Goal: Task Accomplishment & Management: Manage account settings

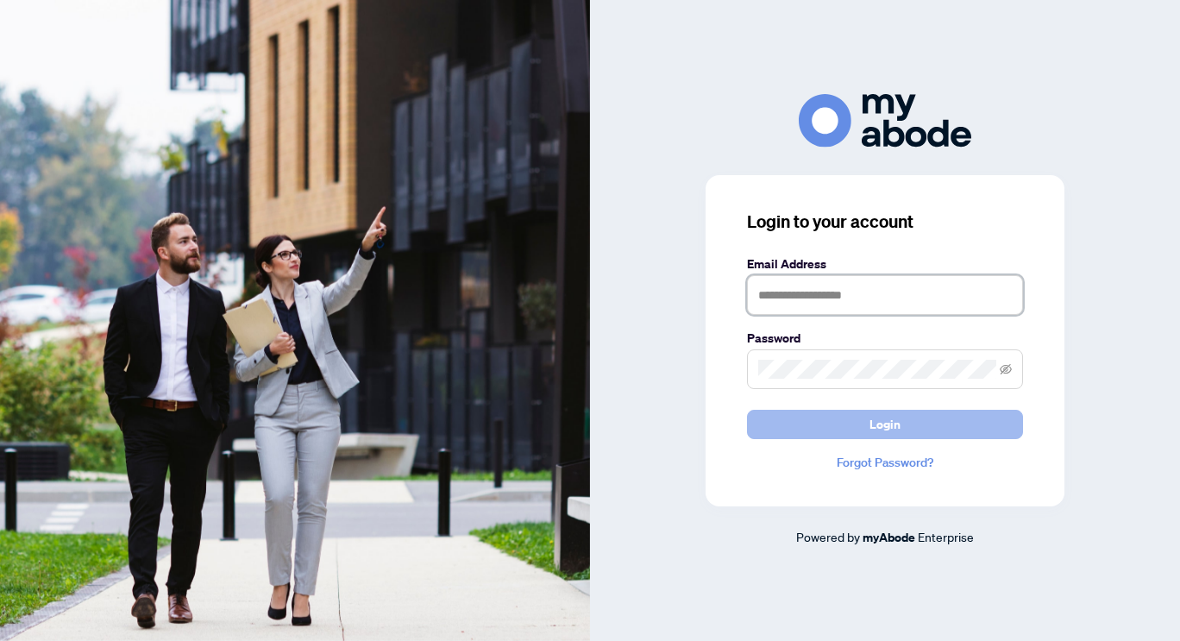
type input "**********"
click at [868, 425] on button "Login" at bounding box center [885, 424] width 276 height 29
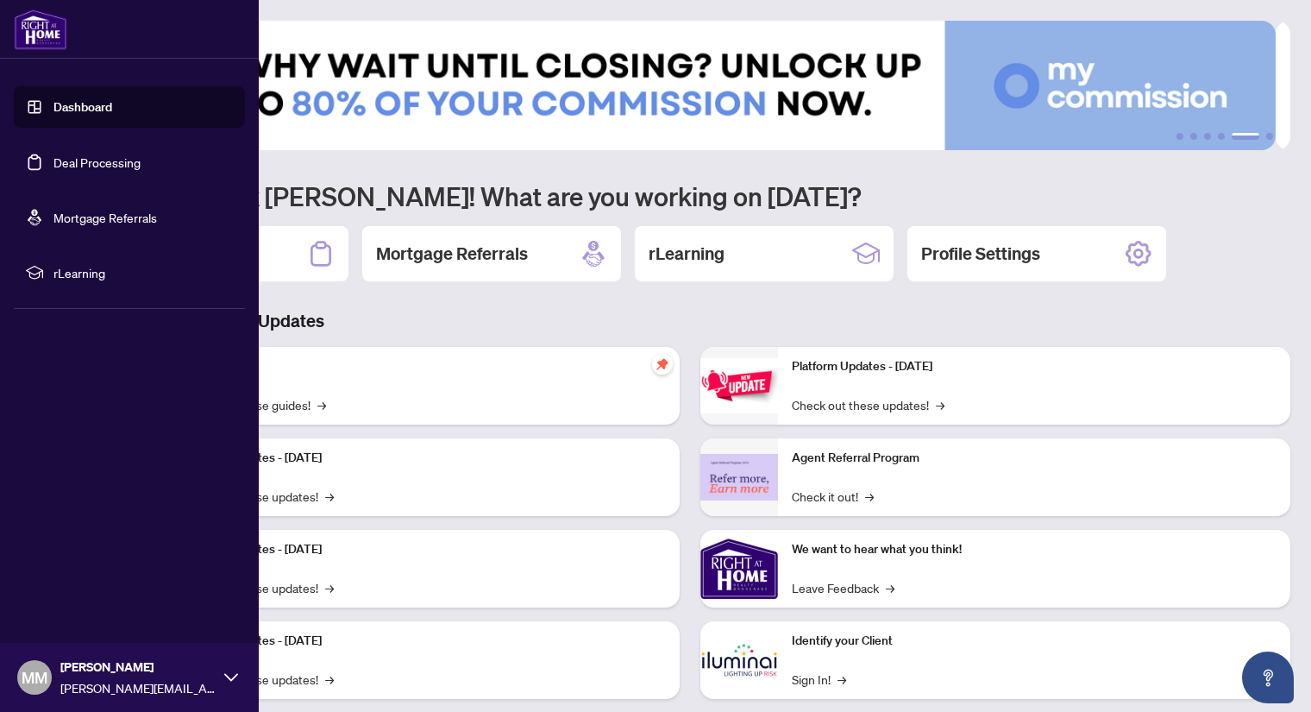
click at [97, 104] on link "Dashboard" at bounding box center [82, 107] width 59 height 16
click at [101, 159] on link "Deal Processing" at bounding box center [96, 162] width 87 height 16
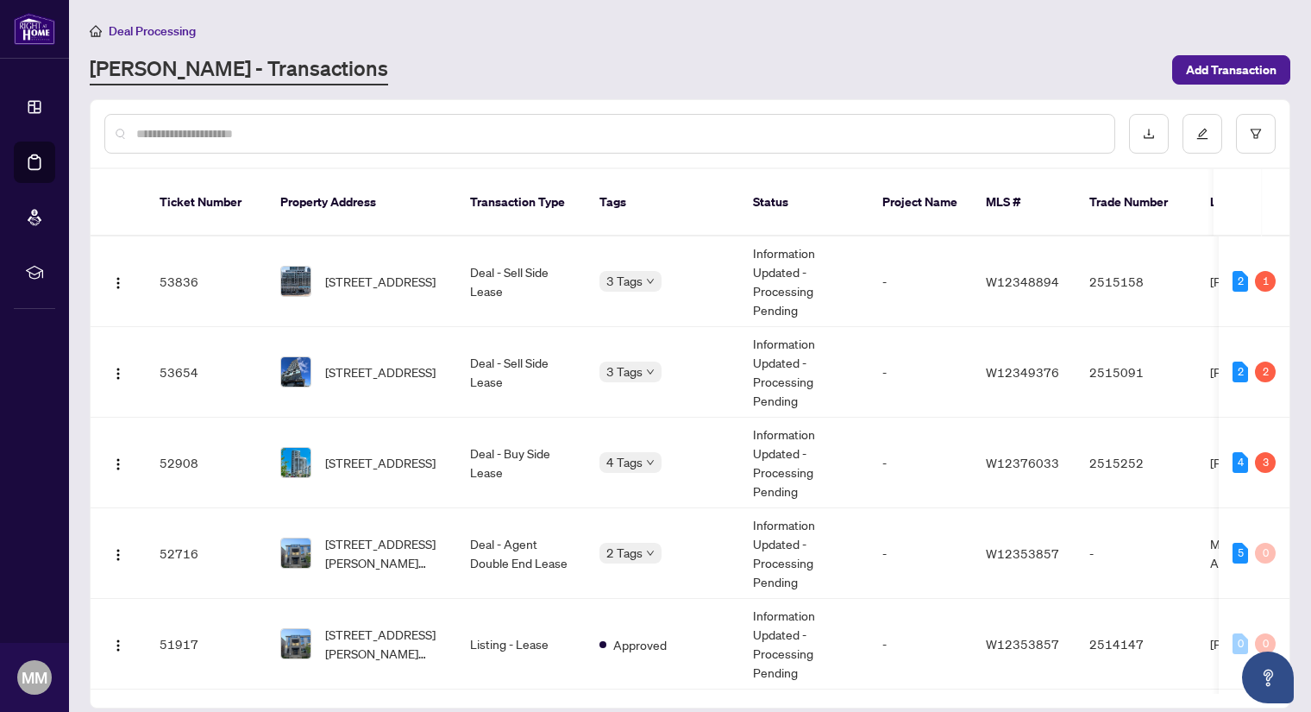
click at [865, 43] on div "Deal Processing [PERSON_NAME] - Transactions Add Transaction" at bounding box center [690, 53] width 1201 height 65
click at [412, 272] on span "1401-251 Manitoba St, Toronto, Ontario M8Y 4G9, Canada" at bounding box center [380, 281] width 110 height 19
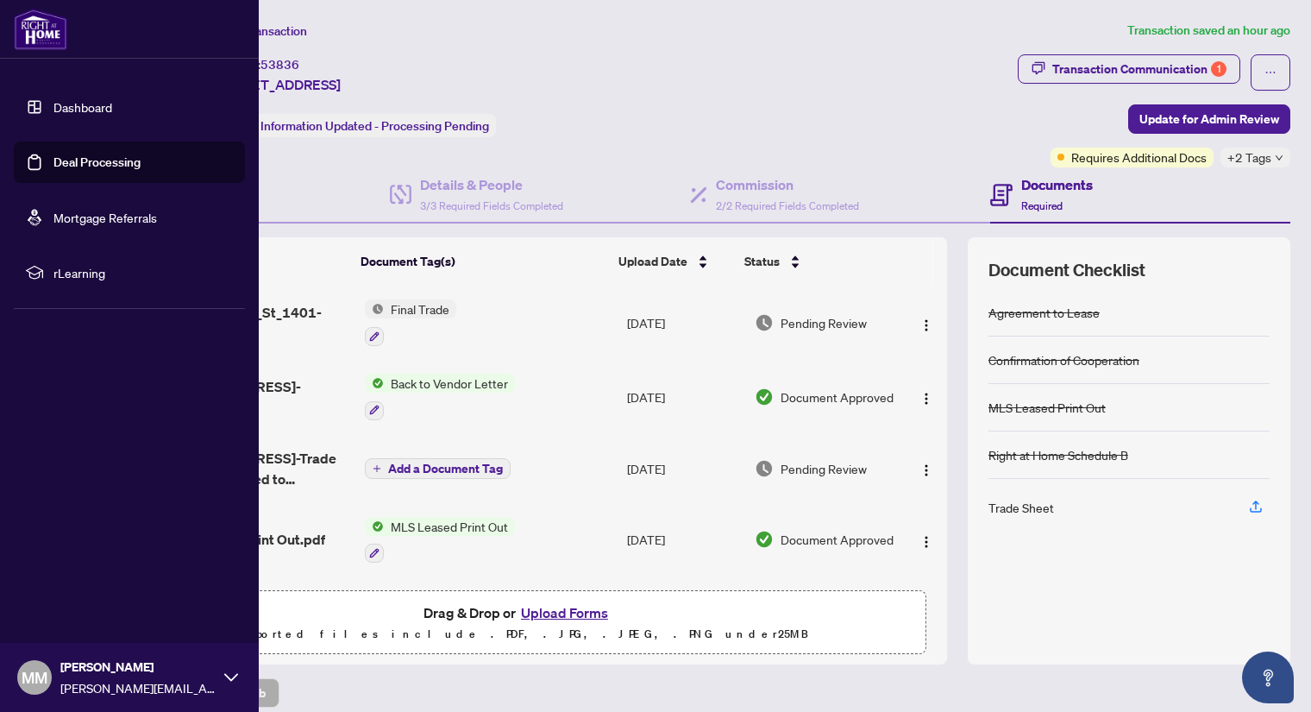
click at [86, 110] on link "Dashboard" at bounding box center [82, 107] width 59 height 16
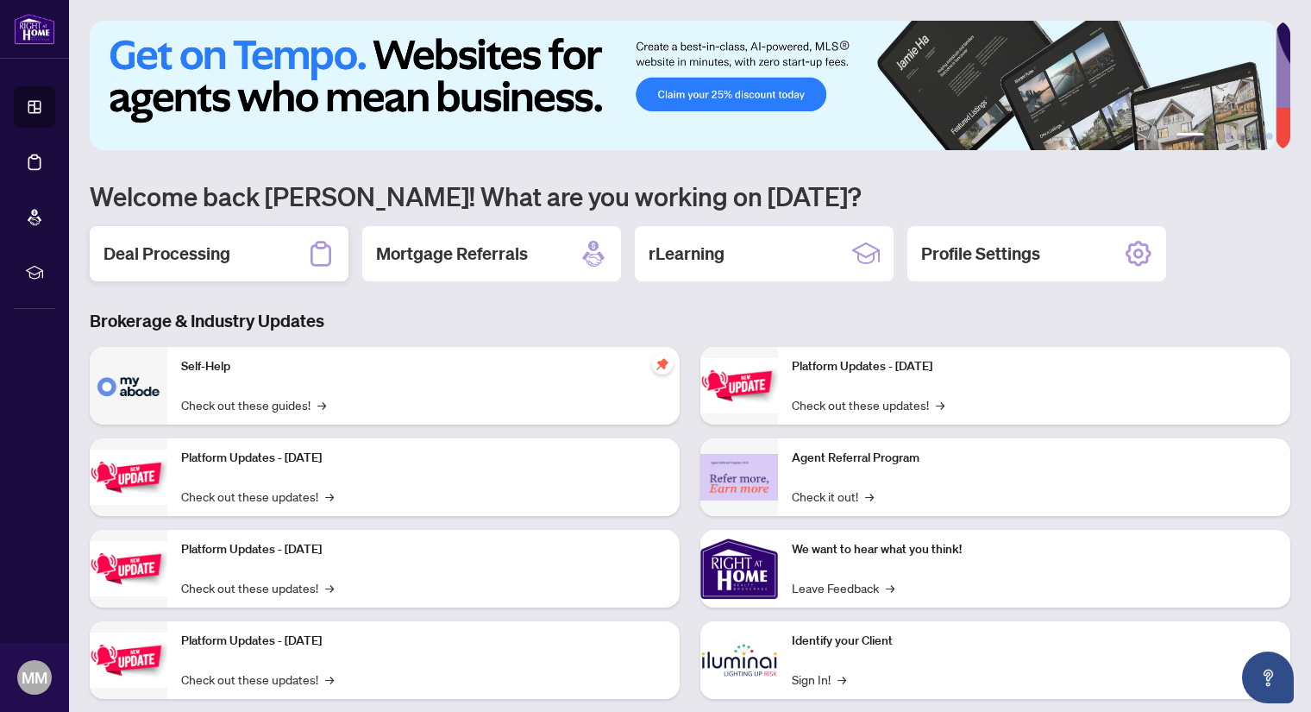
click at [188, 251] on h2 "Deal Processing" at bounding box center [167, 254] width 127 height 24
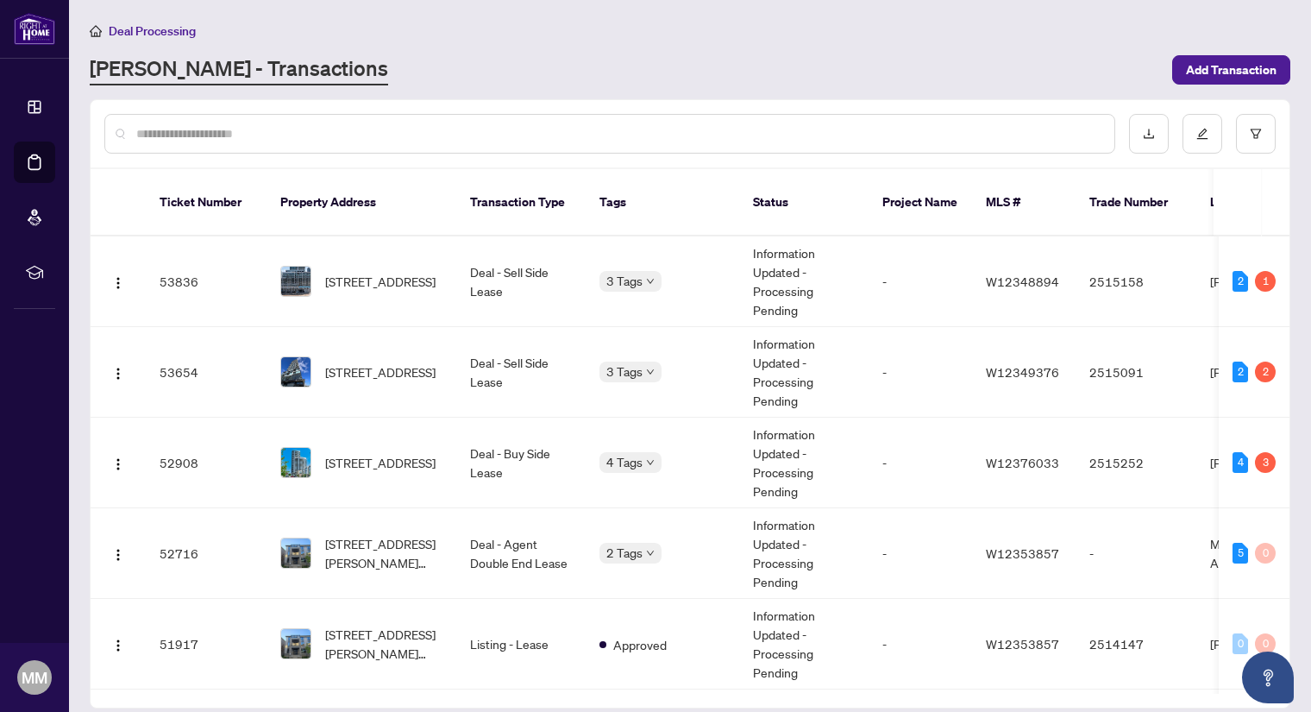
click at [242, 130] on input "text" at bounding box center [618, 133] width 965 height 19
click at [352, 453] on span "2214-35 Watergarden Dr, Mississauga, Ontario L5R 1B2, Canada" at bounding box center [380, 462] width 110 height 19
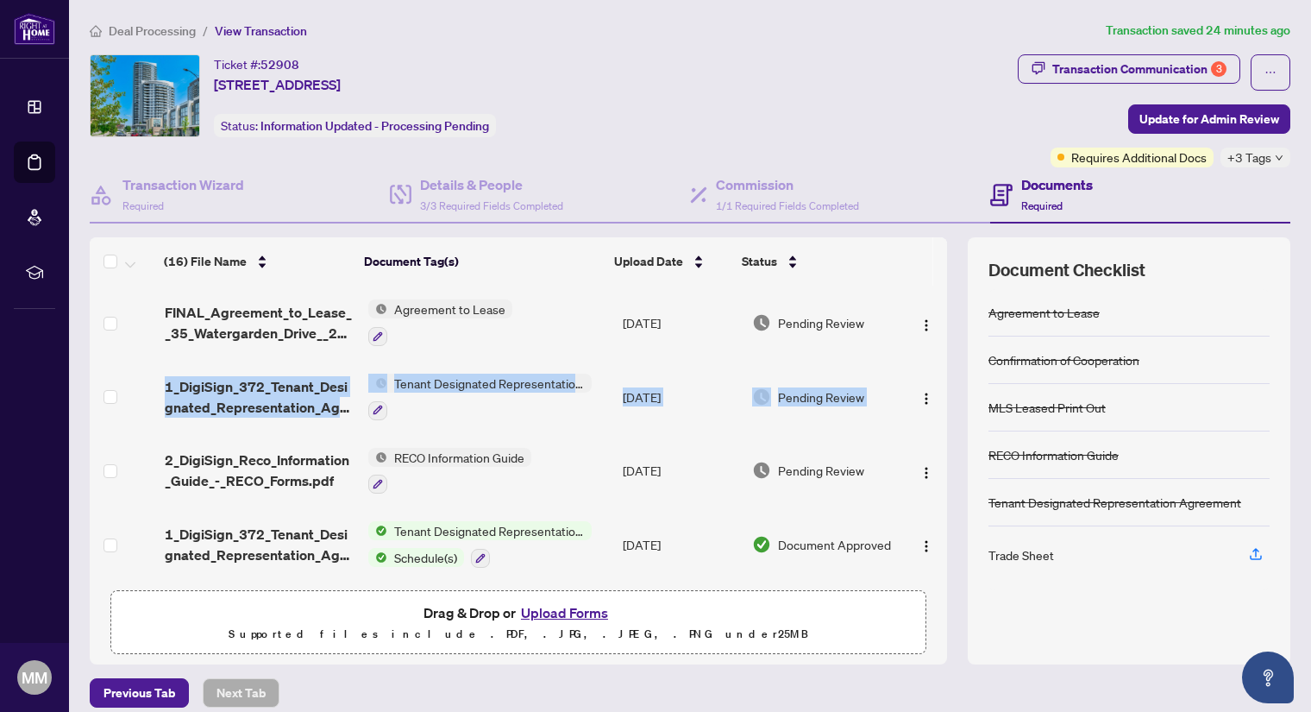
drag, startPoint x: 927, startPoint y: 342, endPoint x: 918, endPoint y: 427, distance: 85.9
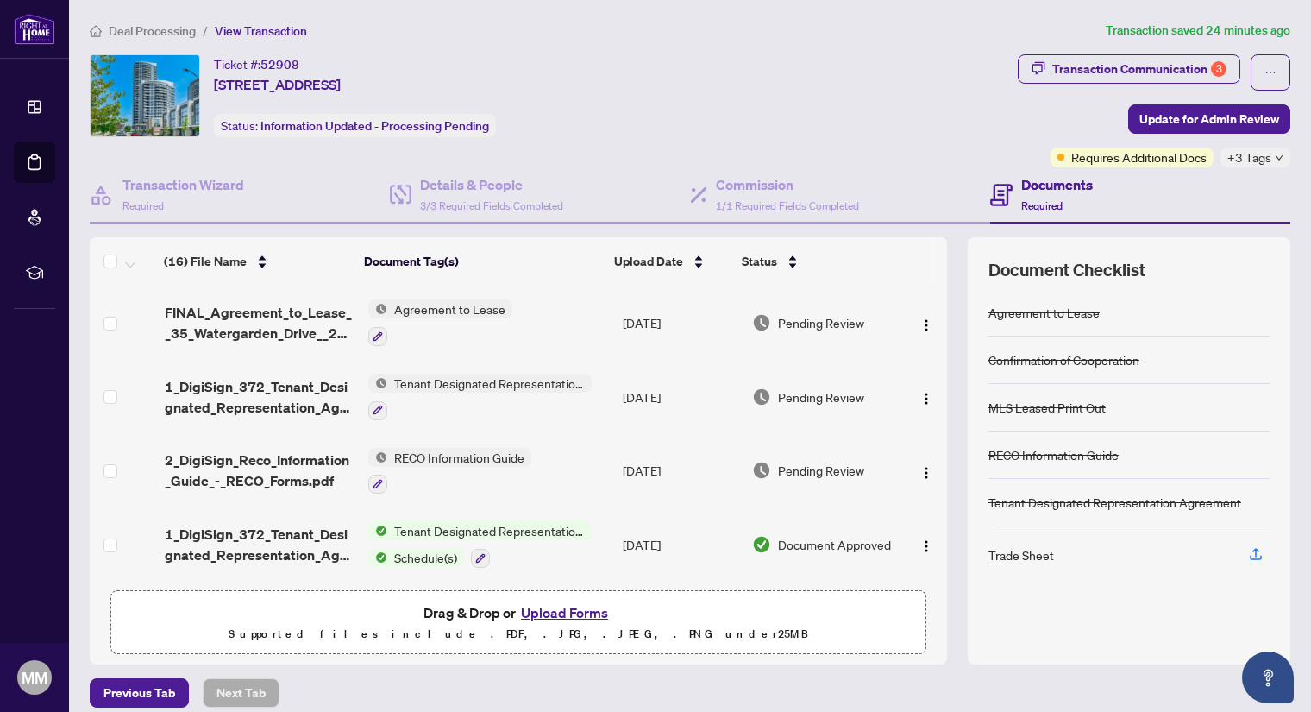
click at [933, 330] on div "(16) File Name Document Tag(s) Upload Date Status FINAL_Agreement_to_Lease__35_…" at bounding box center [519, 434] width 858 height 296
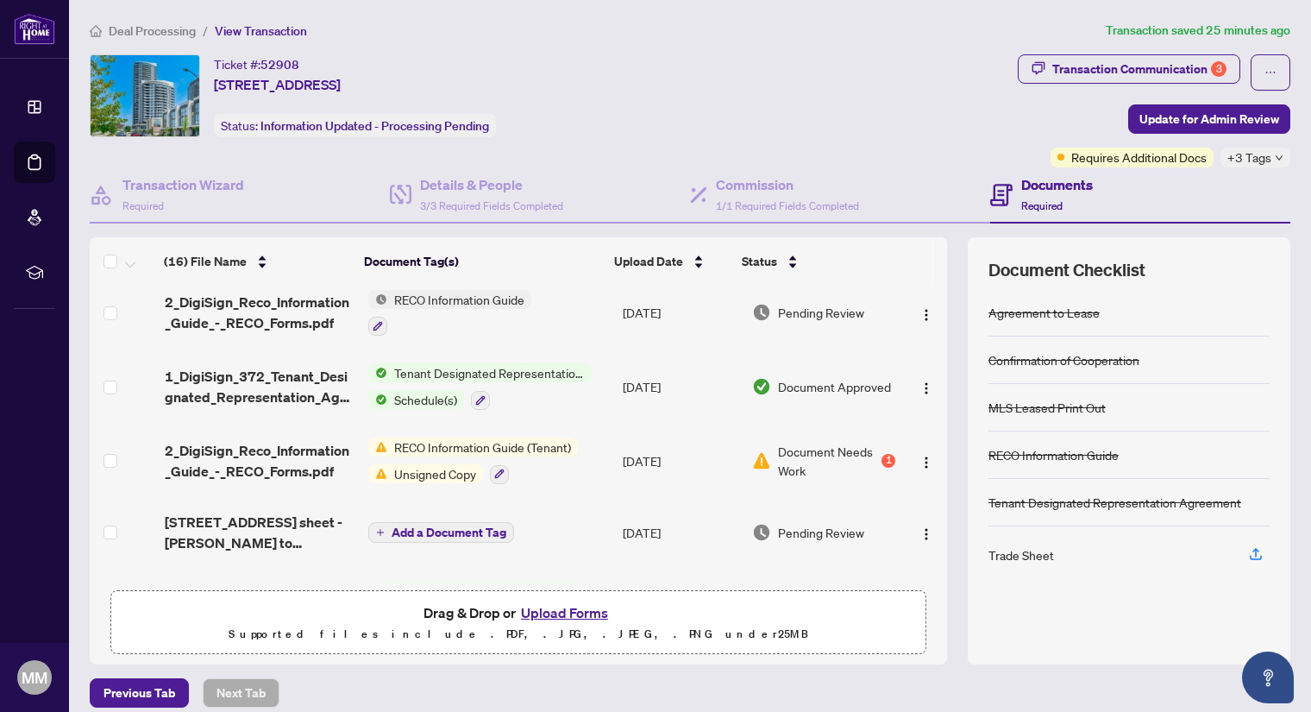
scroll to position [152, 0]
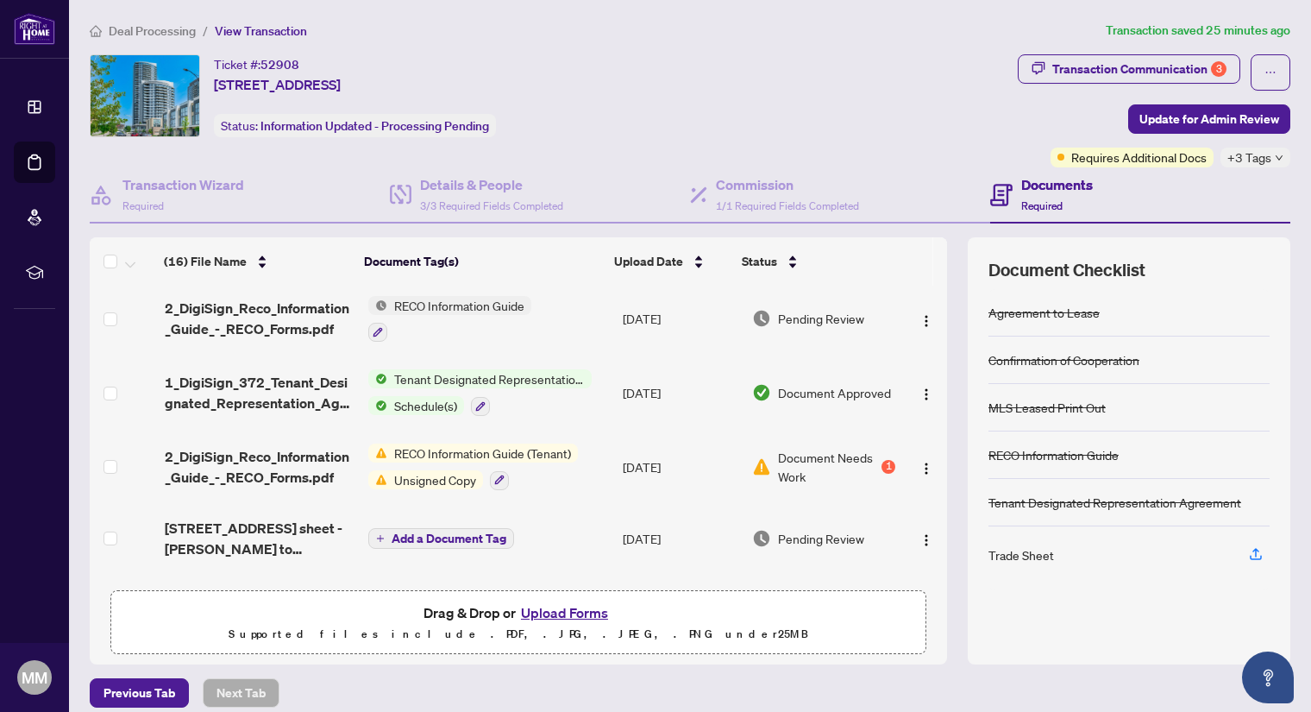
click at [440, 302] on span "RECO Information Guide" at bounding box center [459, 305] width 144 height 19
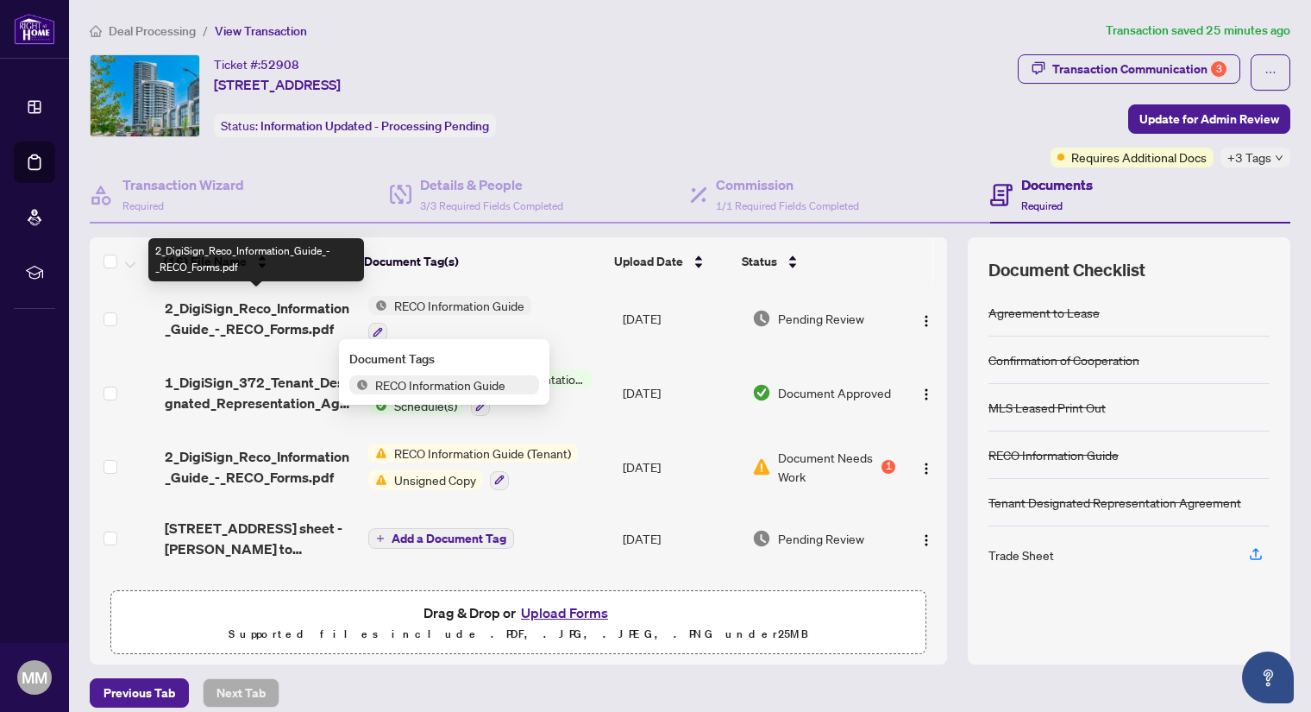
click at [238, 319] on span "2_DigiSign_Reco_Information_Guide_-_RECO_Forms.pdf" at bounding box center [260, 318] width 190 height 41
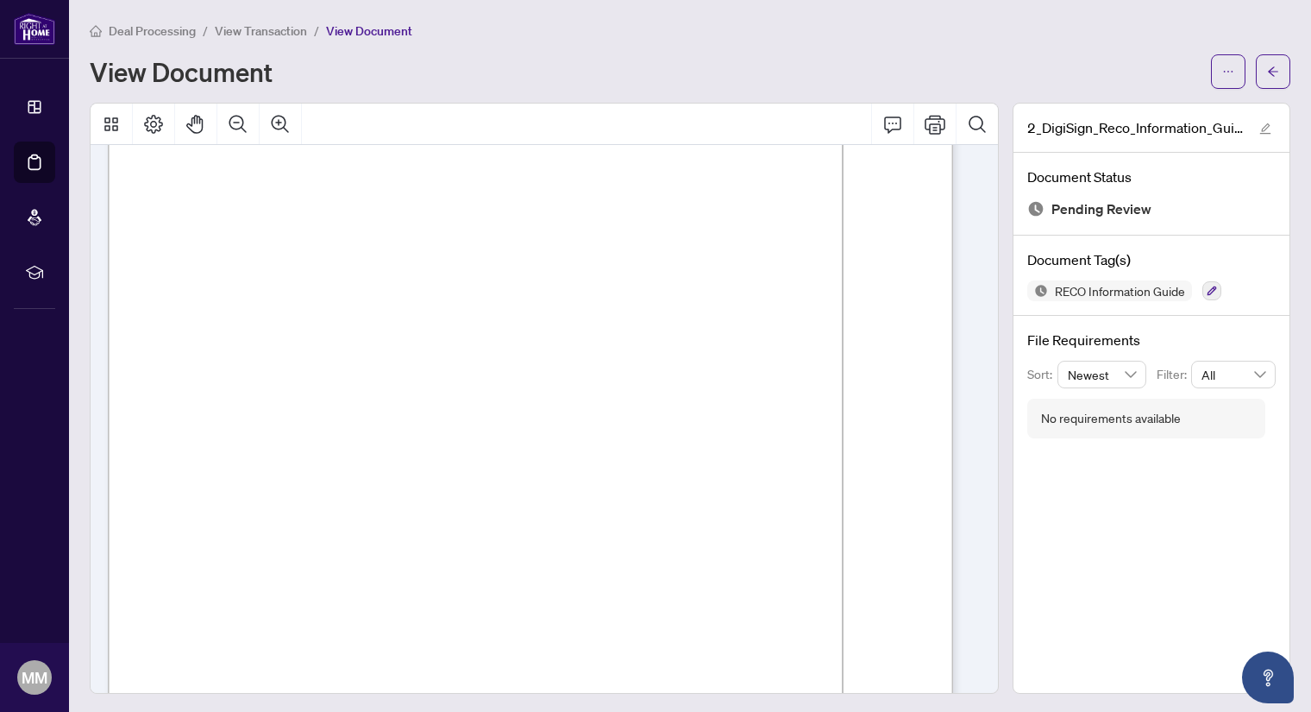
scroll to position [13459, 0]
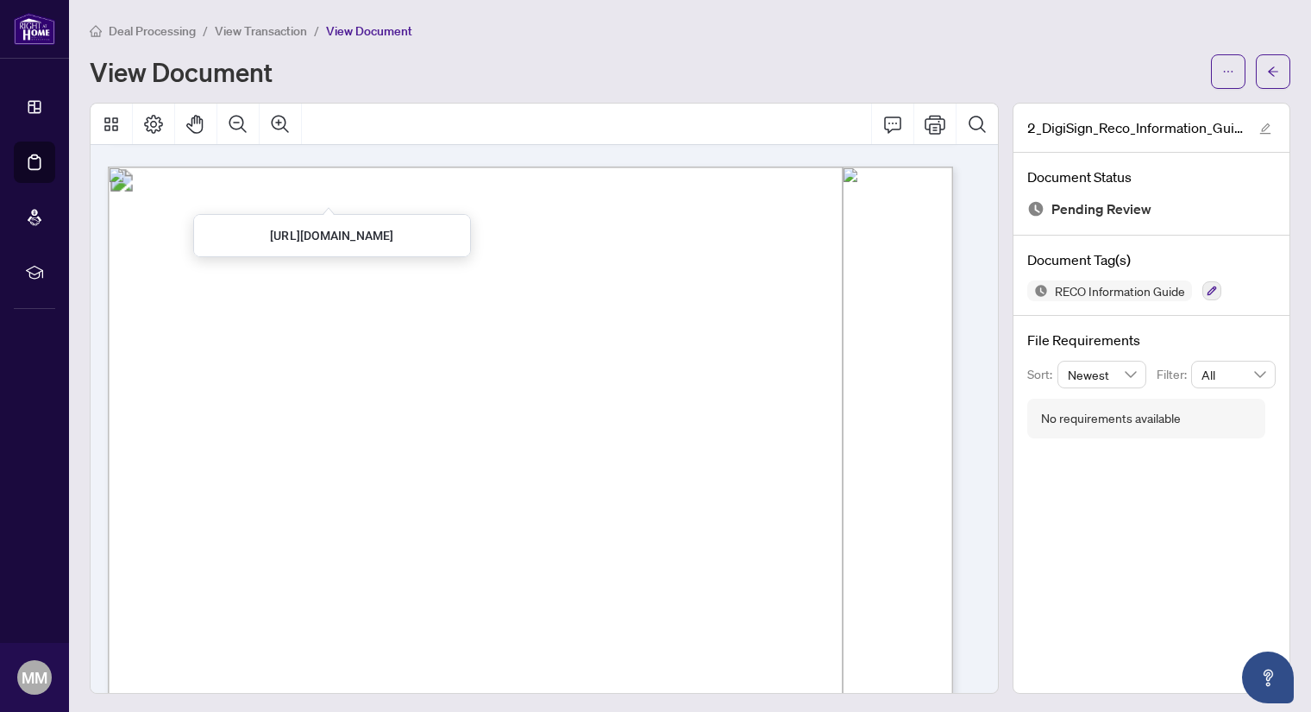
click at [263, 30] on span "View Transaction" at bounding box center [261, 31] width 92 height 16
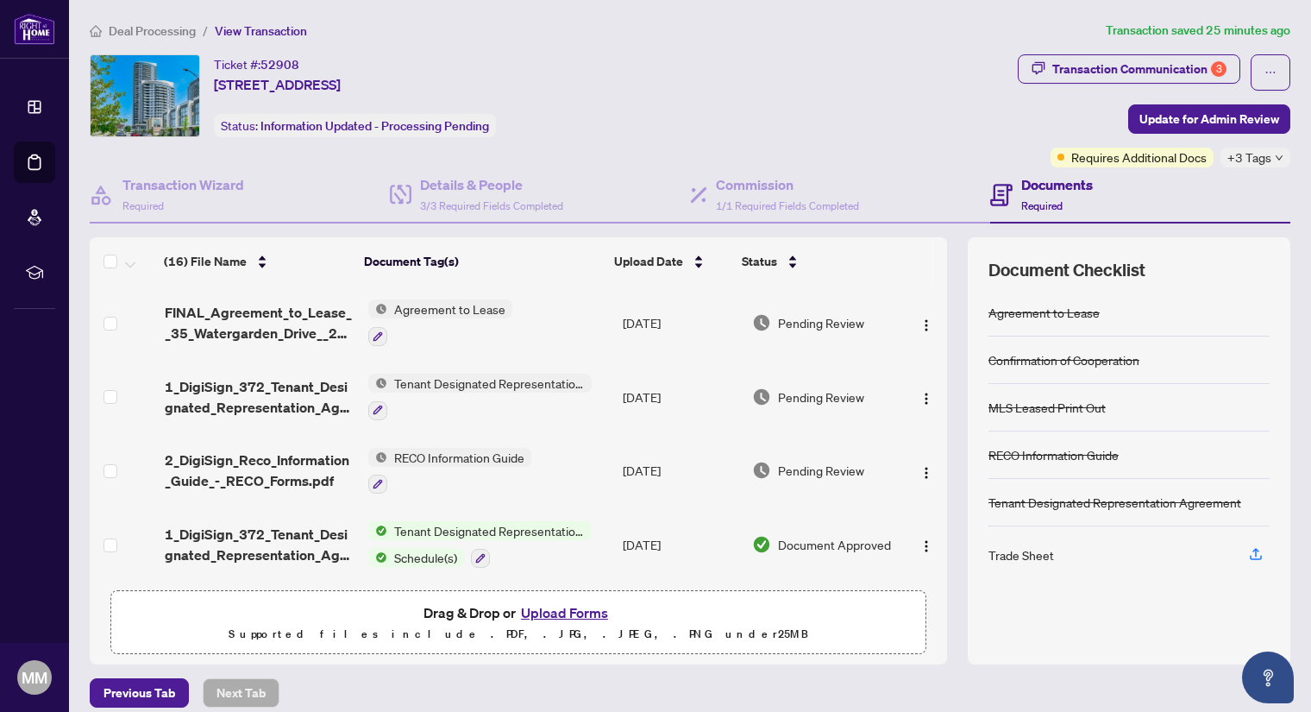
click at [458, 302] on span "Agreement to Lease" at bounding box center [449, 308] width 125 height 19
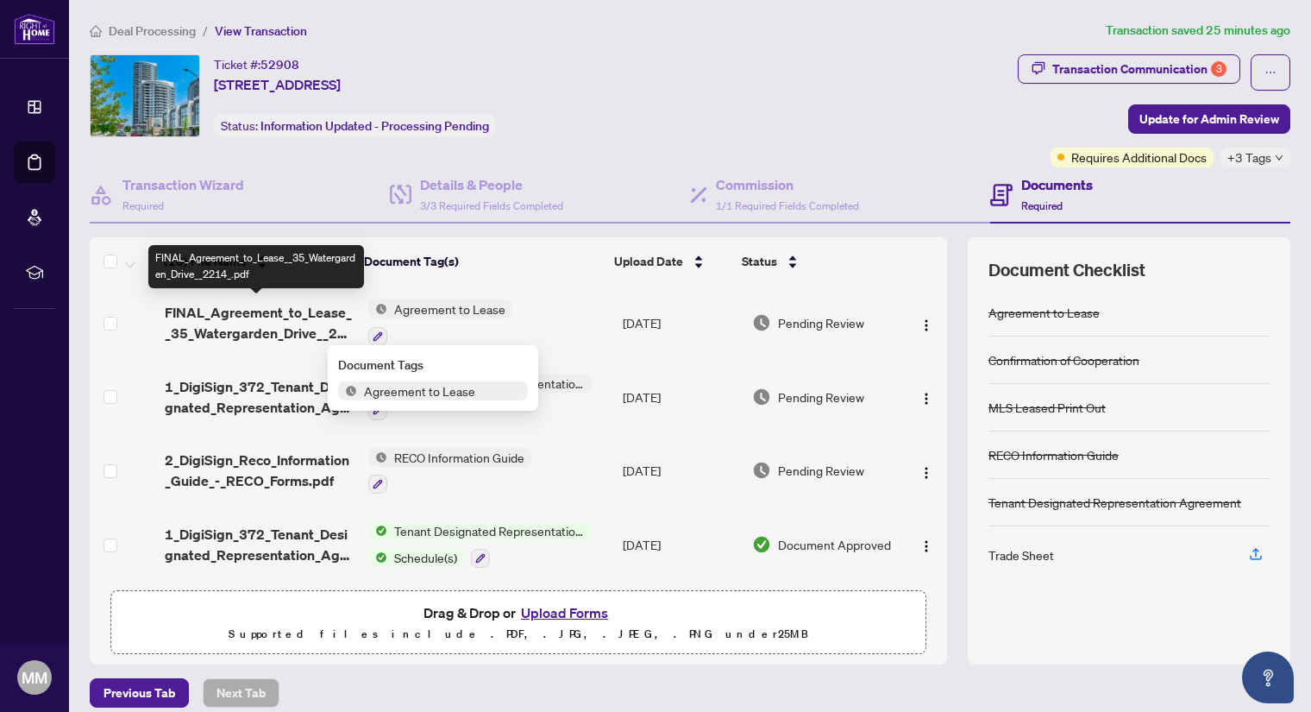
click at [281, 318] on span "FINAL_Agreement_to_Lease__35_Watergarden_Drive__2214_.pdf" at bounding box center [260, 322] width 190 height 41
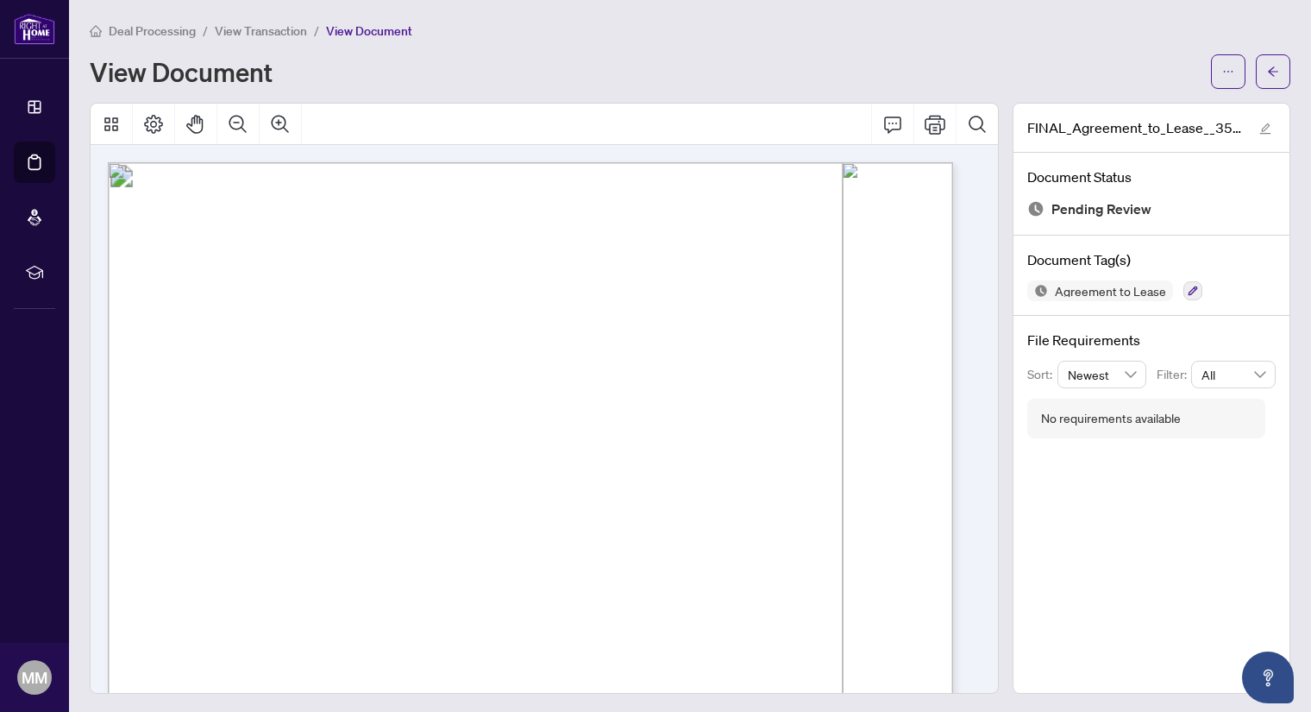
click at [271, 30] on span "View Transaction" at bounding box center [261, 31] width 92 height 16
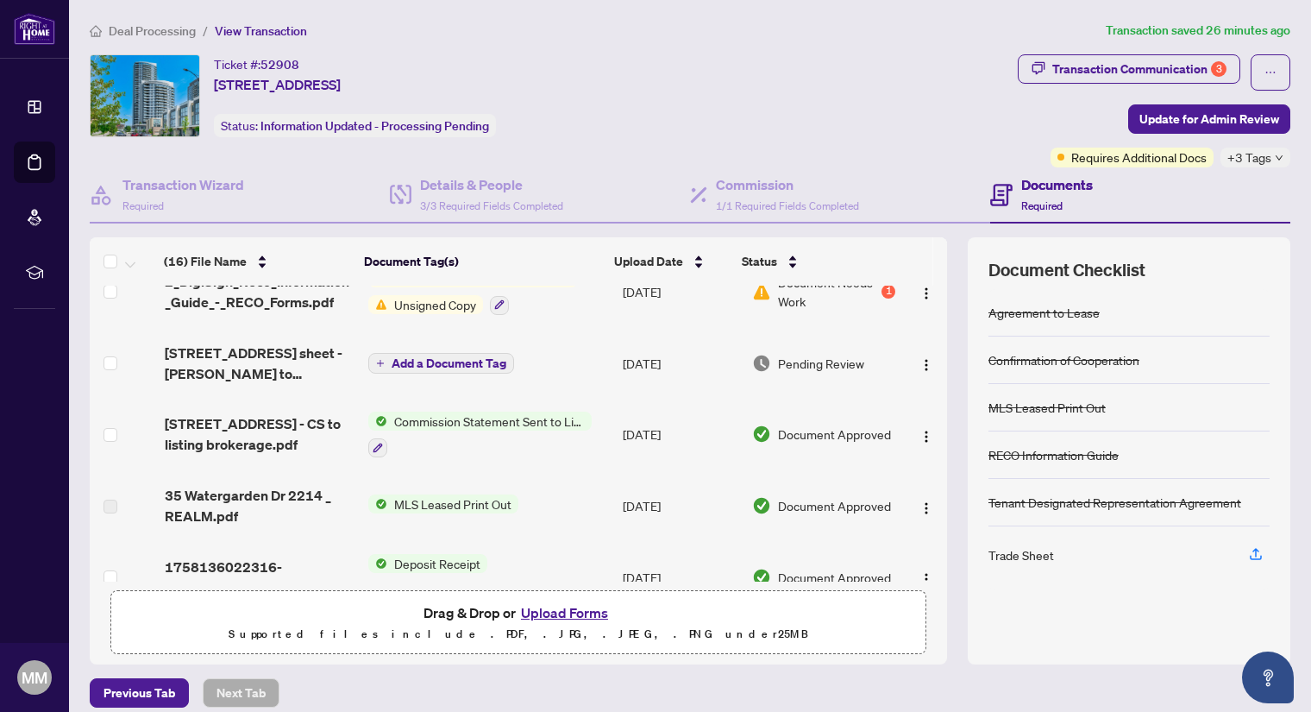
scroll to position [330, 0]
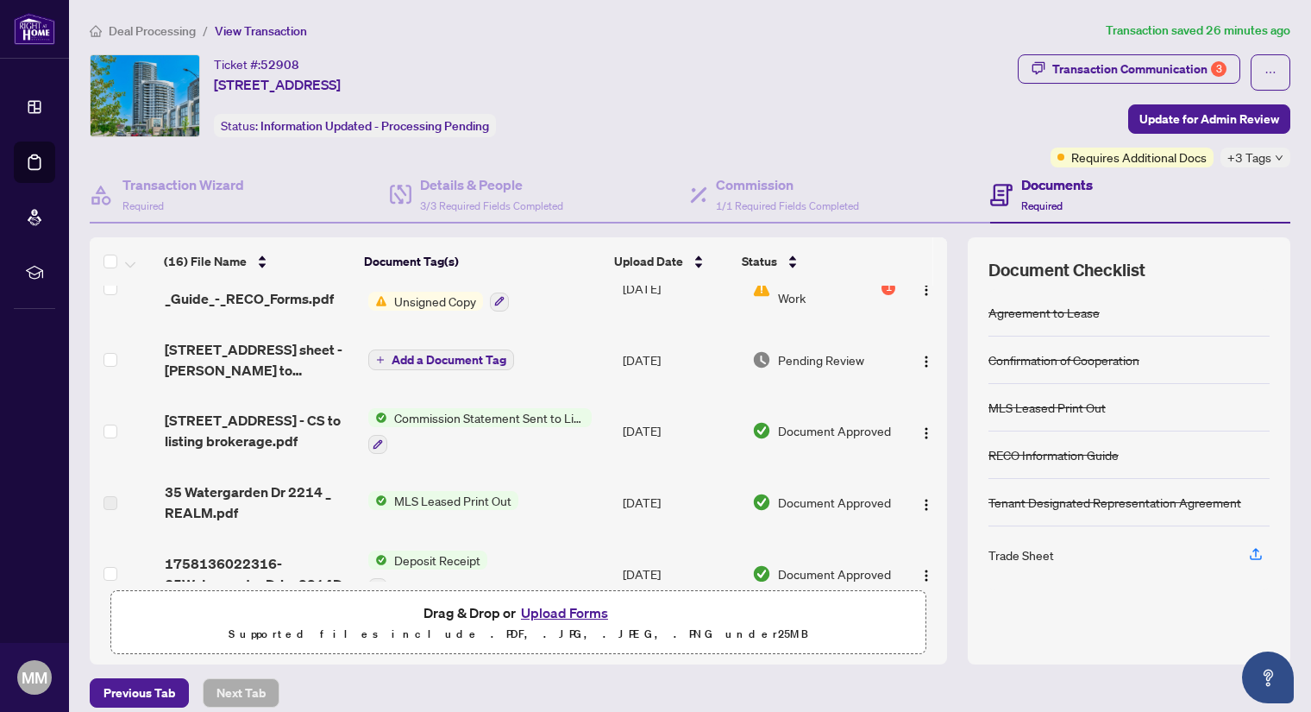
click at [444, 354] on span "Add a Document Tag" at bounding box center [449, 360] width 115 height 12
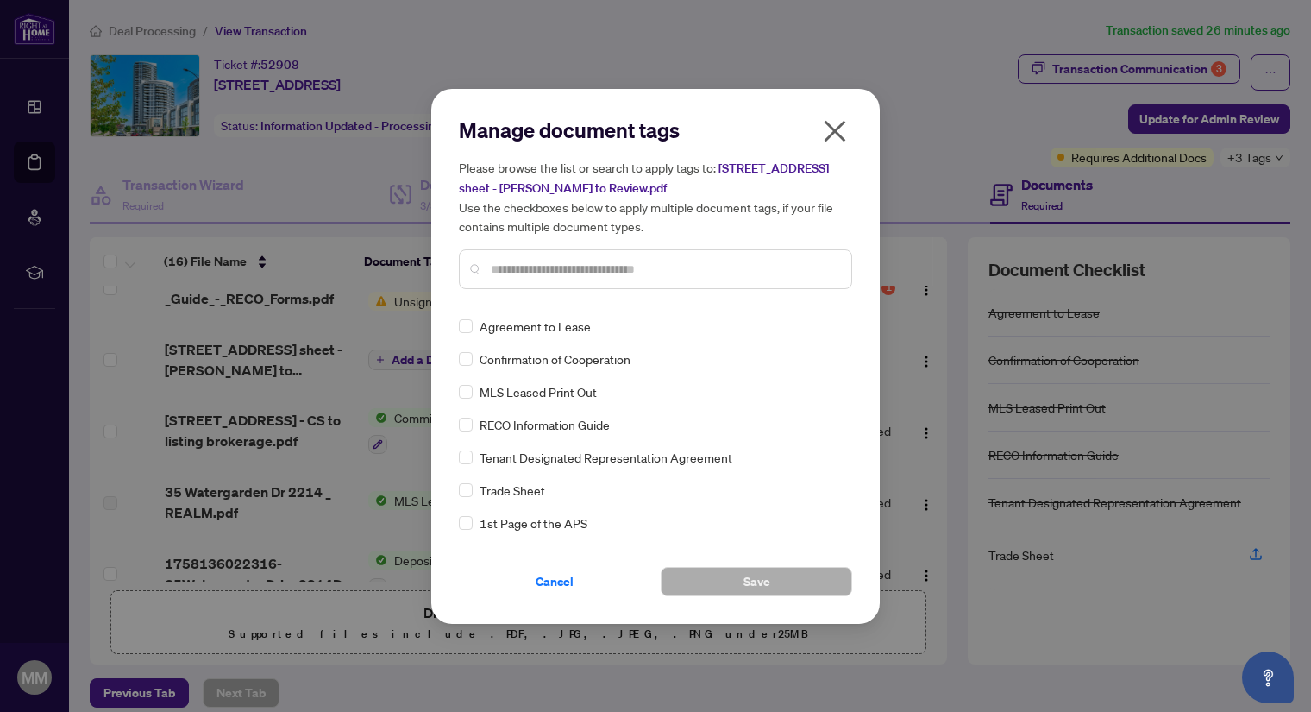
click at [839, 139] on icon "close" at bounding box center [835, 131] width 28 height 28
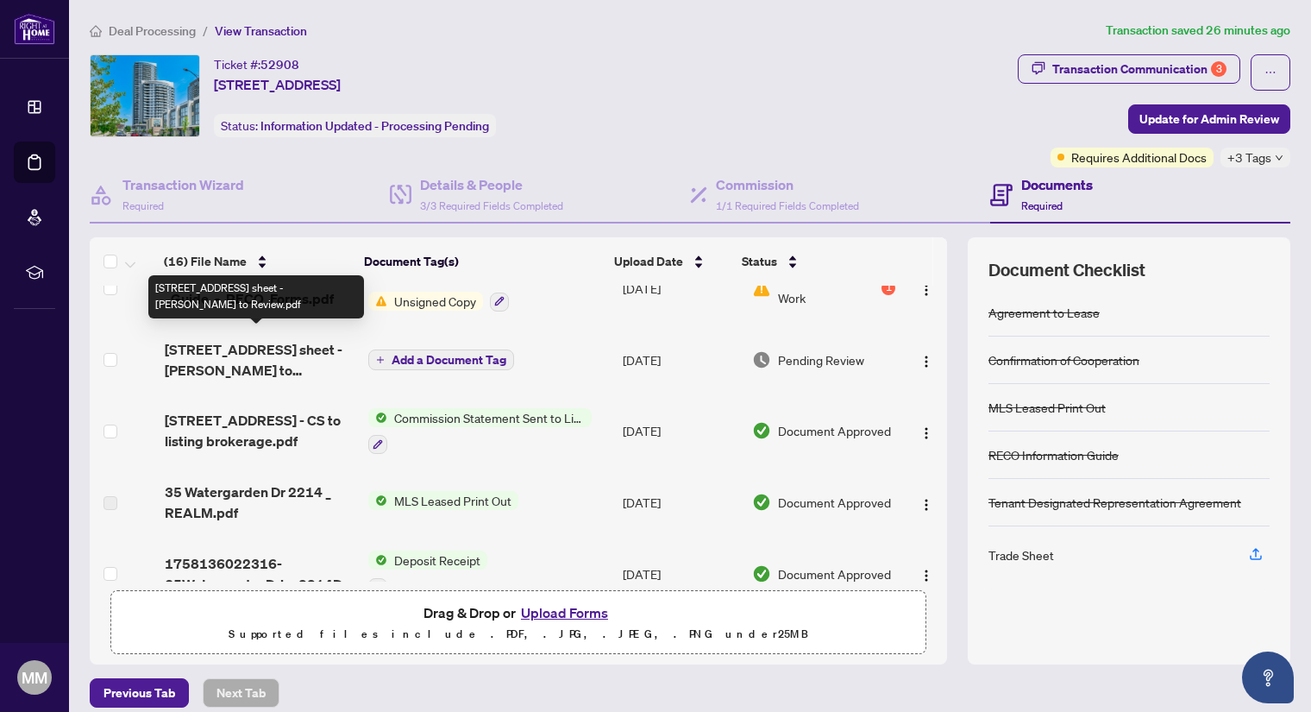
click at [263, 357] on span "35 Watergarden Drive 2214 - trade sheet - Mohamed to Review.pdf" at bounding box center [260, 359] width 190 height 41
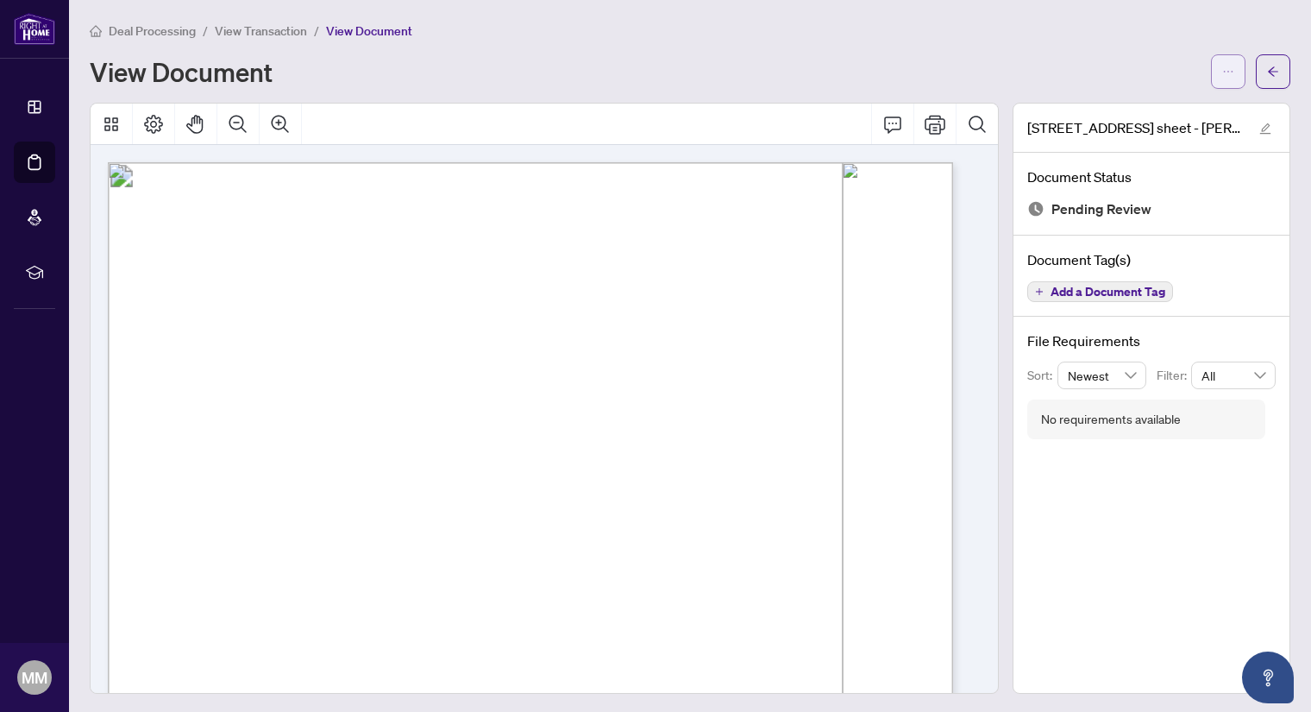
click at [1224, 71] on icon "ellipsis" at bounding box center [1228, 72] width 9 height 2
click at [1117, 109] on span "Download" at bounding box center [1151, 108] width 131 height 19
click at [256, 24] on span "View Transaction" at bounding box center [261, 31] width 92 height 16
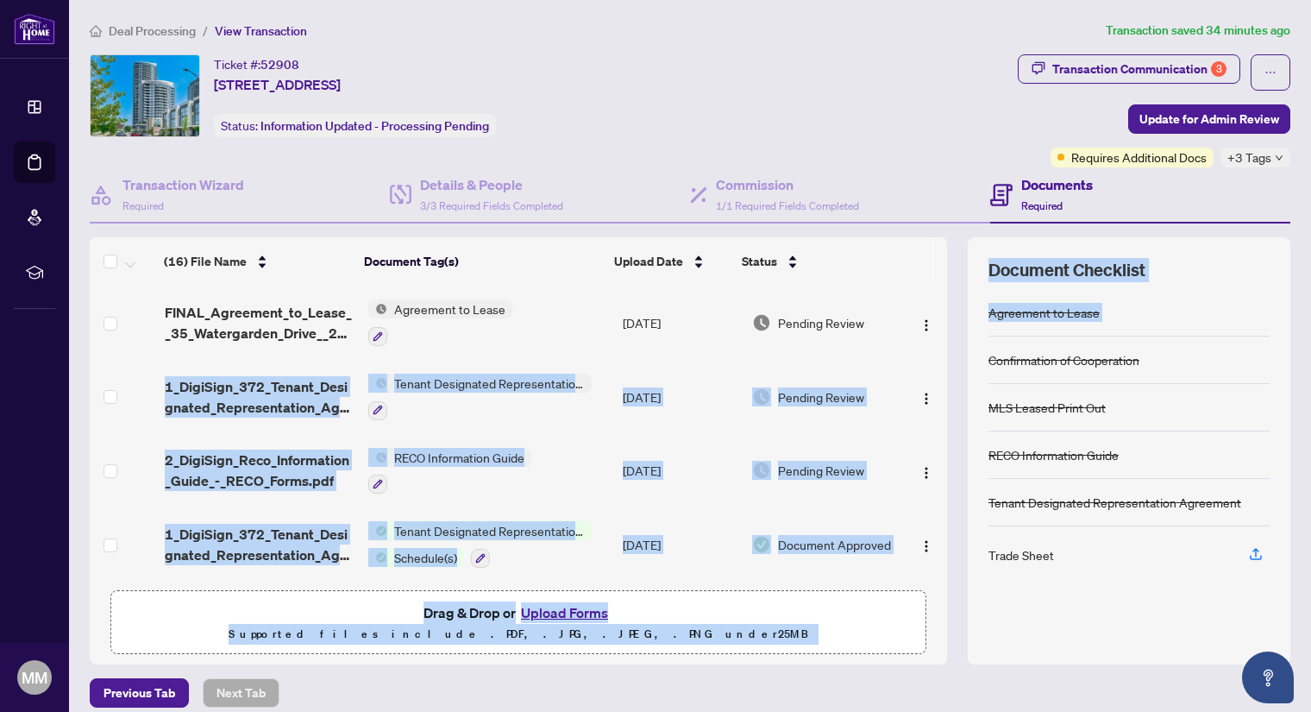
drag, startPoint x: 927, startPoint y: 315, endPoint x: 941, endPoint y: 356, distance: 43.7
click at [941, 356] on div "(16) File Name Document Tag(s) Upload Date Status (16) File Name Document Tag(s…" at bounding box center [690, 450] width 1201 height 427
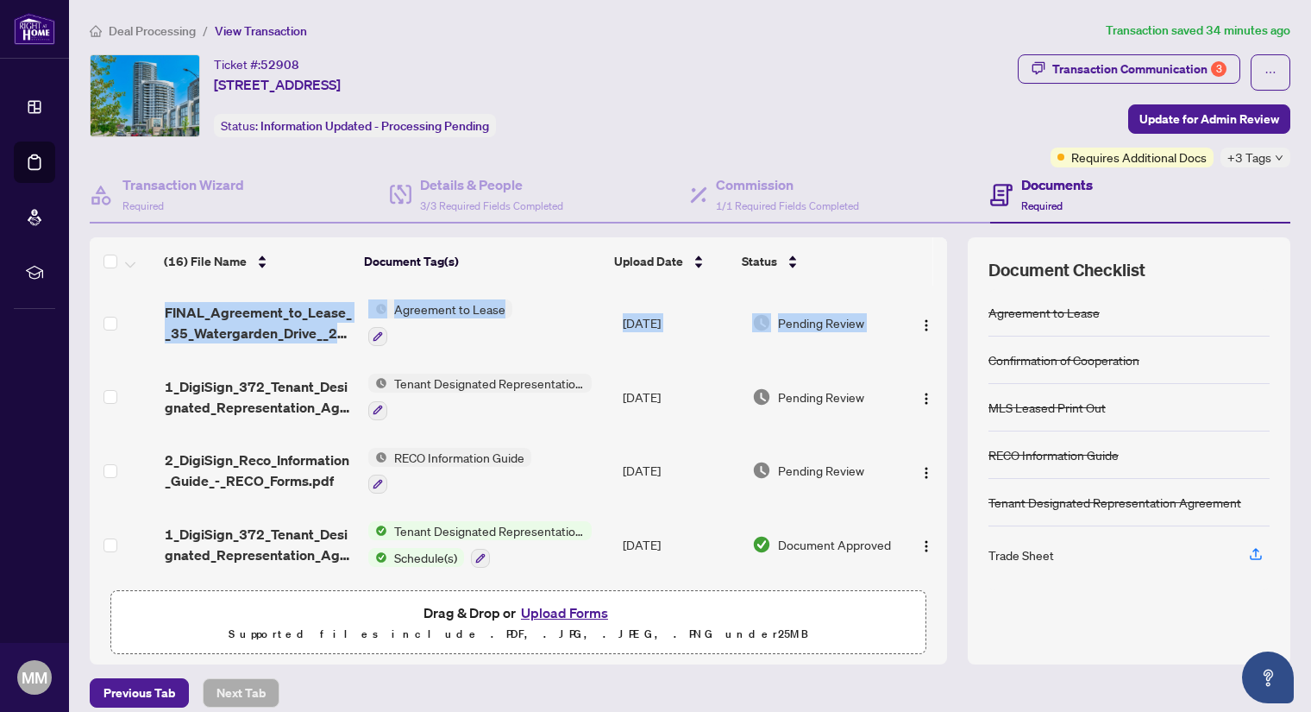
click at [917, 411] on td at bounding box center [924, 397] width 45 height 74
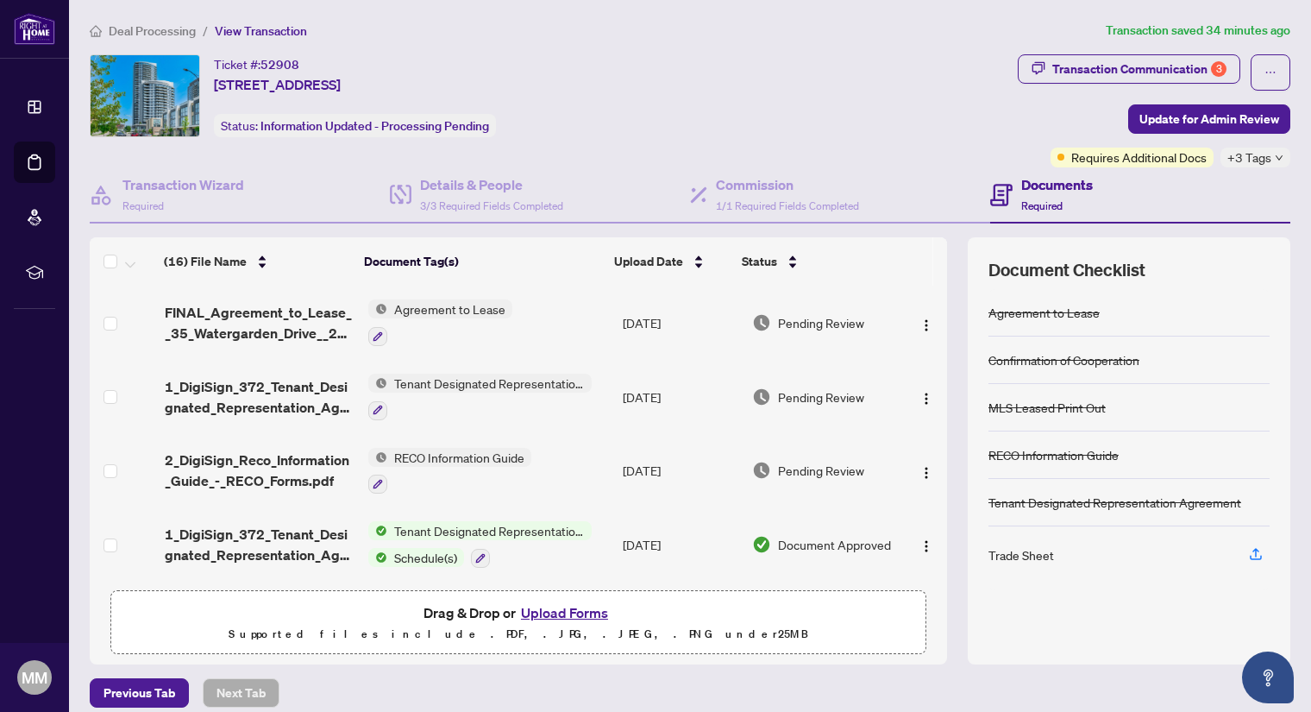
click at [544, 607] on button "Upload Forms" at bounding box center [564, 612] width 97 height 22
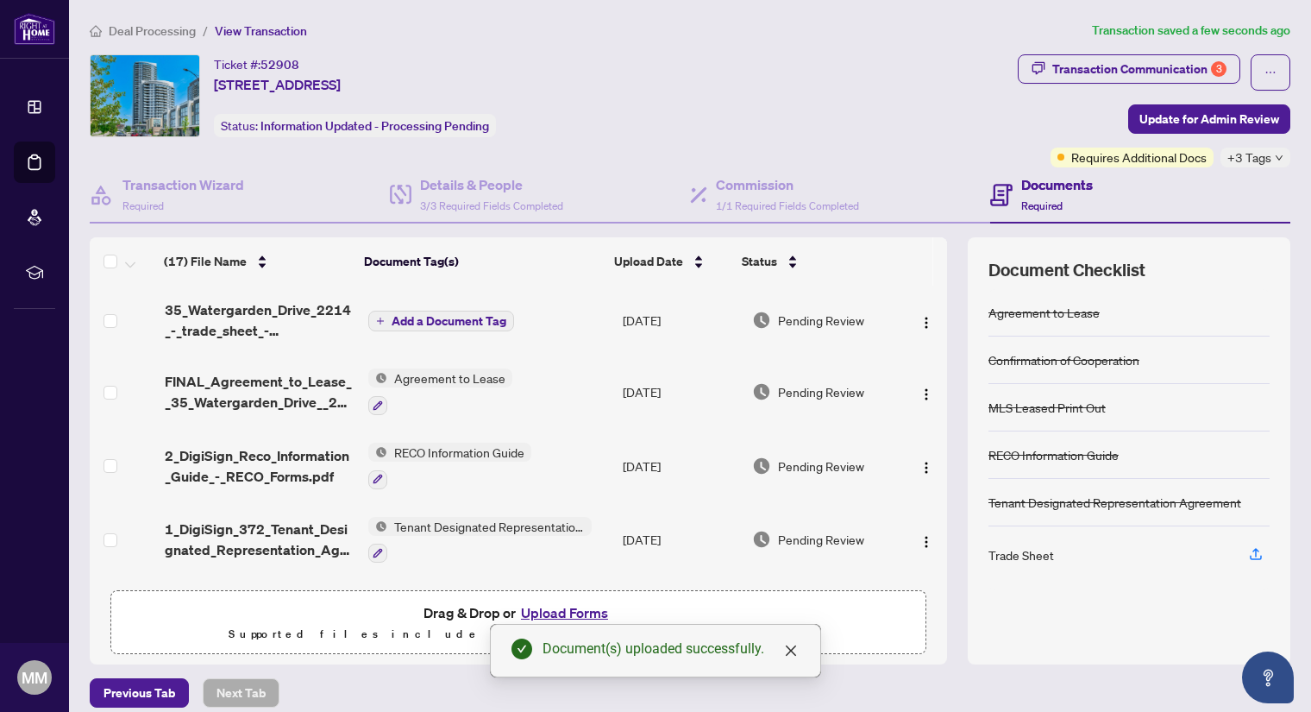
click at [418, 302] on td "Add a Document Tag" at bounding box center [489, 320] width 255 height 69
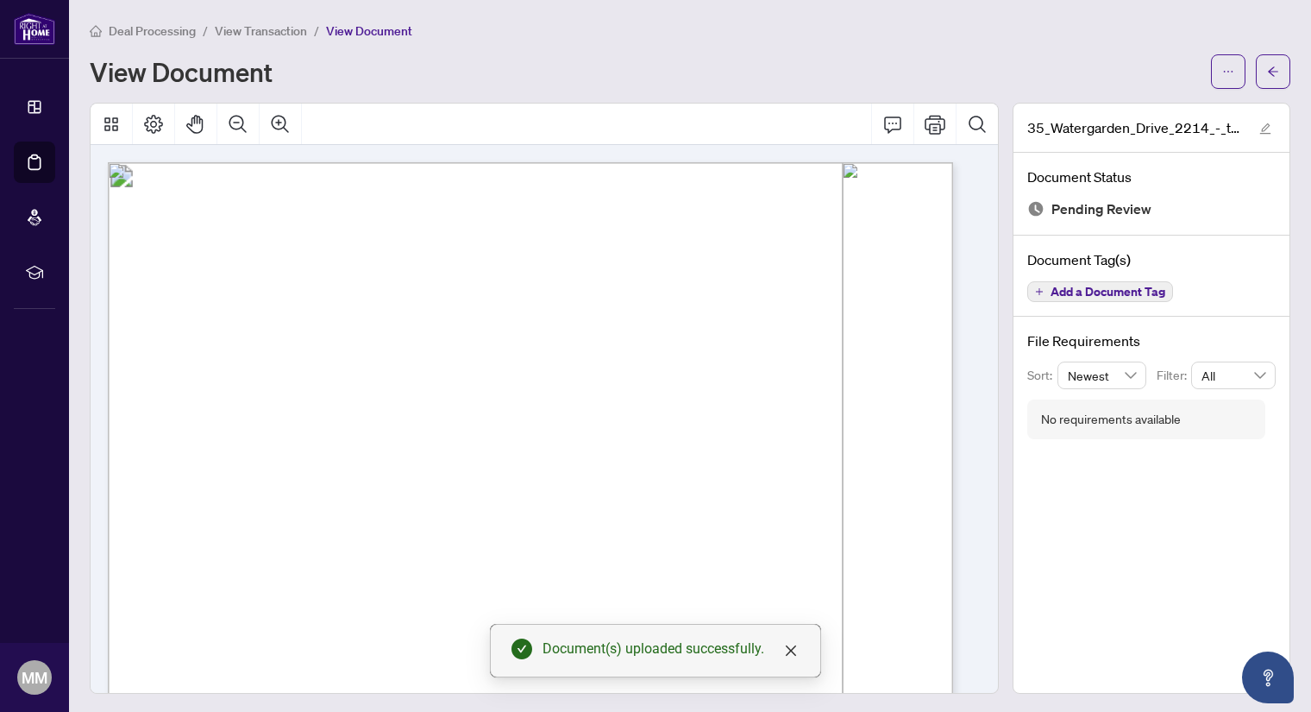
click at [265, 31] on span "View Transaction" at bounding box center [261, 31] width 92 height 16
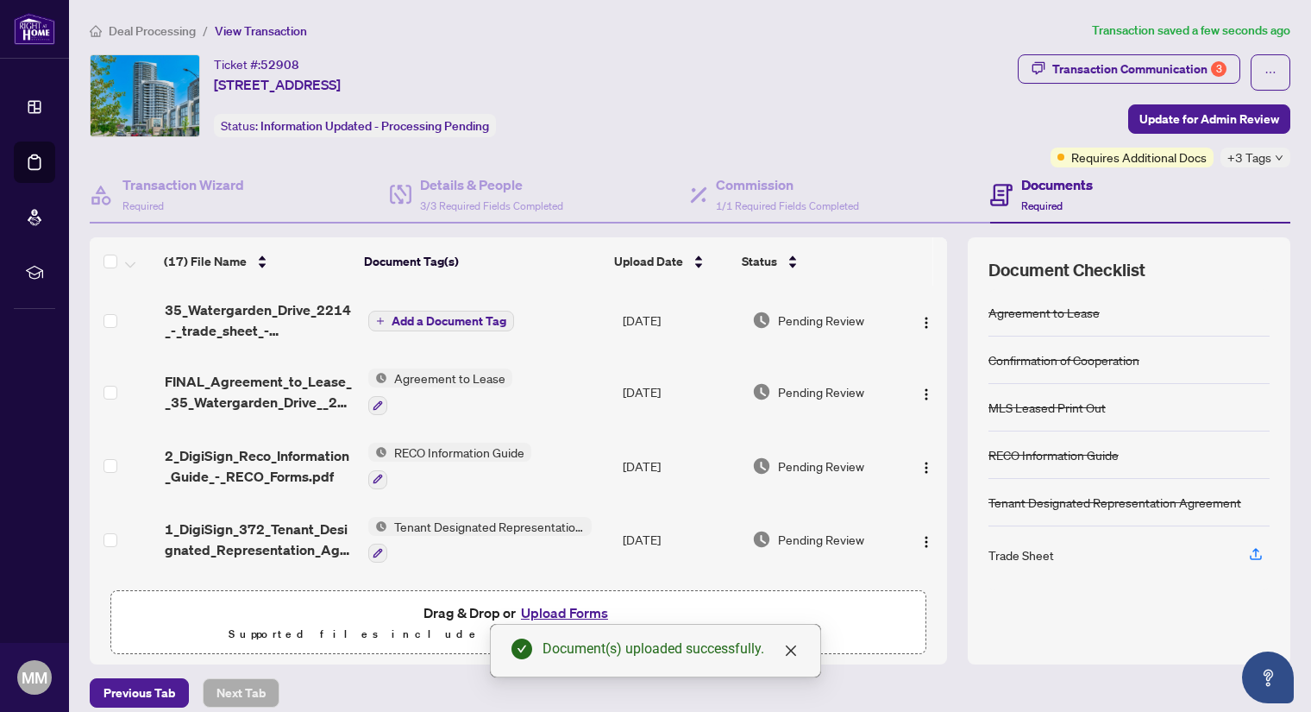
click at [432, 315] on span "Add a Document Tag" at bounding box center [449, 321] width 115 height 12
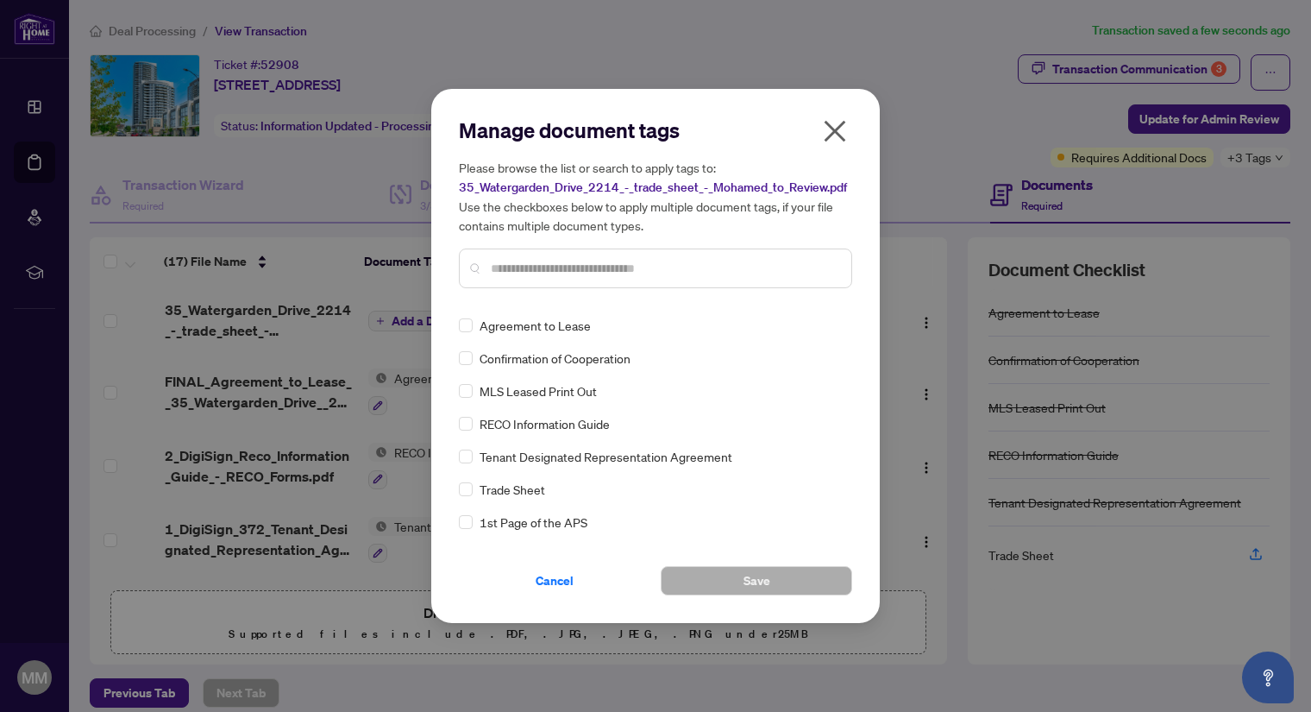
click at [531, 270] on input "text" at bounding box center [664, 268] width 347 height 19
type input "*****"
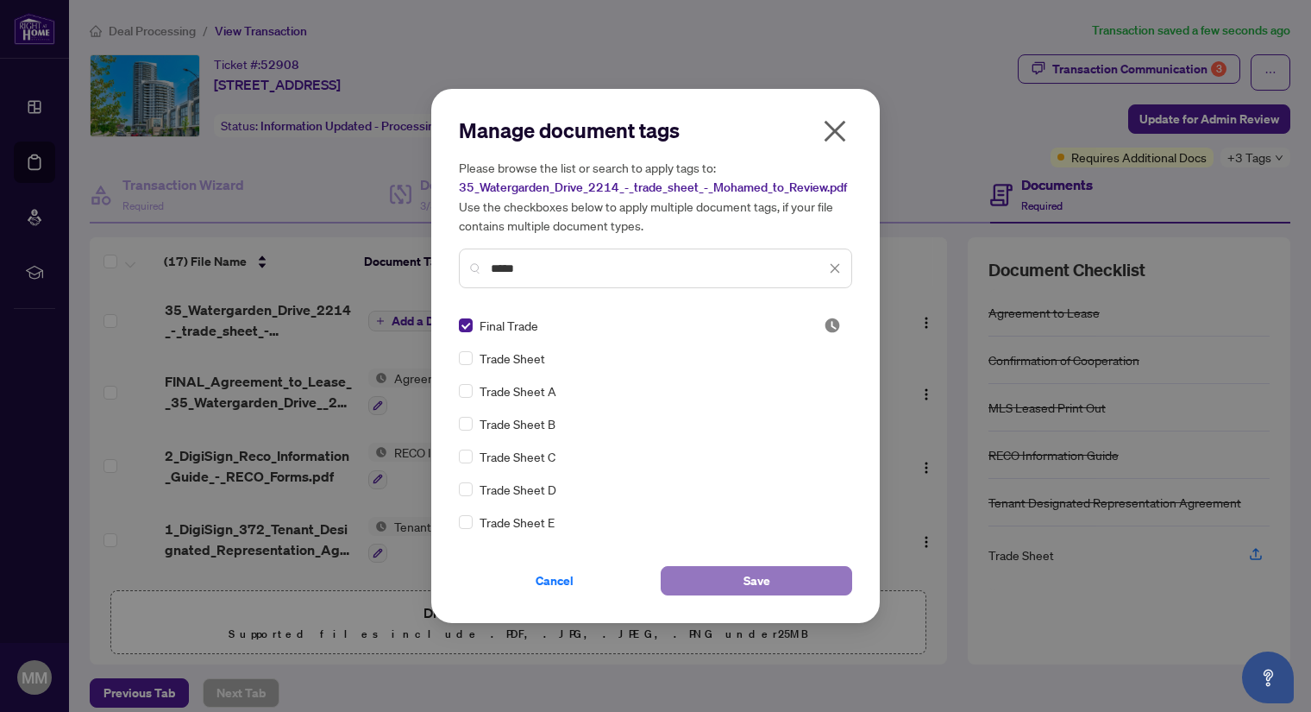
click at [772, 590] on button "Save" at bounding box center [757, 580] width 192 height 29
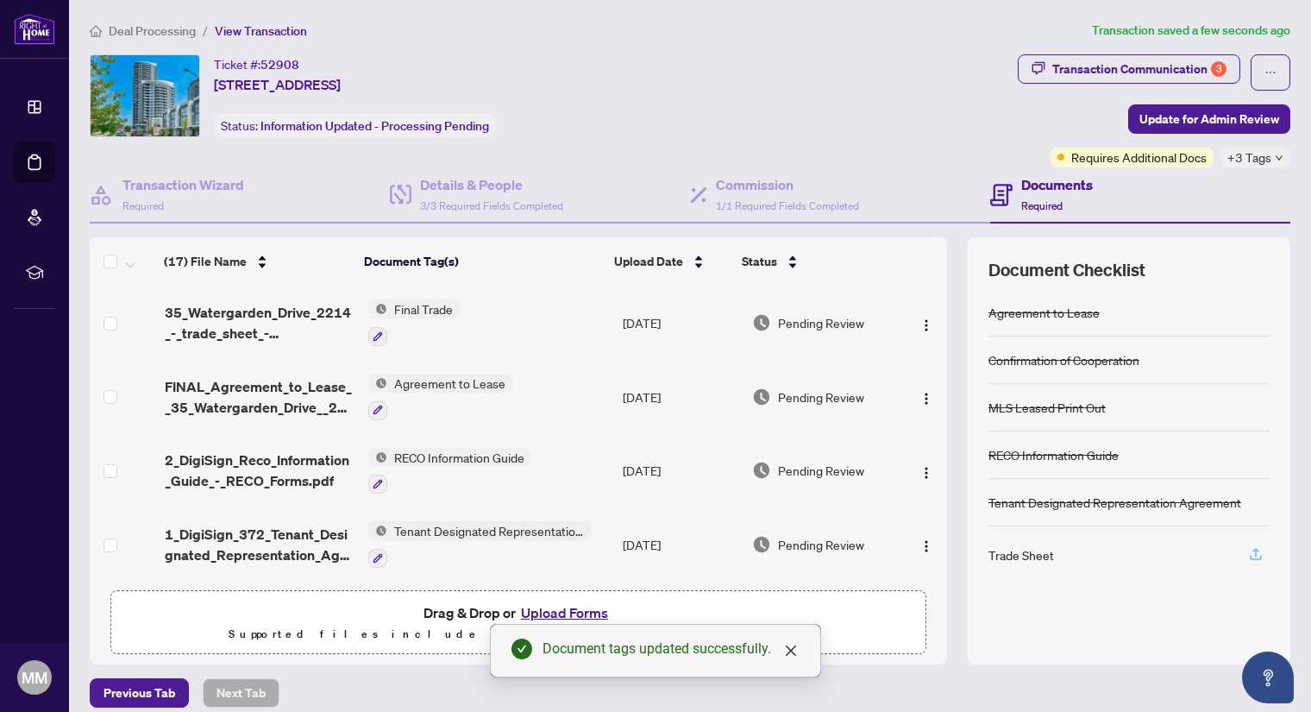
click at [1248, 550] on icon "button" at bounding box center [1256, 554] width 16 height 16
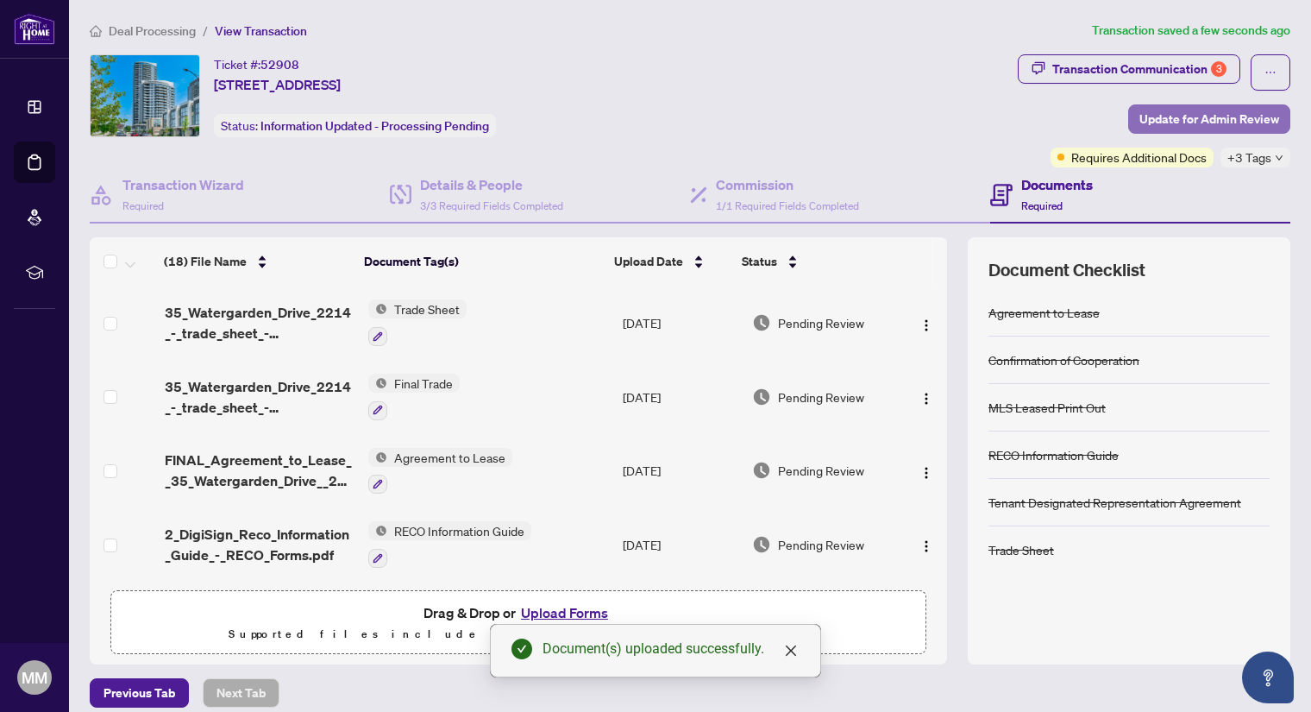
click at [1174, 122] on span "Update for Admin Review" at bounding box center [1210, 119] width 140 height 28
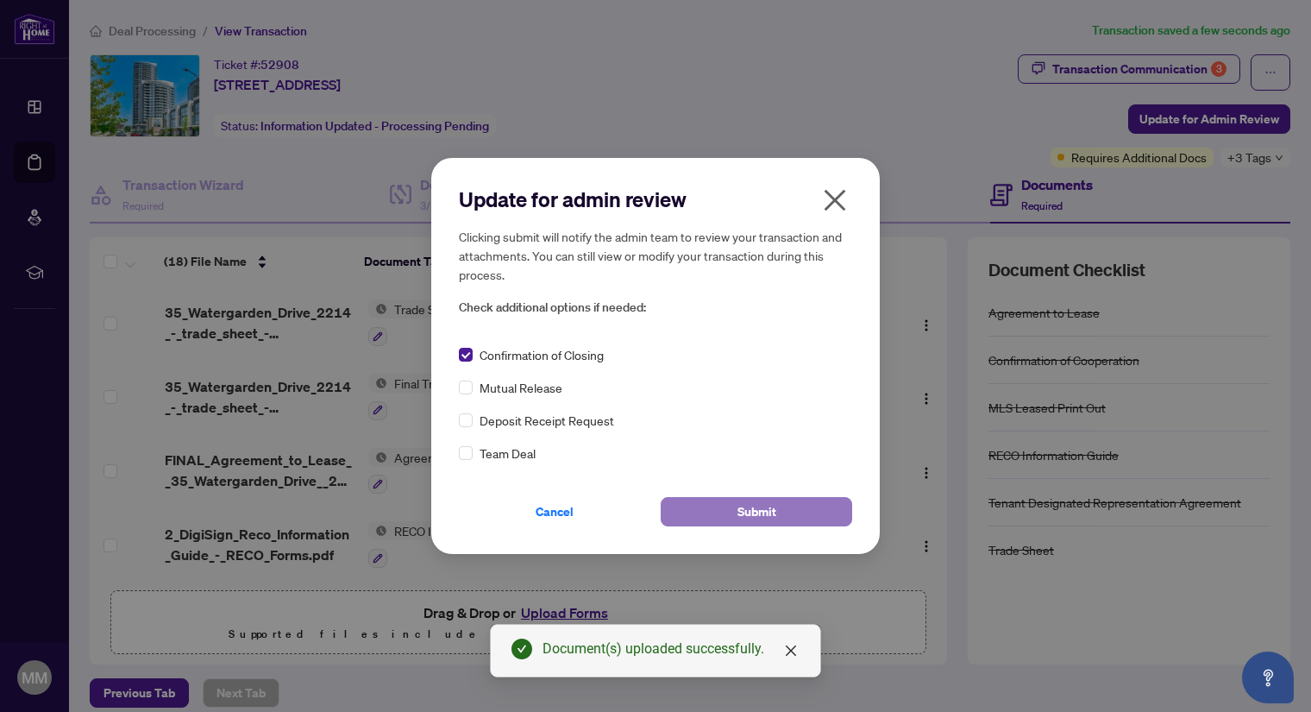
click at [739, 501] on span "Submit" at bounding box center [757, 512] width 39 height 28
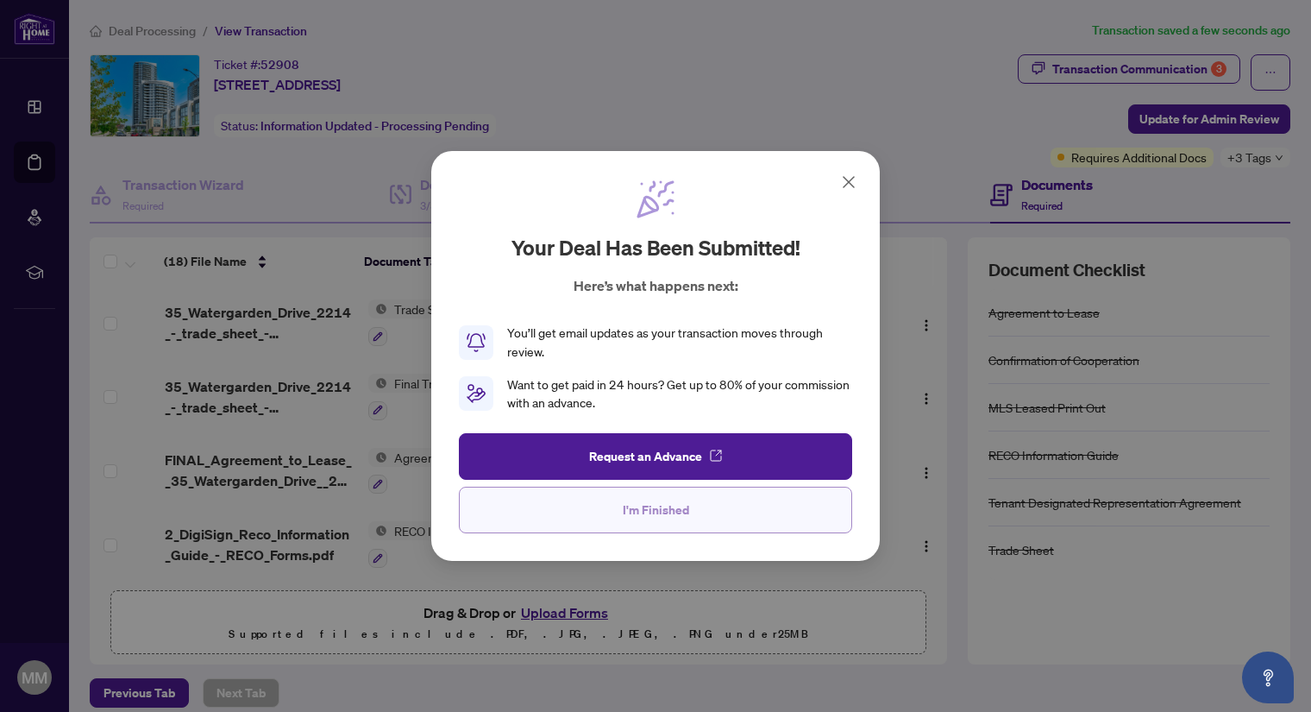
click at [660, 514] on span "I'm Finished" at bounding box center [656, 510] width 66 height 28
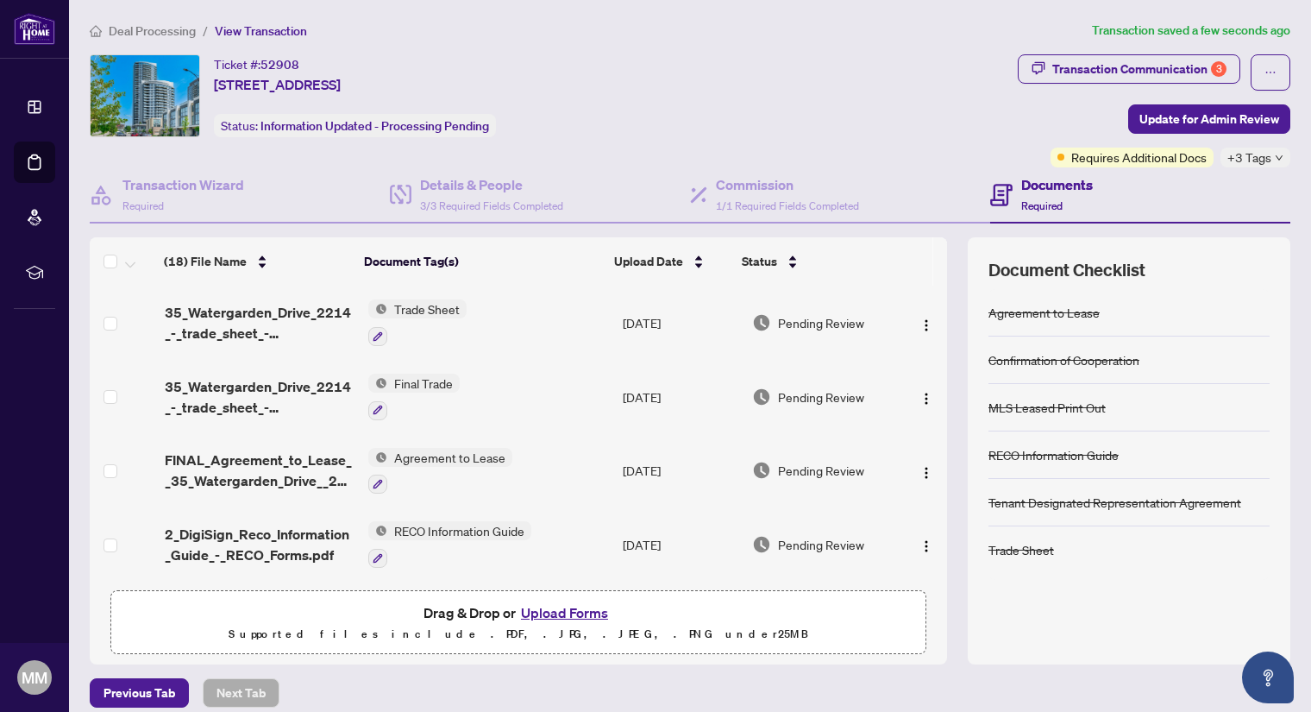
click at [183, 95] on img at bounding box center [145, 95] width 109 height 81
click at [152, 28] on span "Deal Processing" at bounding box center [152, 31] width 87 height 16
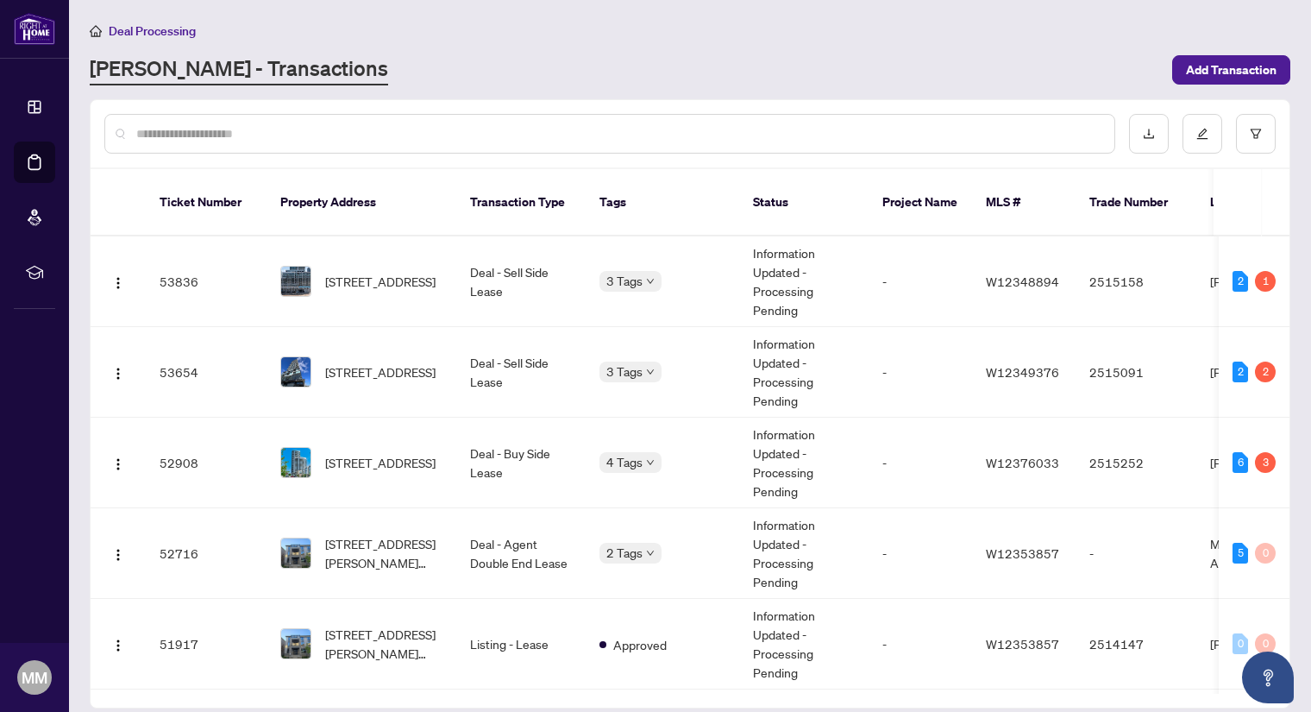
click at [343, 129] on input "text" at bounding box center [618, 133] width 965 height 19
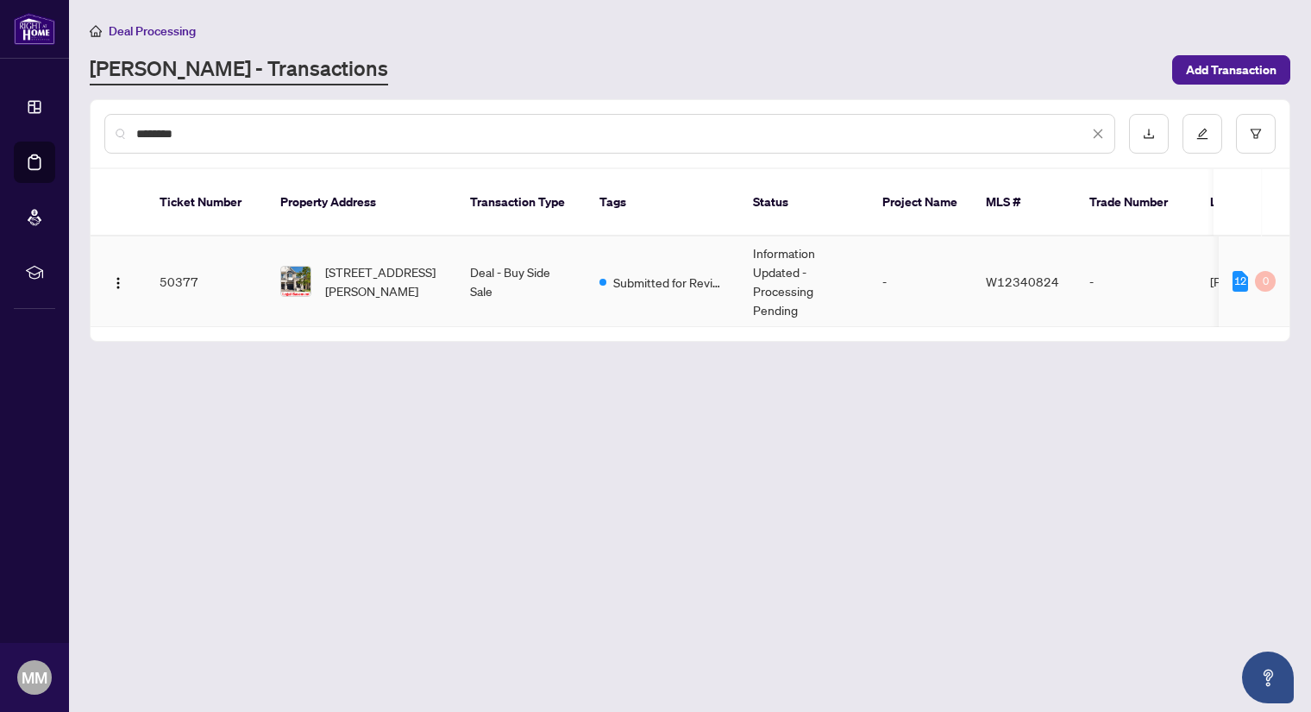
type input "********"
click at [387, 274] on span "458 Bergamot Ave, Milton, Ontario L9E 1T8, Canada" at bounding box center [383, 281] width 117 height 38
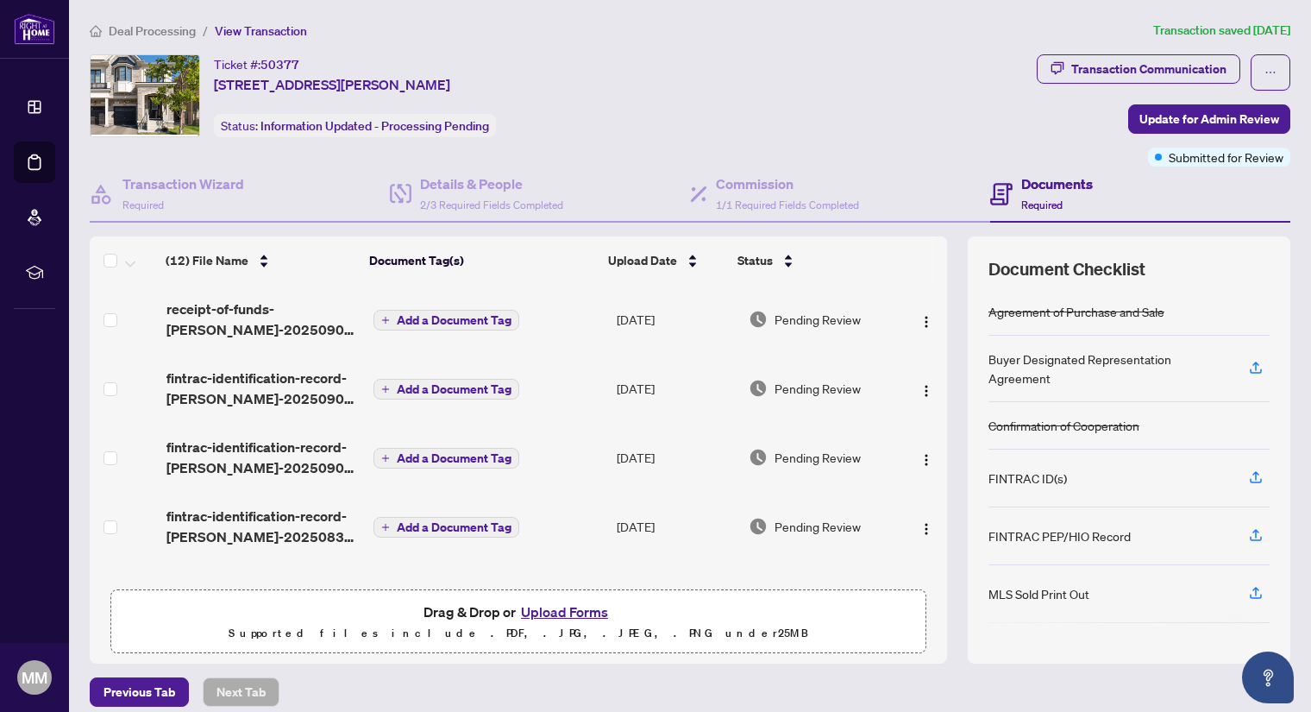
drag, startPoint x: 934, startPoint y: 336, endPoint x: 935, endPoint y: 362, distance: 25.9
click at [935, 362] on div "(12) File Name Document Tag(s) Upload Date Status (12) File Name Document Tag(s…" at bounding box center [690, 449] width 1201 height 427
click at [438, 314] on span "Add a Document Tag" at bounding box center [454, 320] width 115 height 12
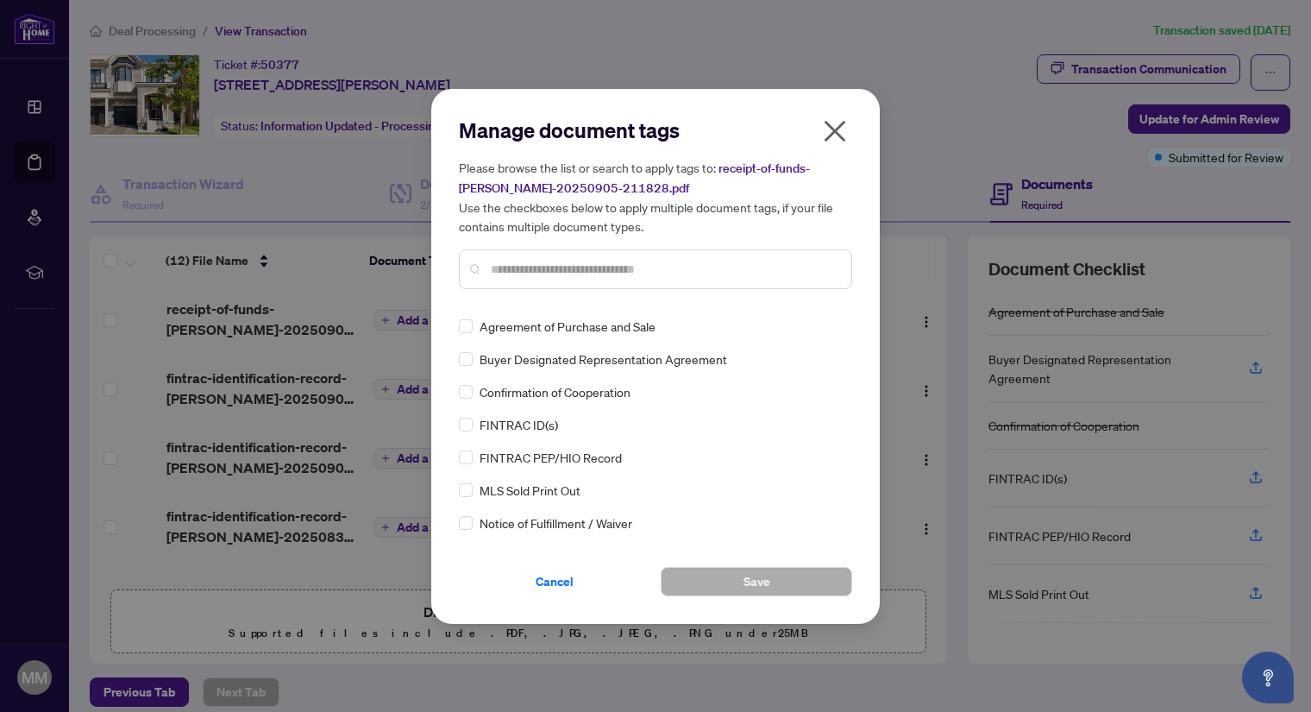
click at [519, 265] on input "text" at bounding box center [664, 269] width 347 height 19
type input "*******"
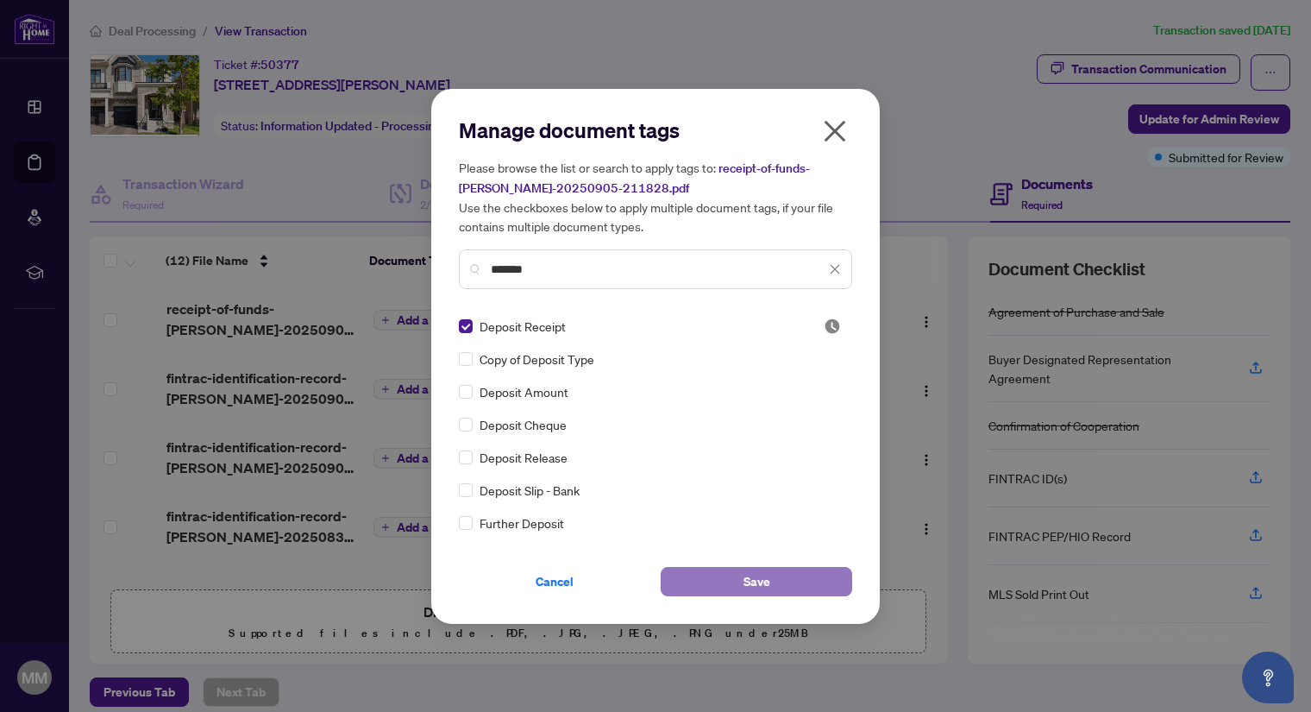
click at [736, 575] on button "Save" at bounding box center [757, 581] width 192 height 29
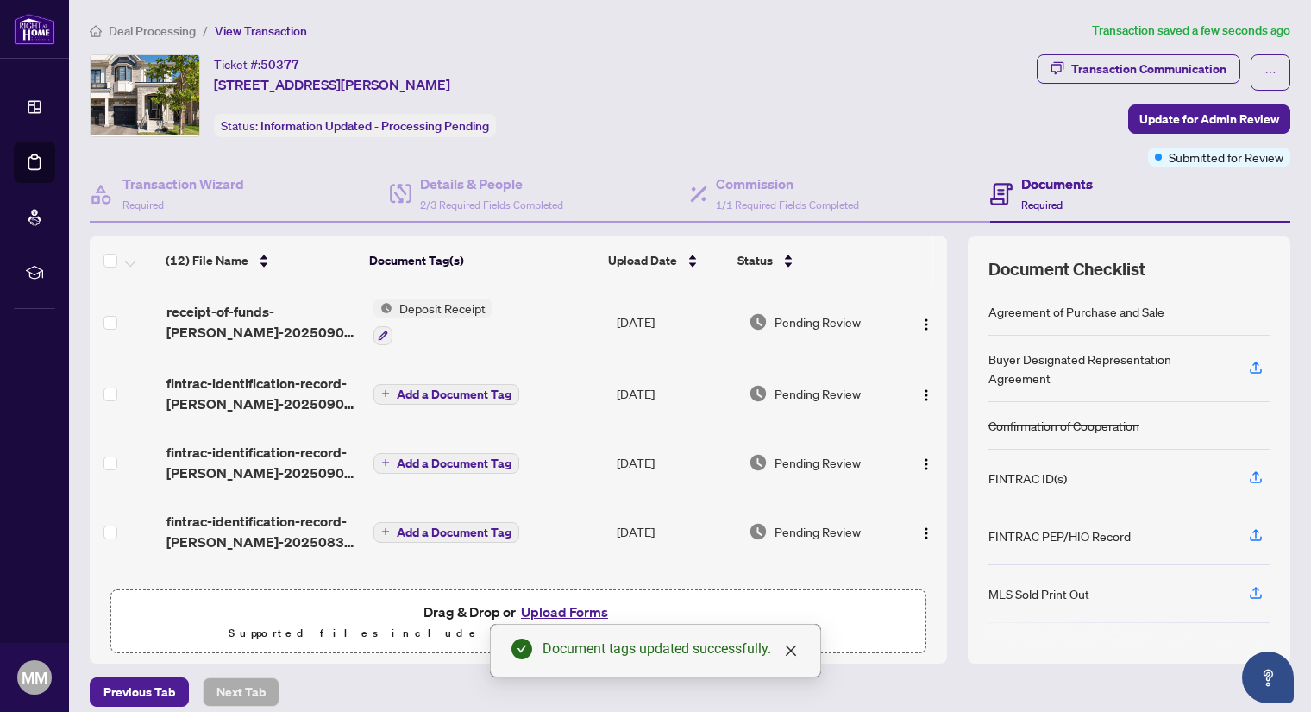
click at [453, 388] on span "Add a Document Tag" at bounding box center [454, 394] width 115 height 12
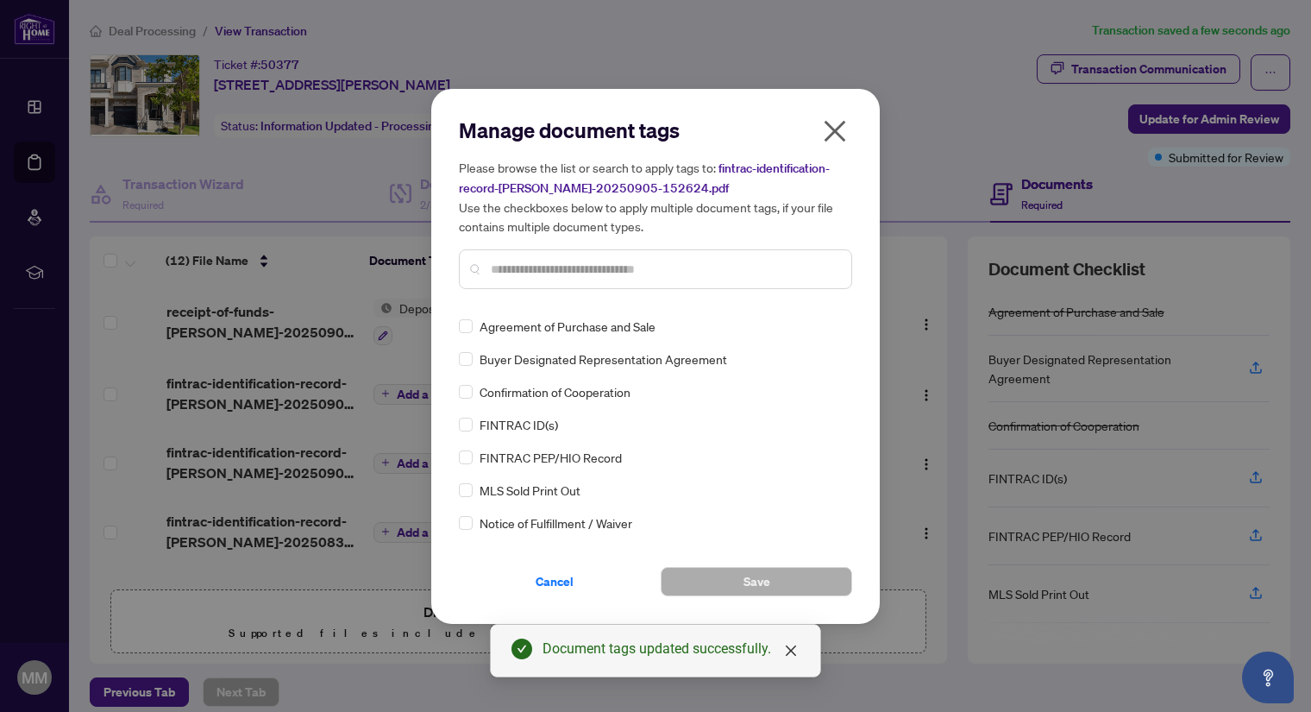
click at [523, 264] on input "text" at bounding box center [664, 269] width 347 height 19
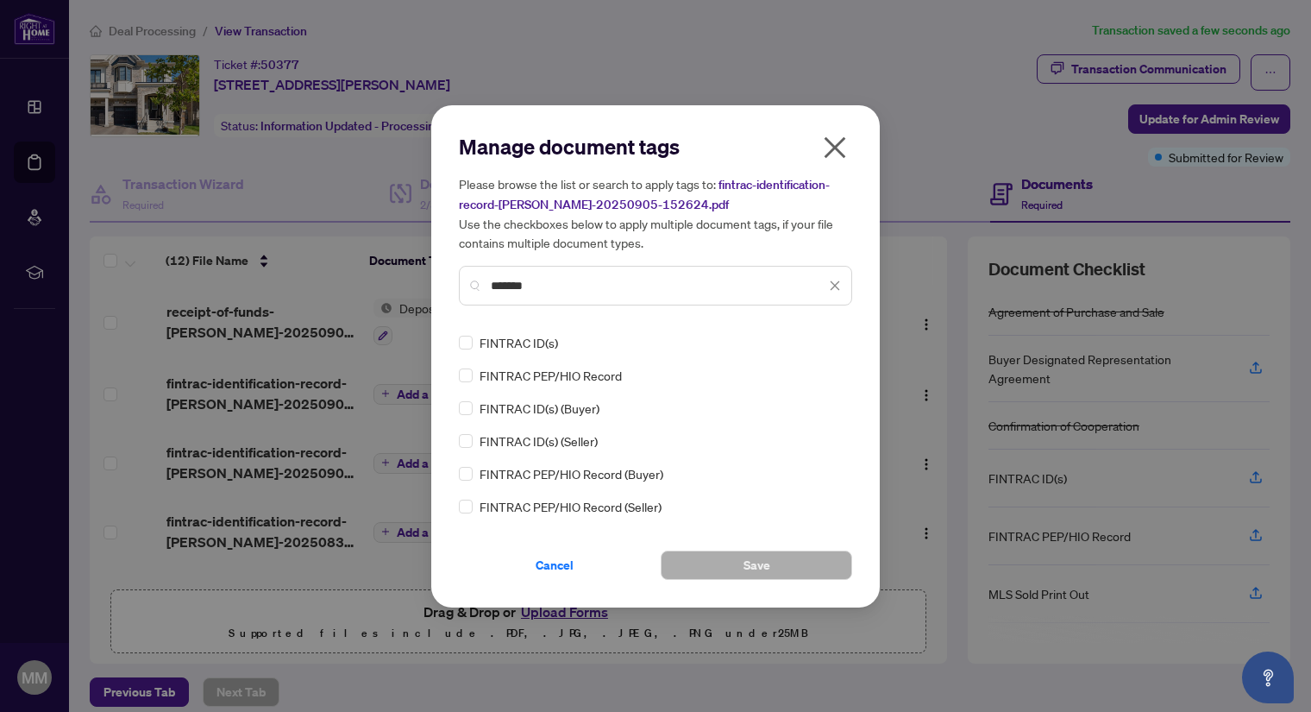
type input "*******"
click at [775, 563] on button "Save" at bounding box center [757, 564] width 192 height 29
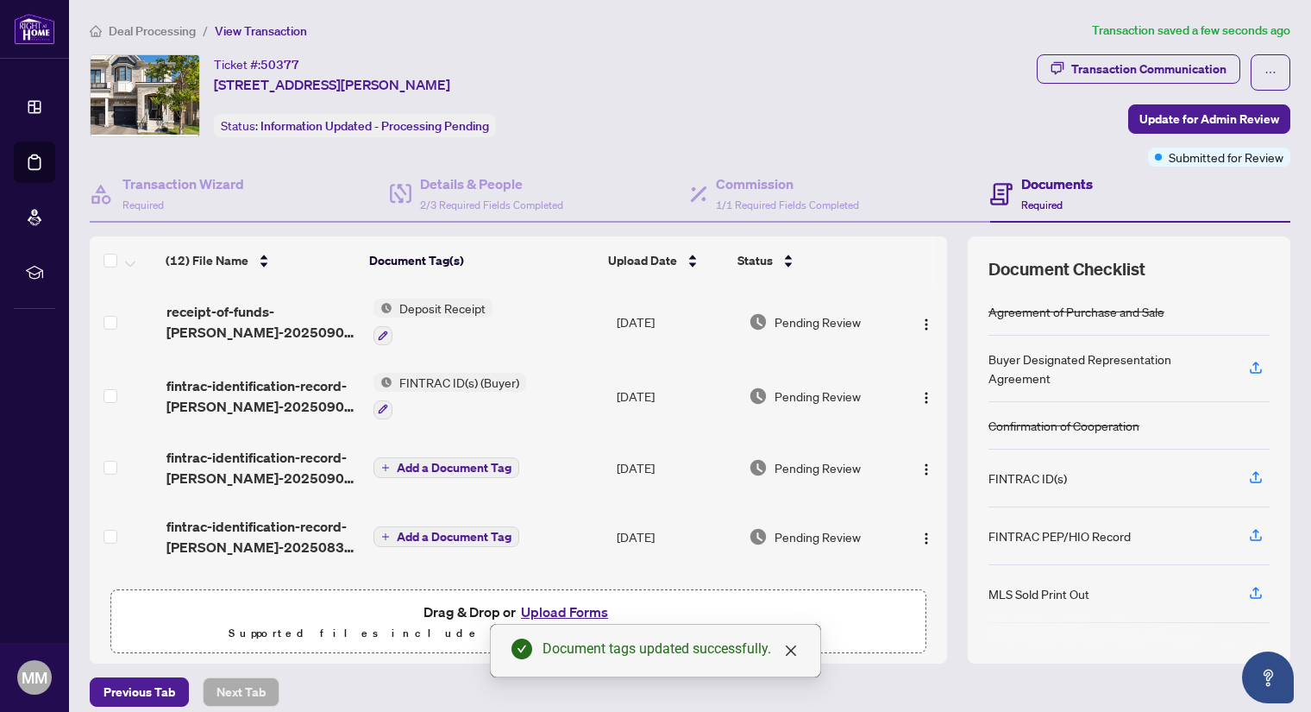
click at [433, 462] on span "Add a Document Tag" at bounding box center [454, 468] width 115 height 12
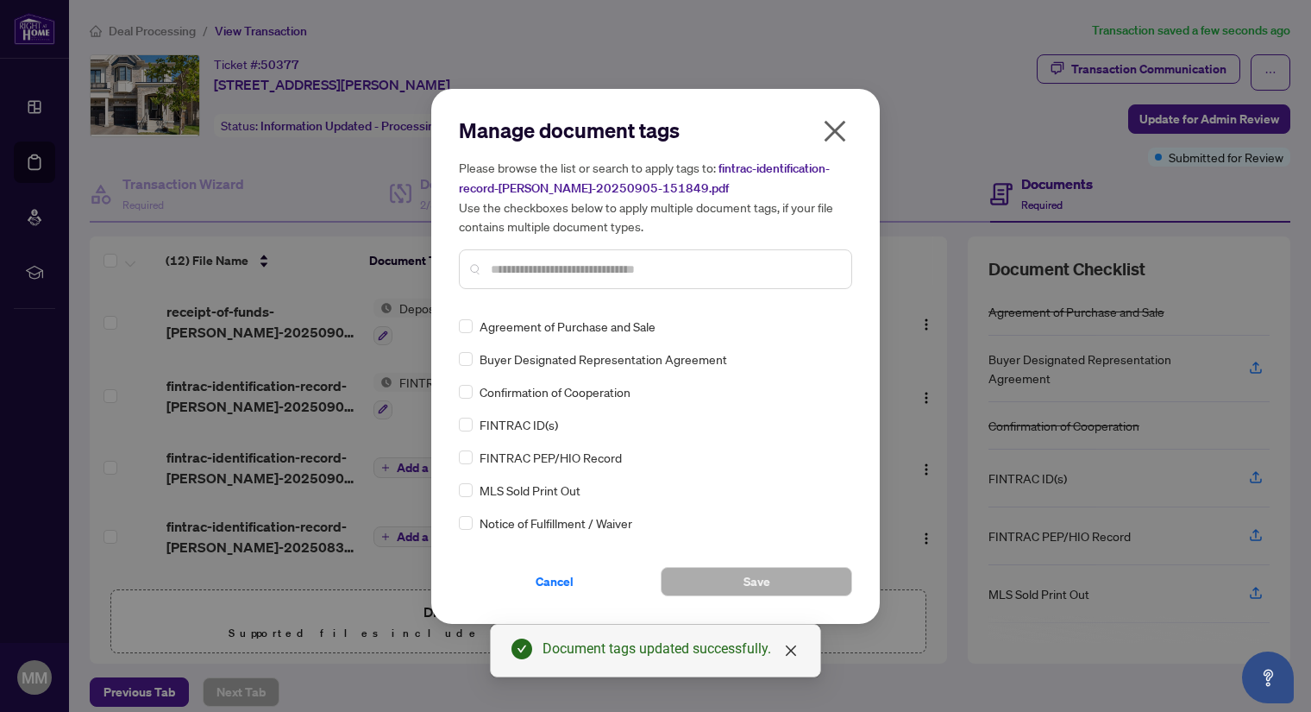
click at [531, 265] on input "text" at bounding box center [664, 269] width 347 height 19
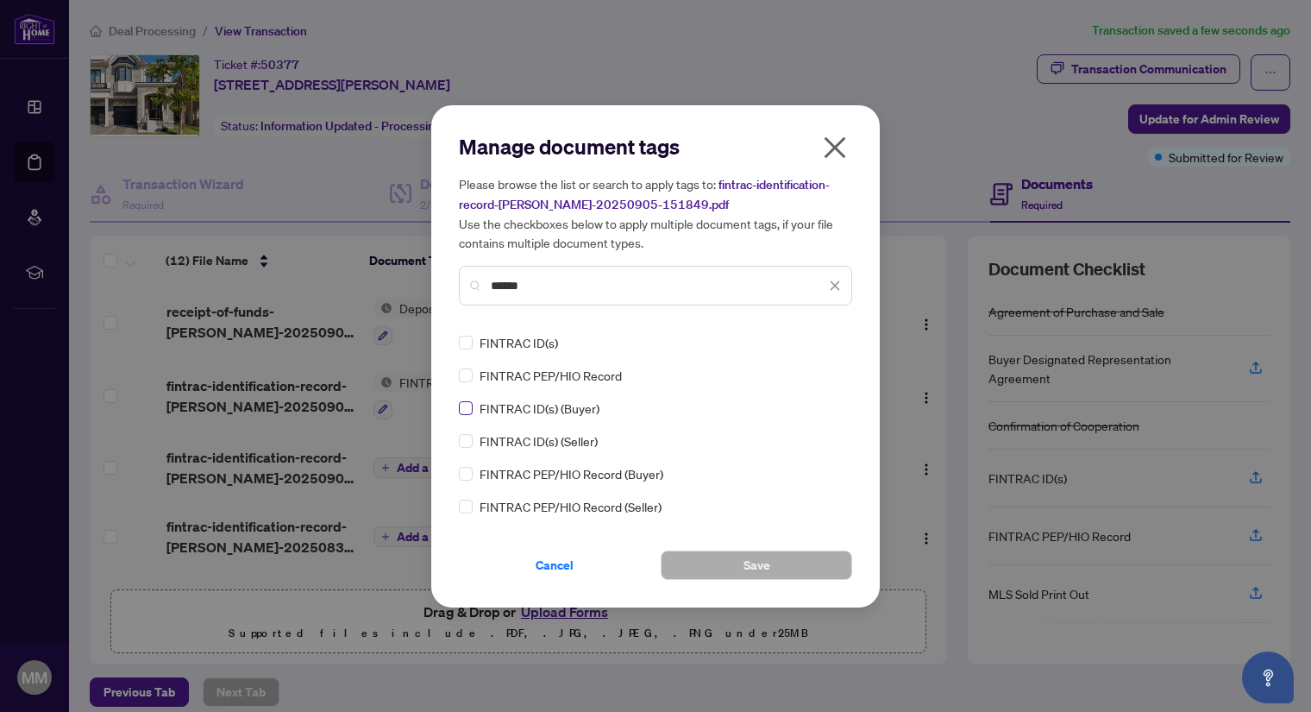
type input "******"
click at [764, 555] on span "Save" at bounding box center [757, 565] width 27 height 28
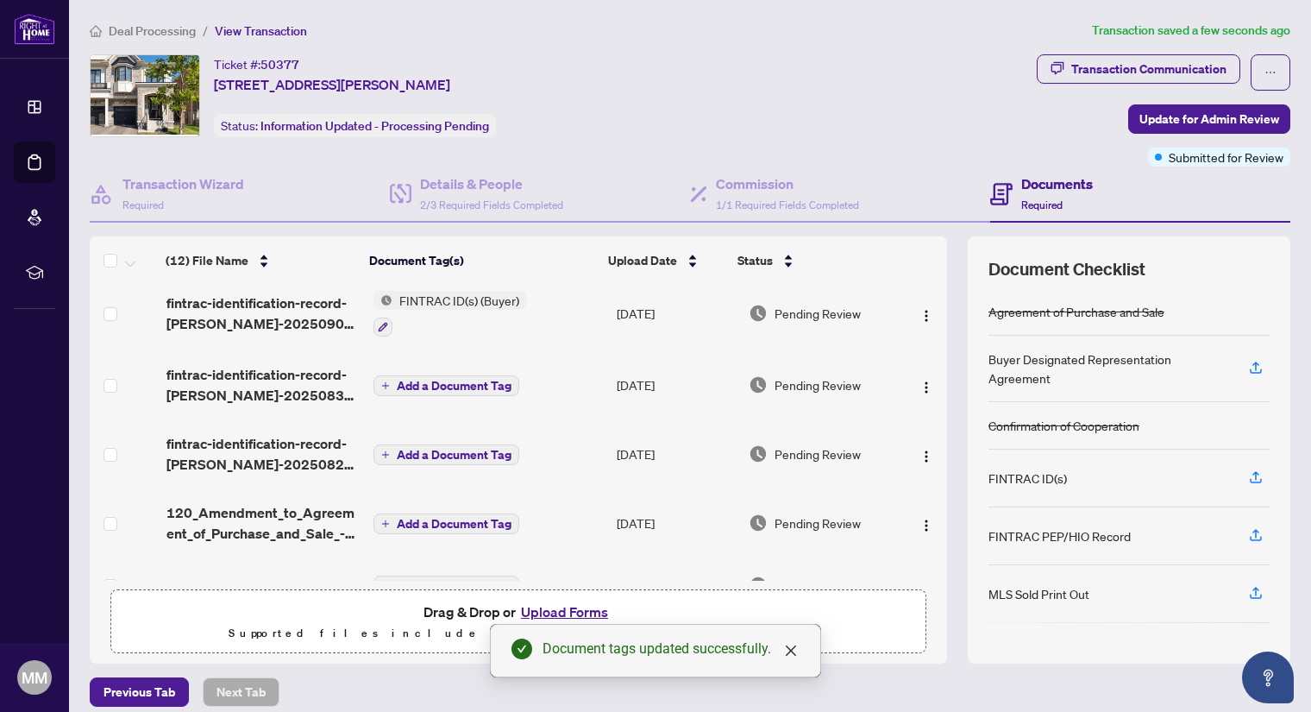
scroll to position [170, 0]
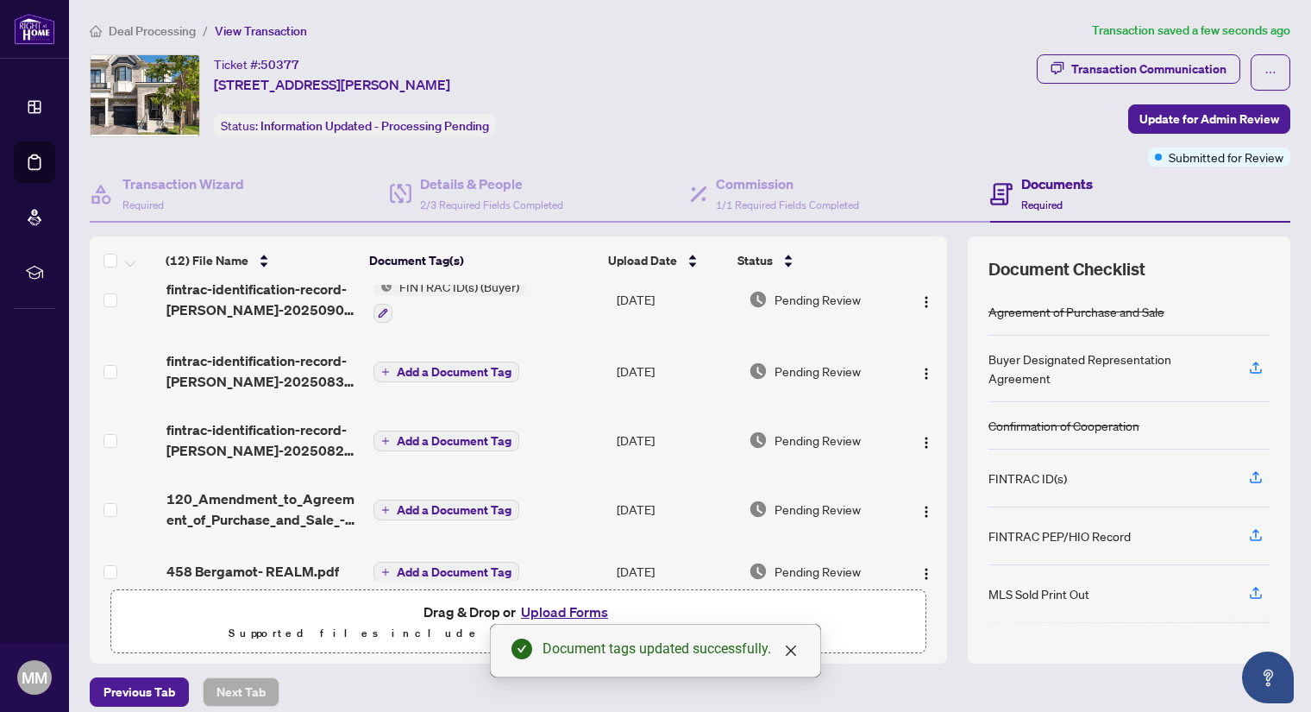
click at [437, 366] on span "Add a Document Tag" at bounding box center [454, 372] width 115 height 12
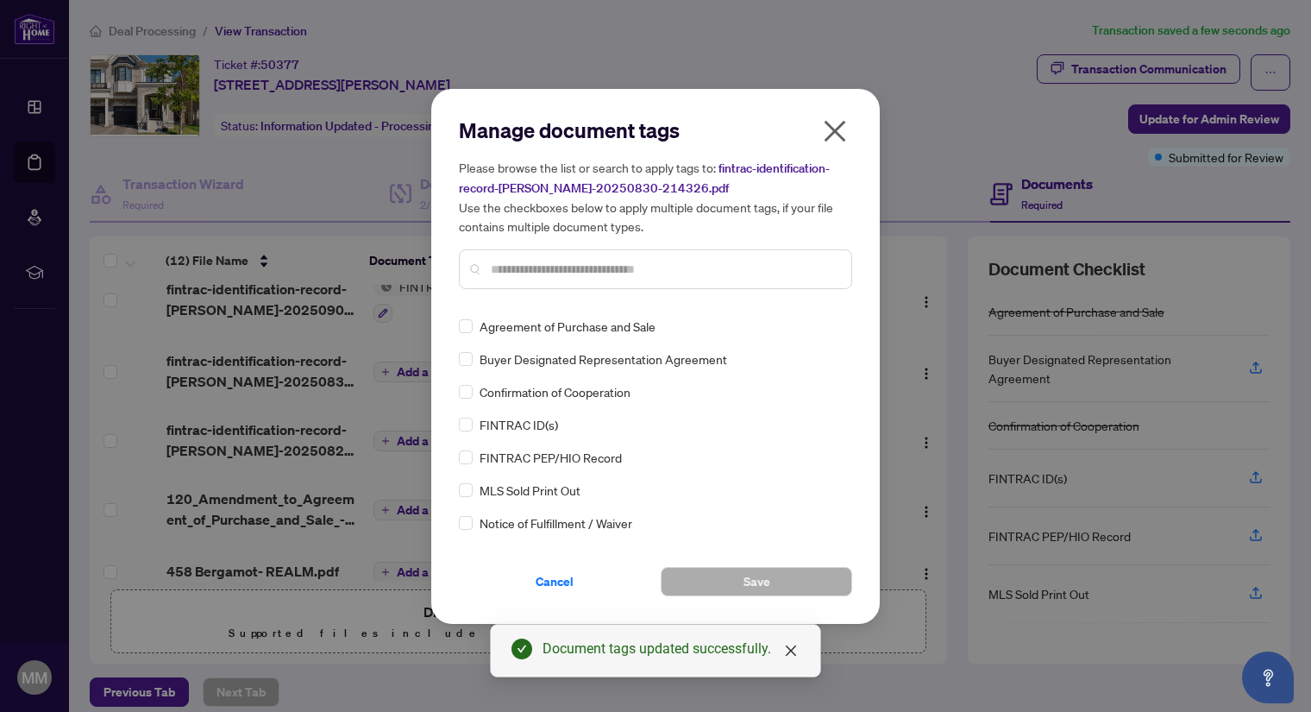
click at [525, 272] on input "text" at bounding box center [664, 269] width 347 height 19
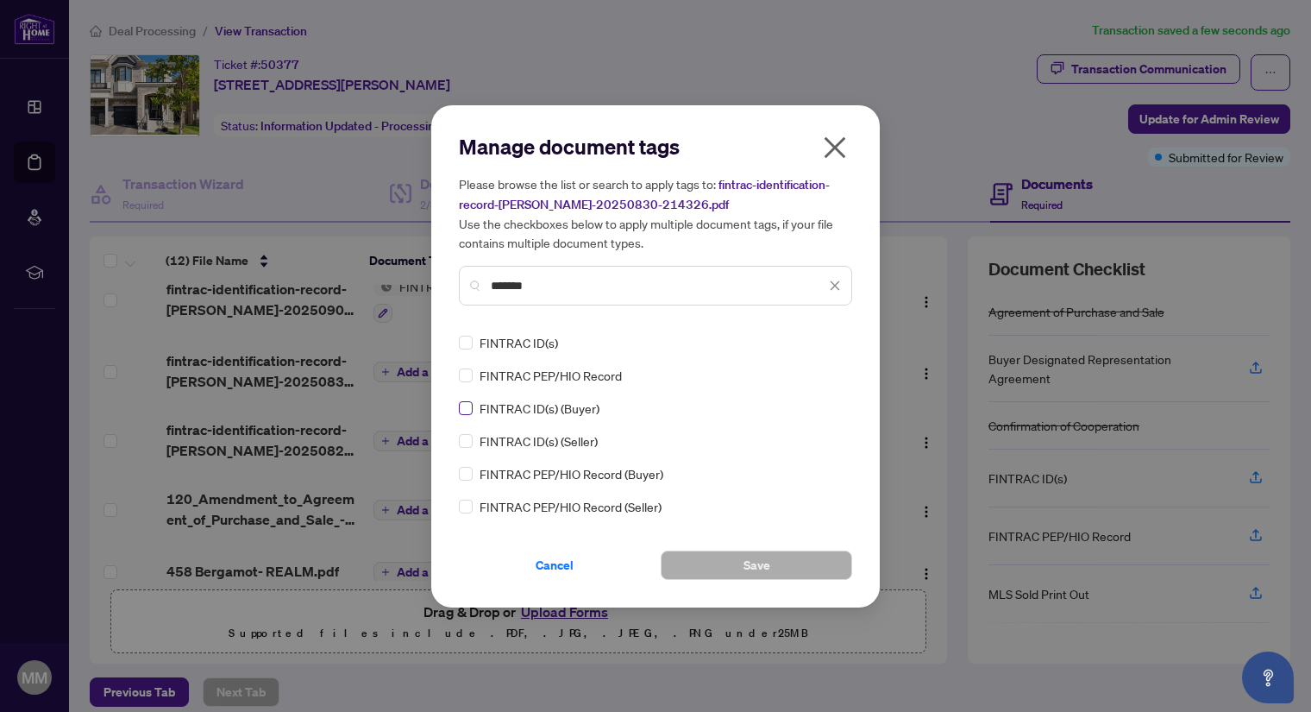
type input "*******"
click at [785, 575] on button "Save" at bounding box center [757, 564] width 192 height 29
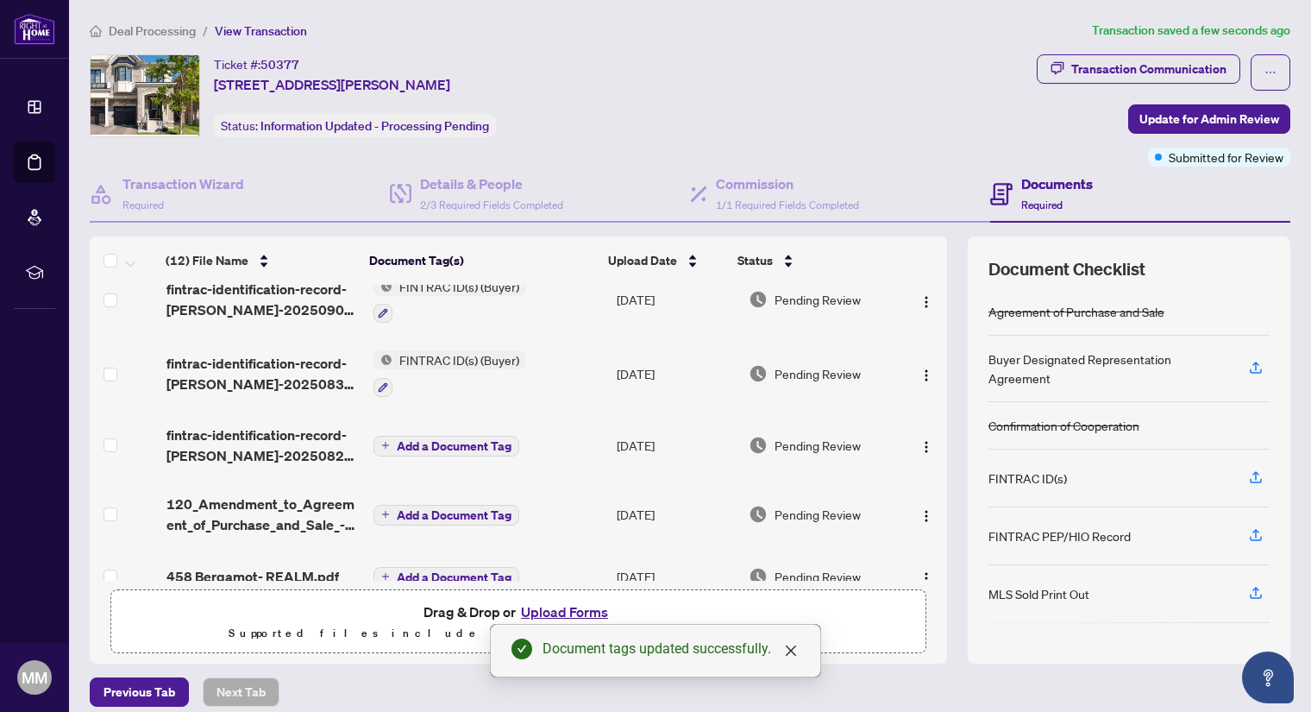
click at [437, 440] on span "Add a Document Tag" at bounding box center [454, 446] width 115 height 12
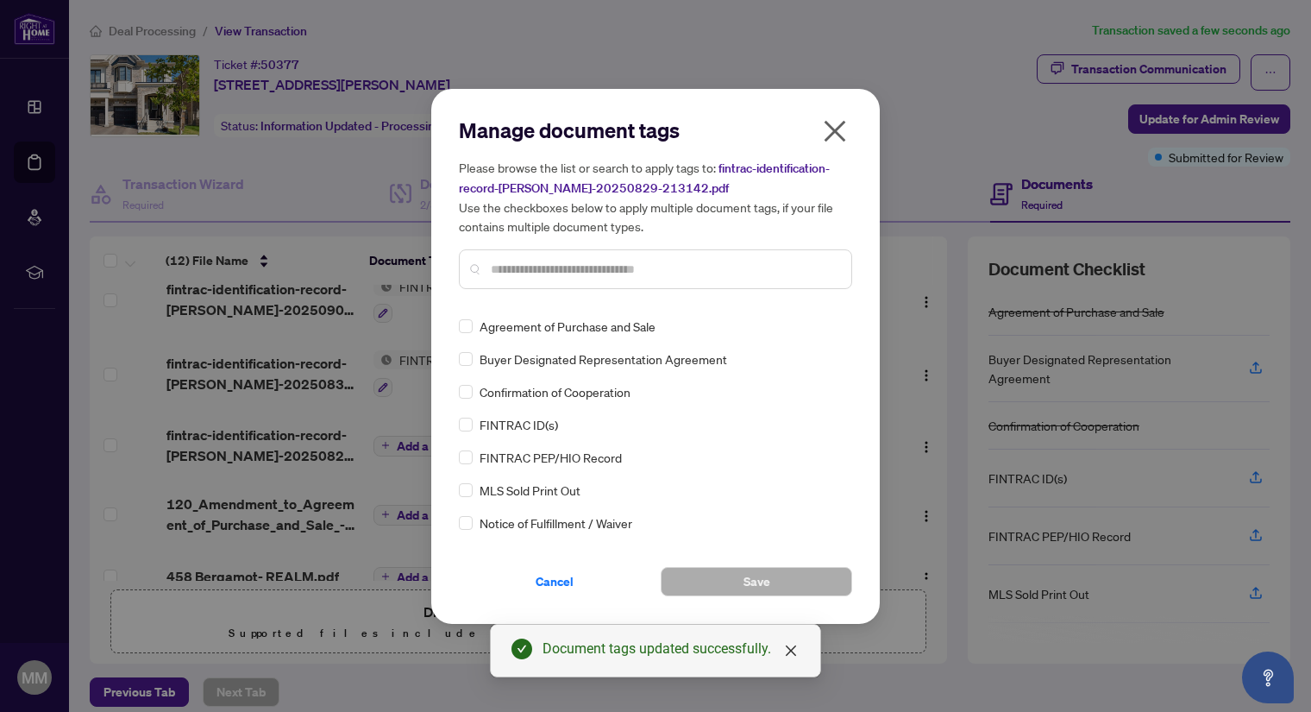
click at [533, 271] on input "text" at bounding box center [664, 269] width 347 height 19
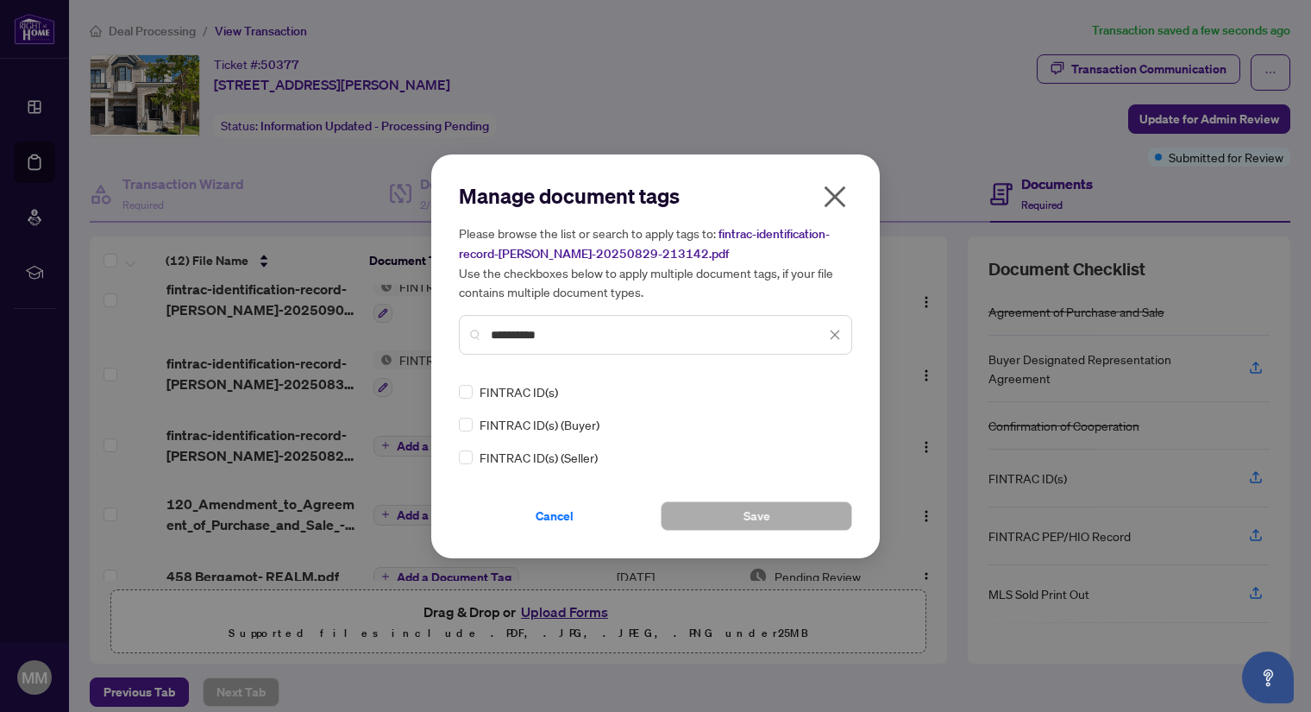
type input "**********"
click at [744, 502] on span "Save" at bounding box center [757, 516] width 27 height 28
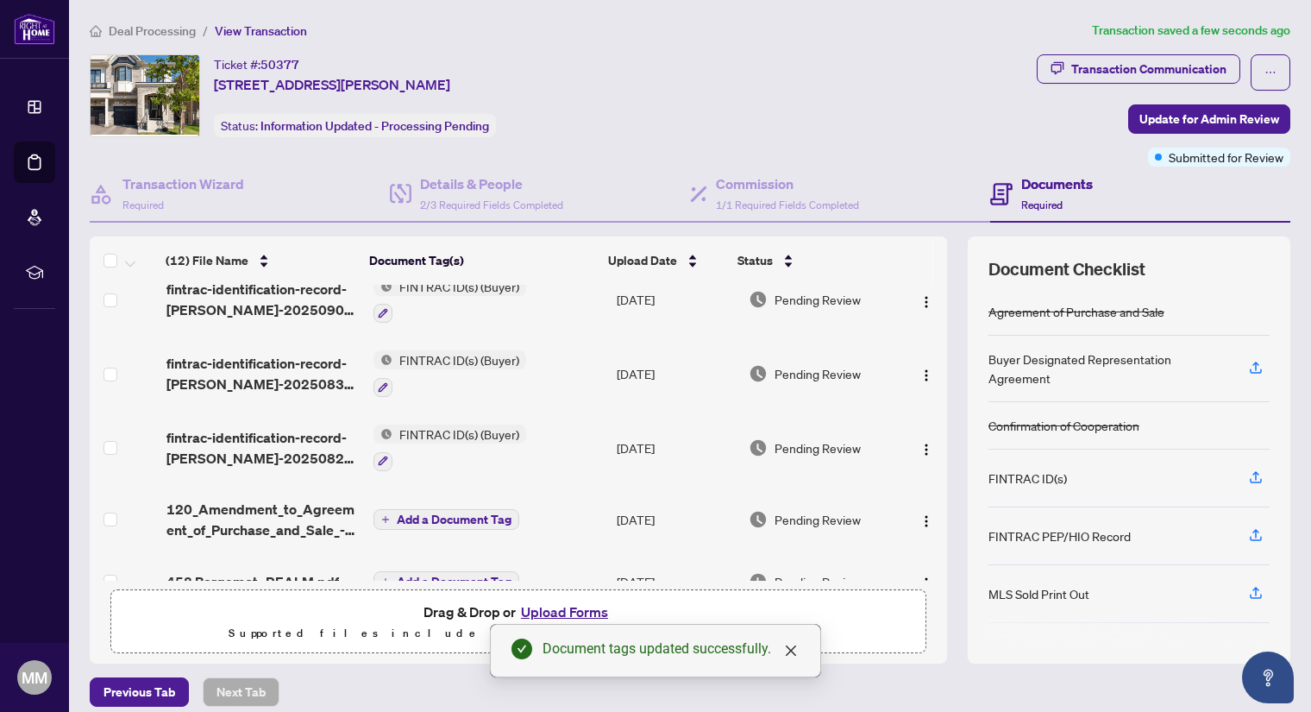
click at [433, 513] on span "Add a Document Tag" at bounding box center [454, 519] width 115 height 12
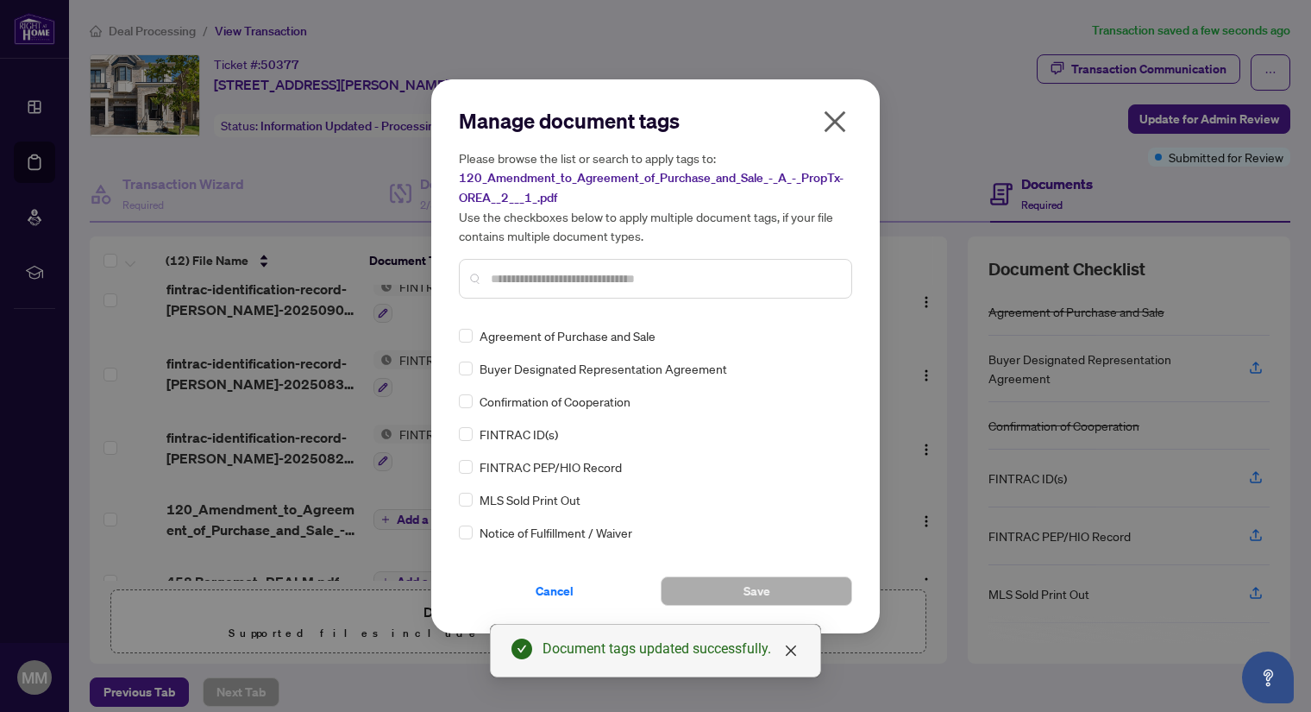
click at [529, 275] on input "text" at bounding box center [664, 278] width 347 height 19
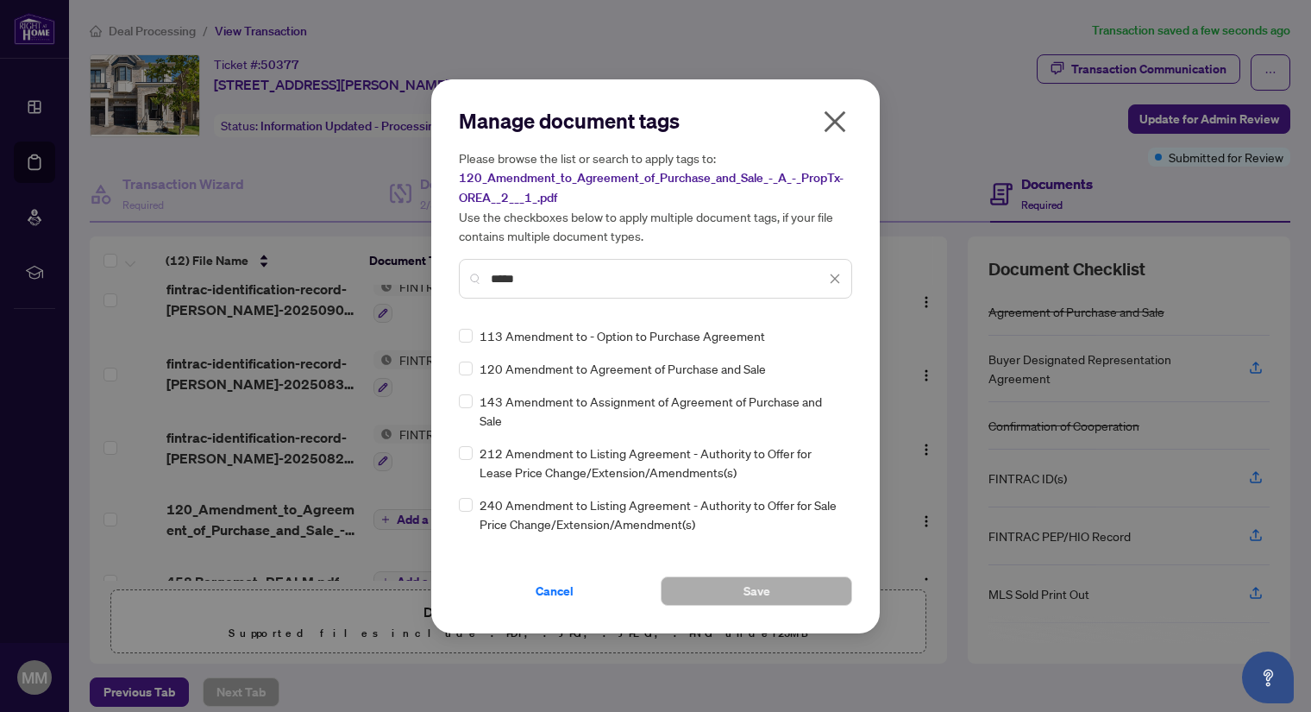
type input "*****"
click at [779, 584] on button "Save" at bounding box center [757, 590] width 192 height 29
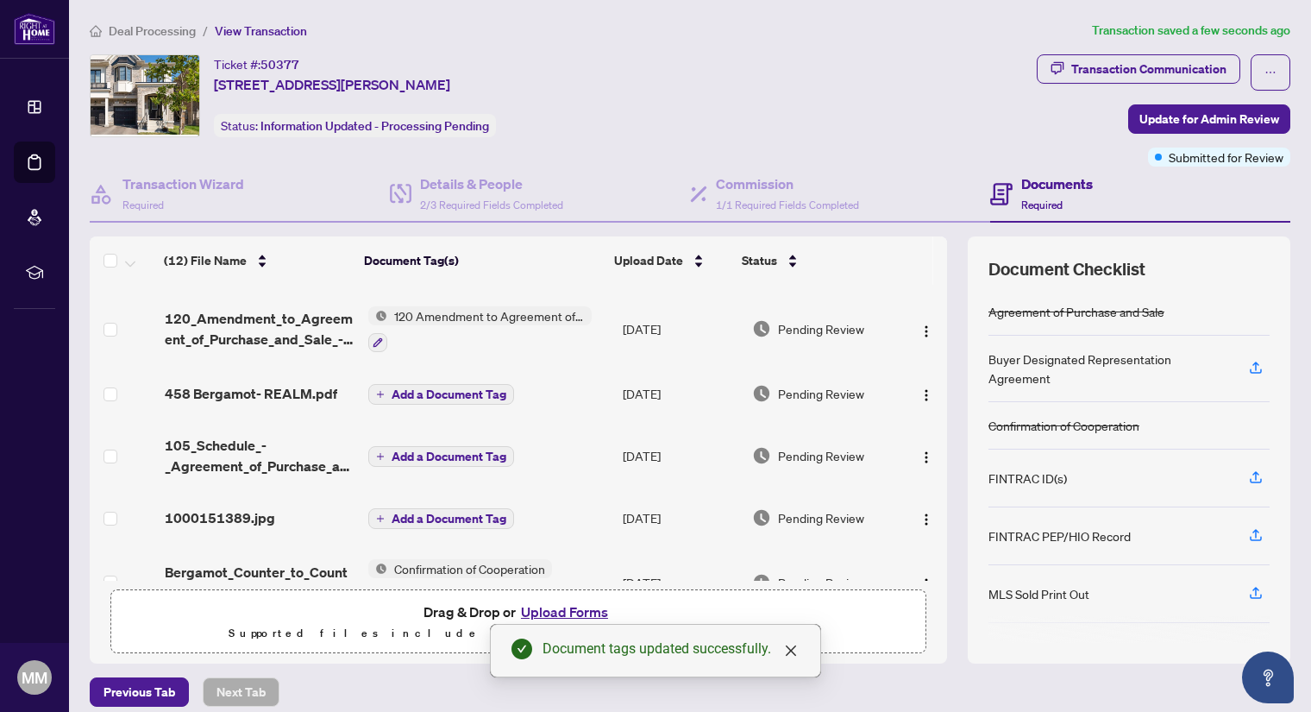
scroll to position [363, 0]
click at [427, 387] on span "Add a Document Tag" at bounding box center [449, 393] width 115 height 12
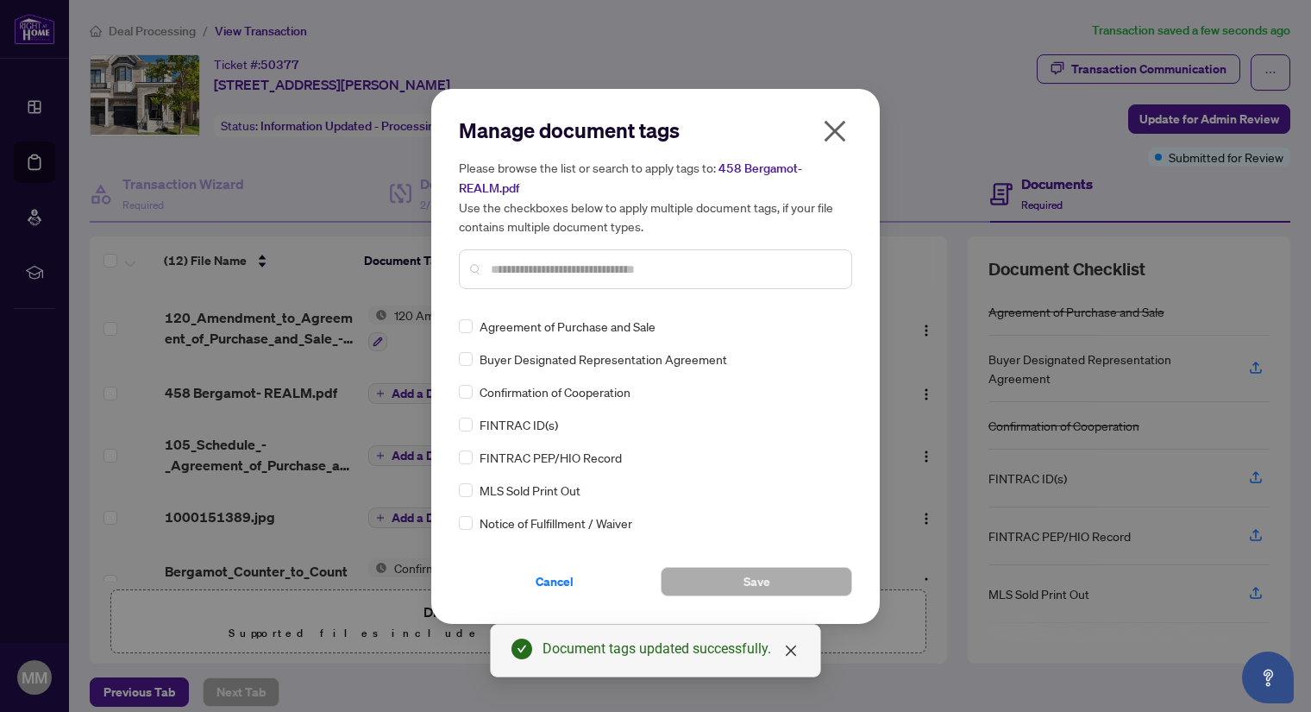
click at [526, 274] on input "text" at bounding box center [664, 269] width 347 height 19
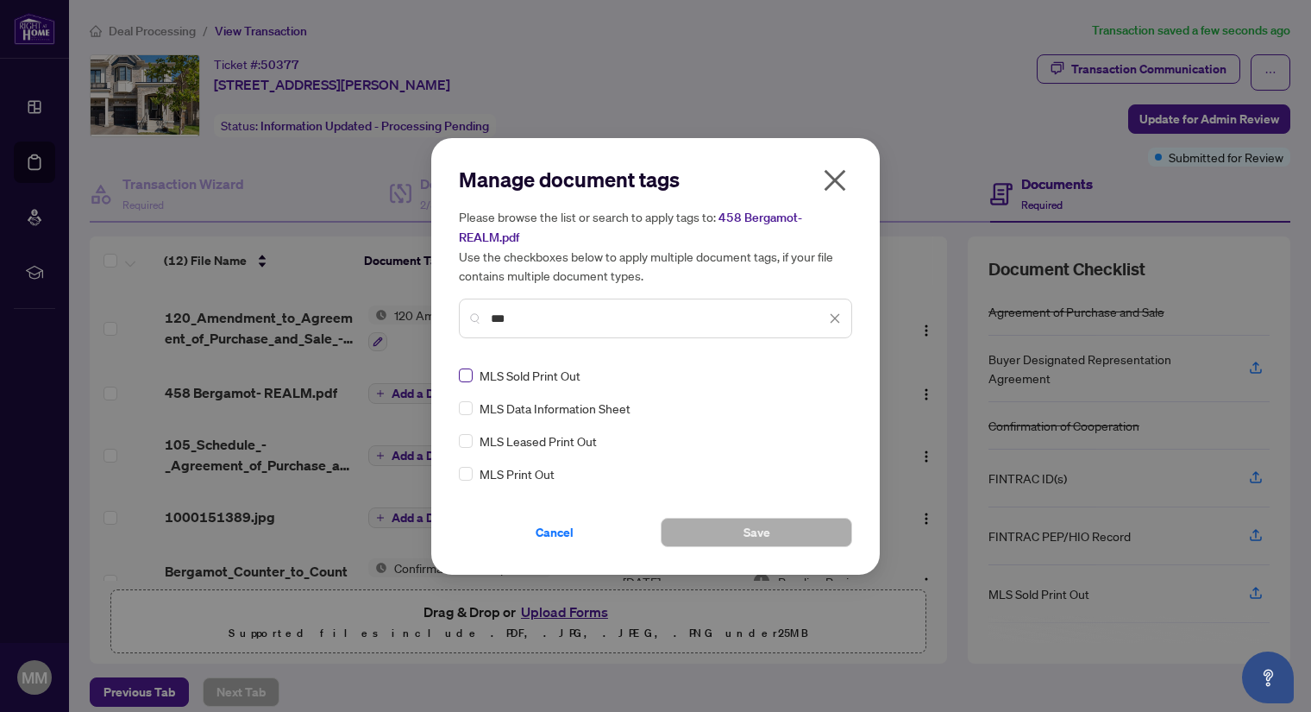
type input "***"
click at [736, 524] on button "Save" at bounding box center [757, 532] width 192 height 29
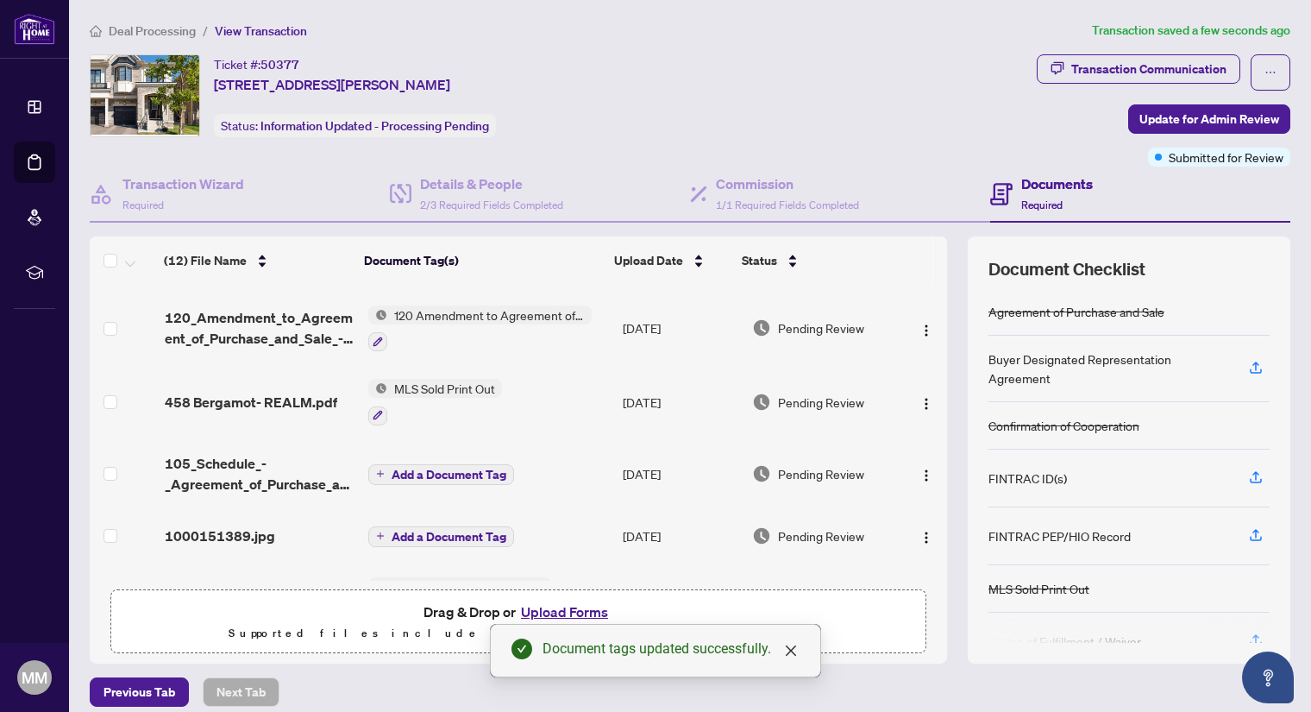
click at [451, 468] on span "Add a Document Tag" at bounding box center [449, 474] width 115 height 12
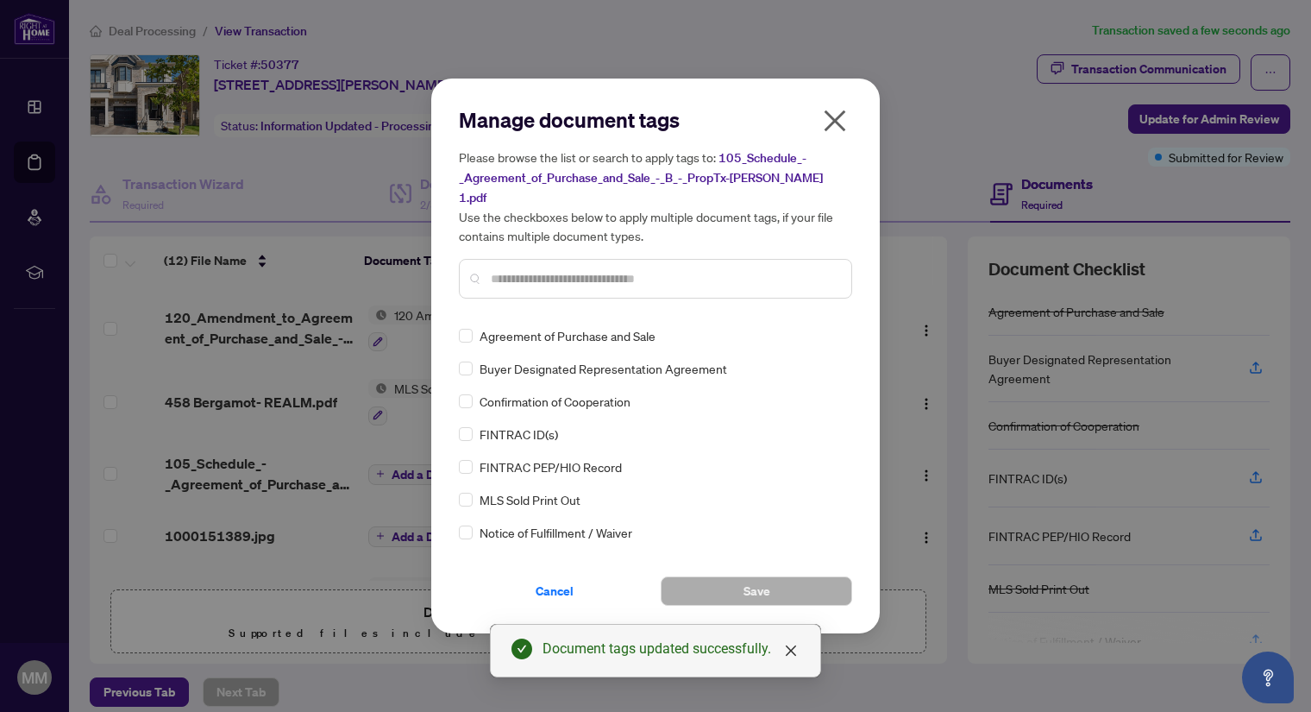
click at [528, 269] on input "text" at bounding box center [664, 278] width 347 height 19
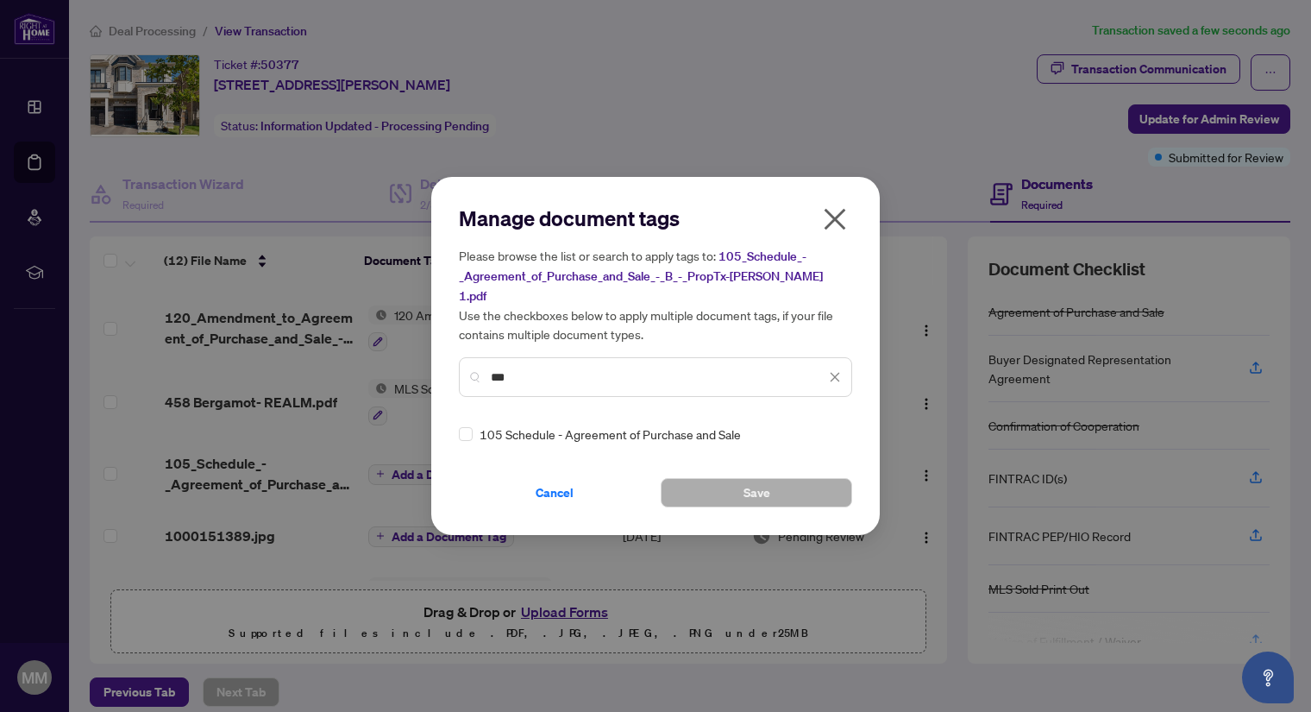
type input "***"
click at [717, 484] on button "Save" at bounding box center [757, 492] width 192 height 29
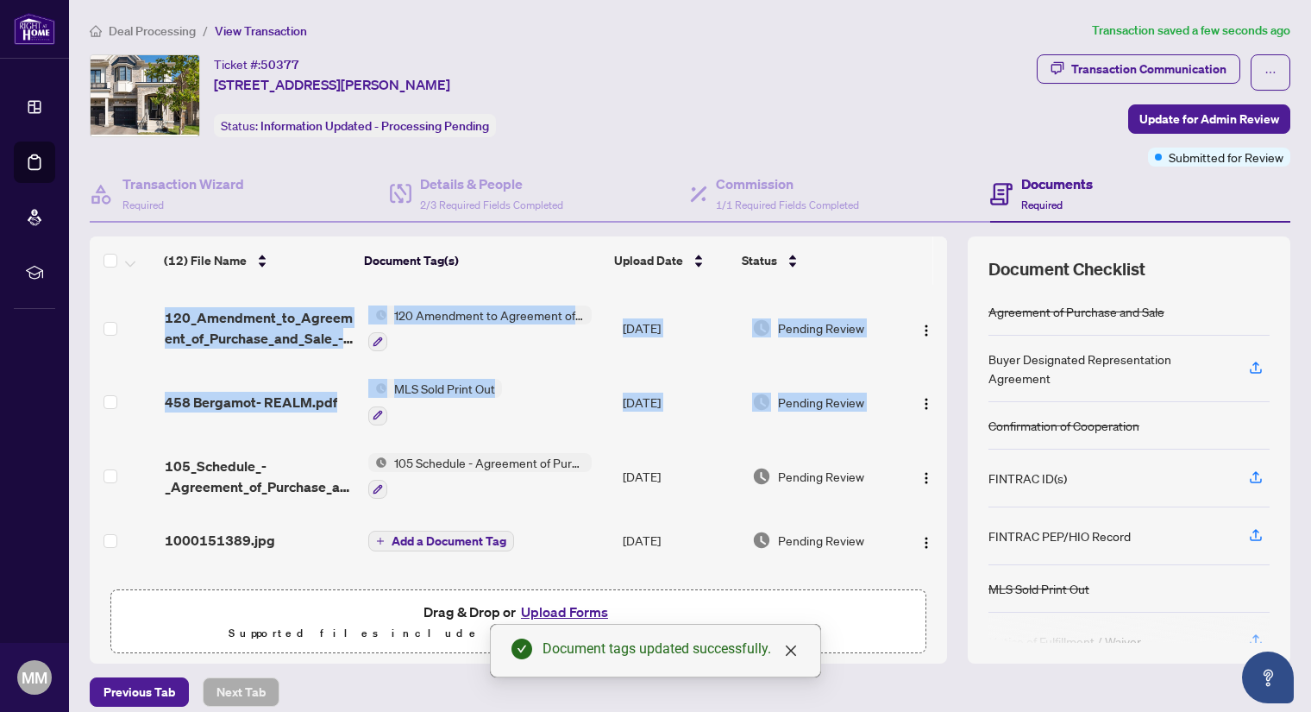
drag, startPoint x: 927, startPoint y: 425, endPoint x: 933, endPoint y: 473, distance: 47.7
click at [933, 473] on div "(12) File Name Document Tag(s) Upload Date Status receipt-of-funds-nadia-hisham…" at bounding box center [519, 433] width 858 height 296
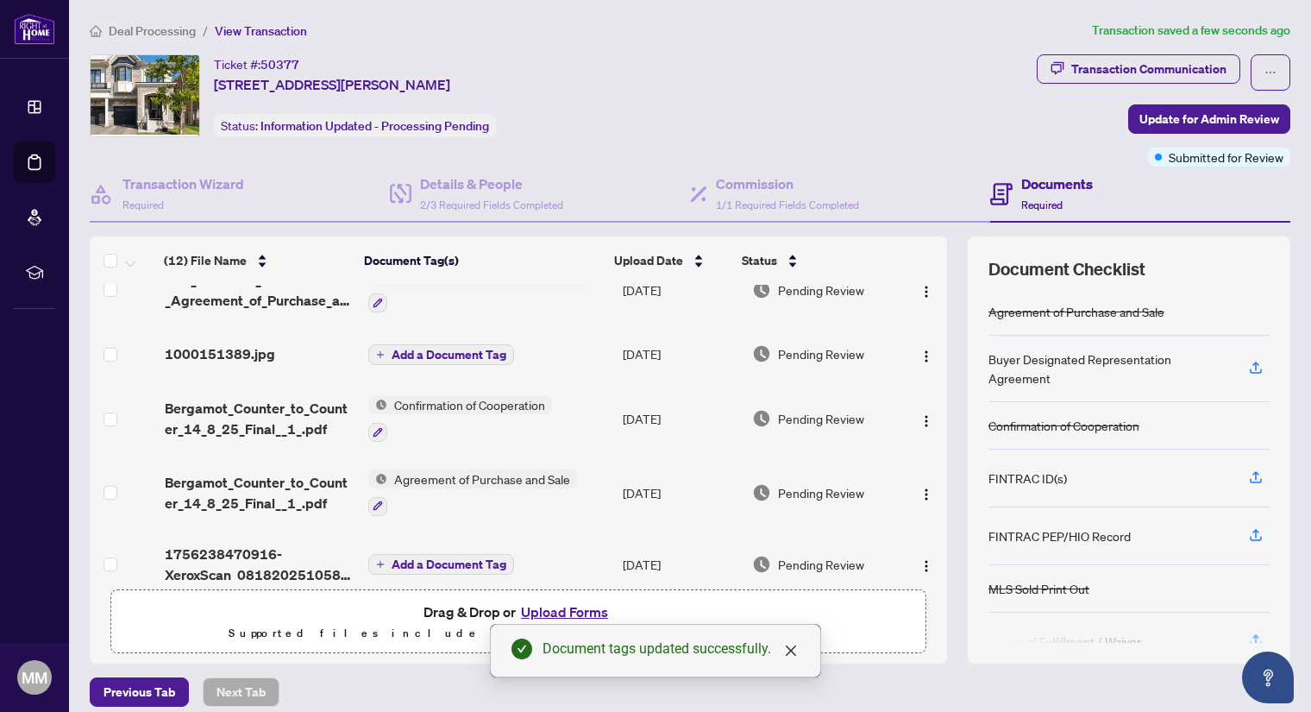
scroll to position [555, 0]
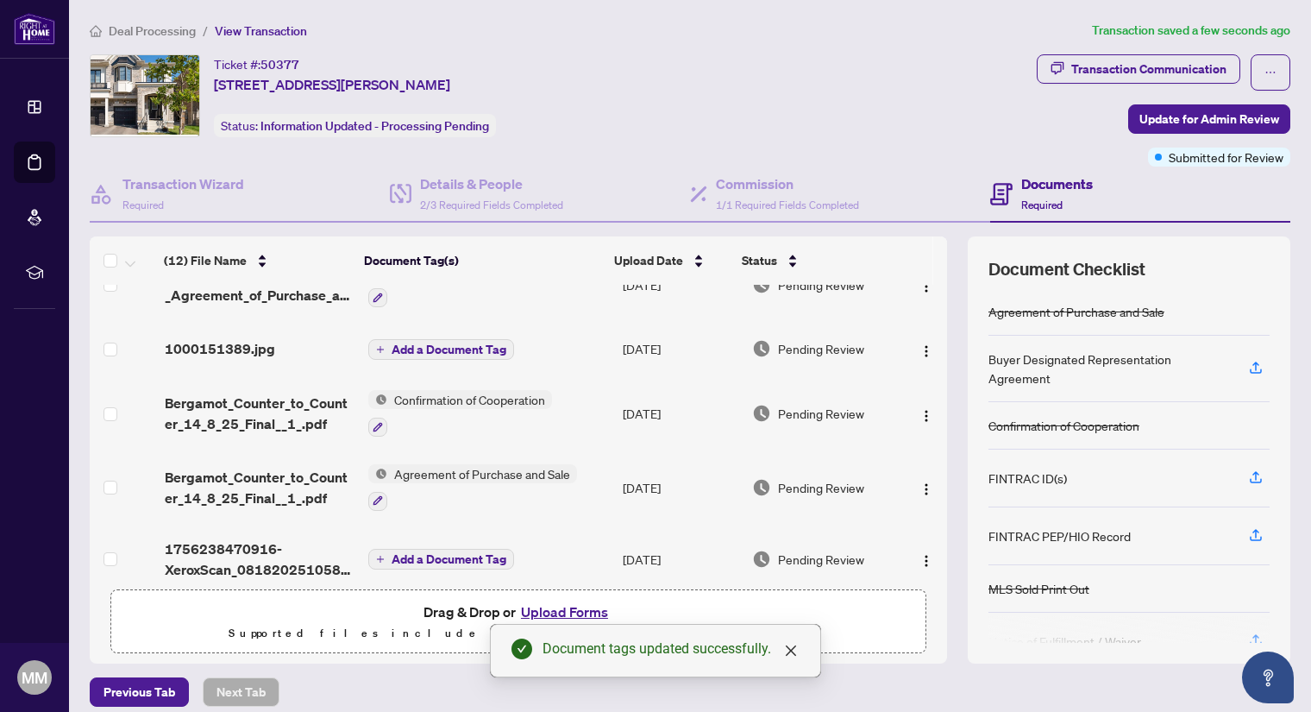
click at [424, 343] on span "Add a Document Tag" at bounding box center [449, 349] width 115 height 12
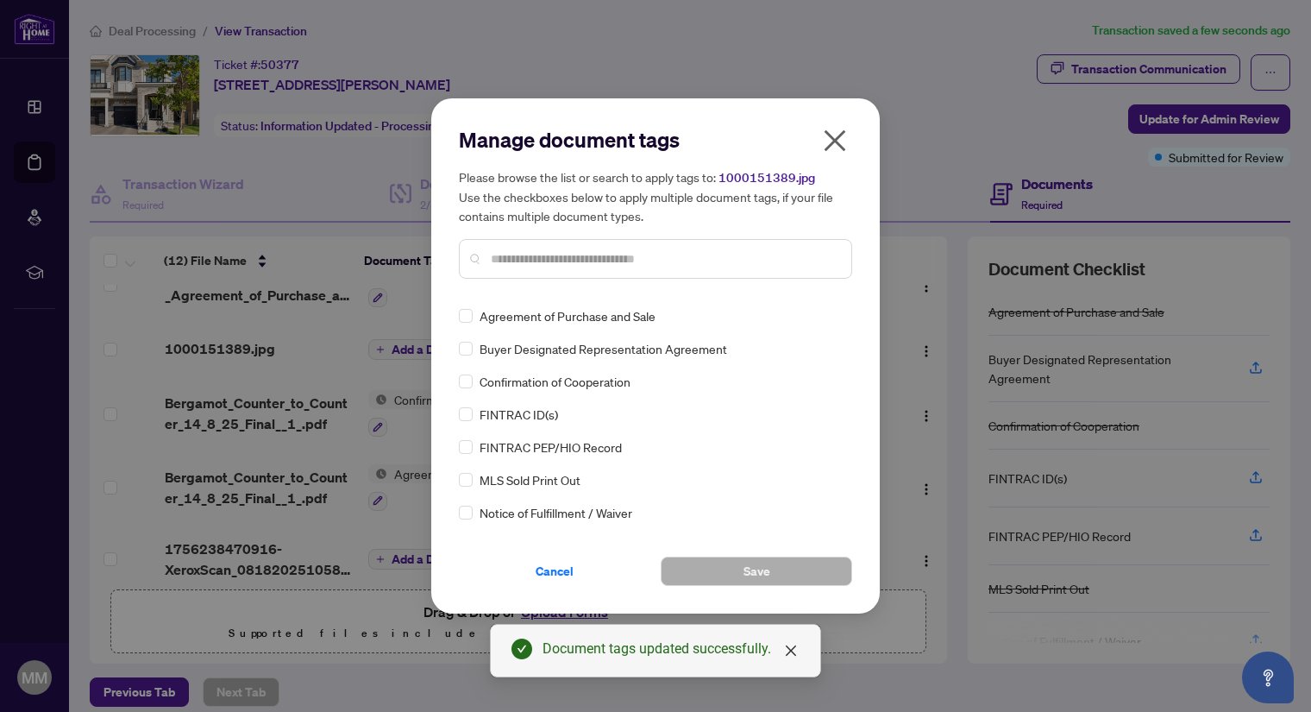
click at [527, 287] on div "Manage document tags Please browse the list or search to apply tags to: 1000151…" at bounding box center [655, 209] width 393 height 167
click at [516, 258] on input "text" at bounding box center [664, 258] width 347 height 19
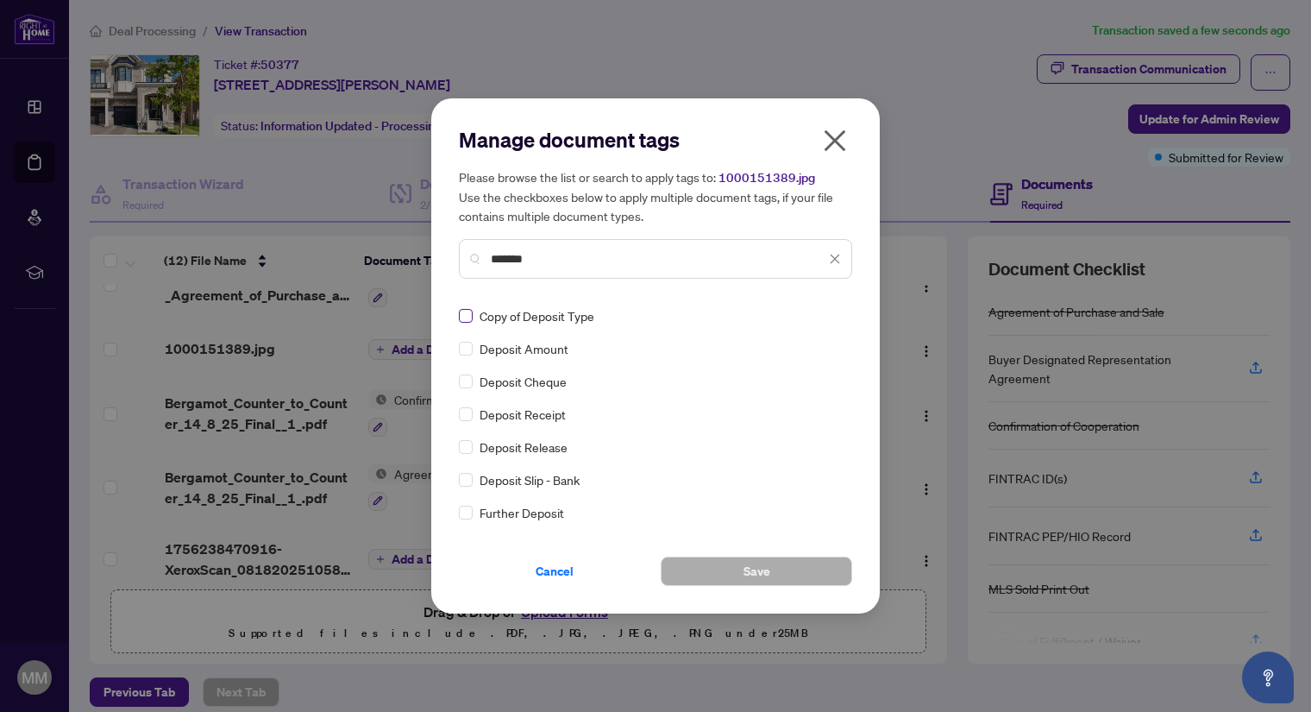
type input "*******"
click at [746, 572] on span "Save" at bounding box center [757, 571] width 27 height 28
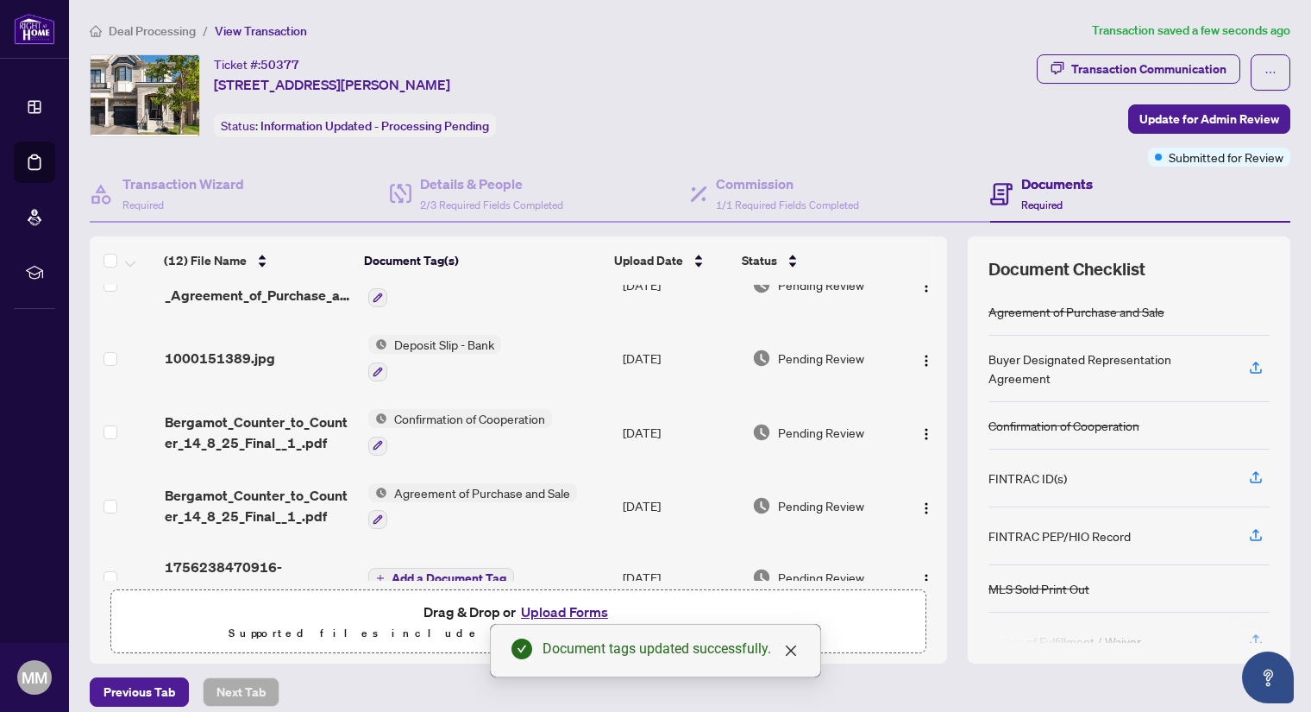
drag, startPoint x: 927, startPoint y: 498, endPoint x: 927, endPoint y: 527, distance: 29.3
click at [927, 527] on tbody "(12) File Name Document Tag(s) Upload Date Status receipt-of-funds-nadia-hisham…" at bounding box center [519, 171] width 858 height 882
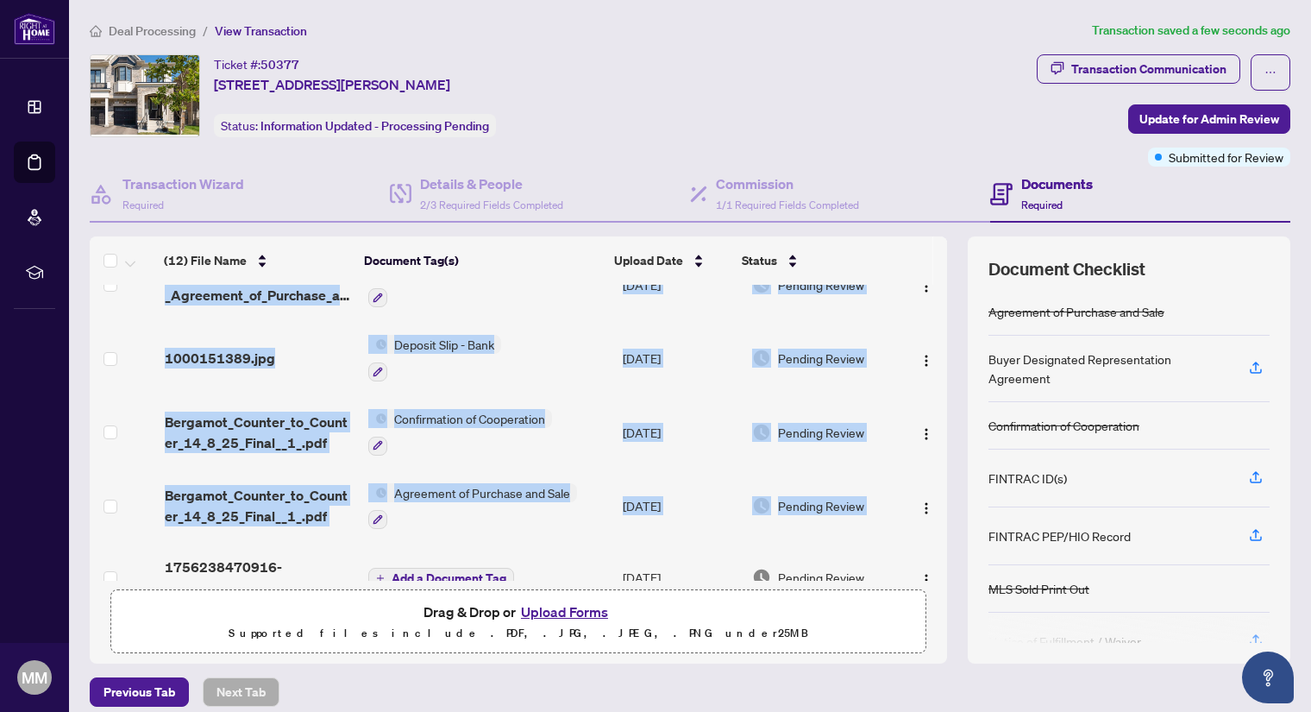
scroll to position [579, 0]
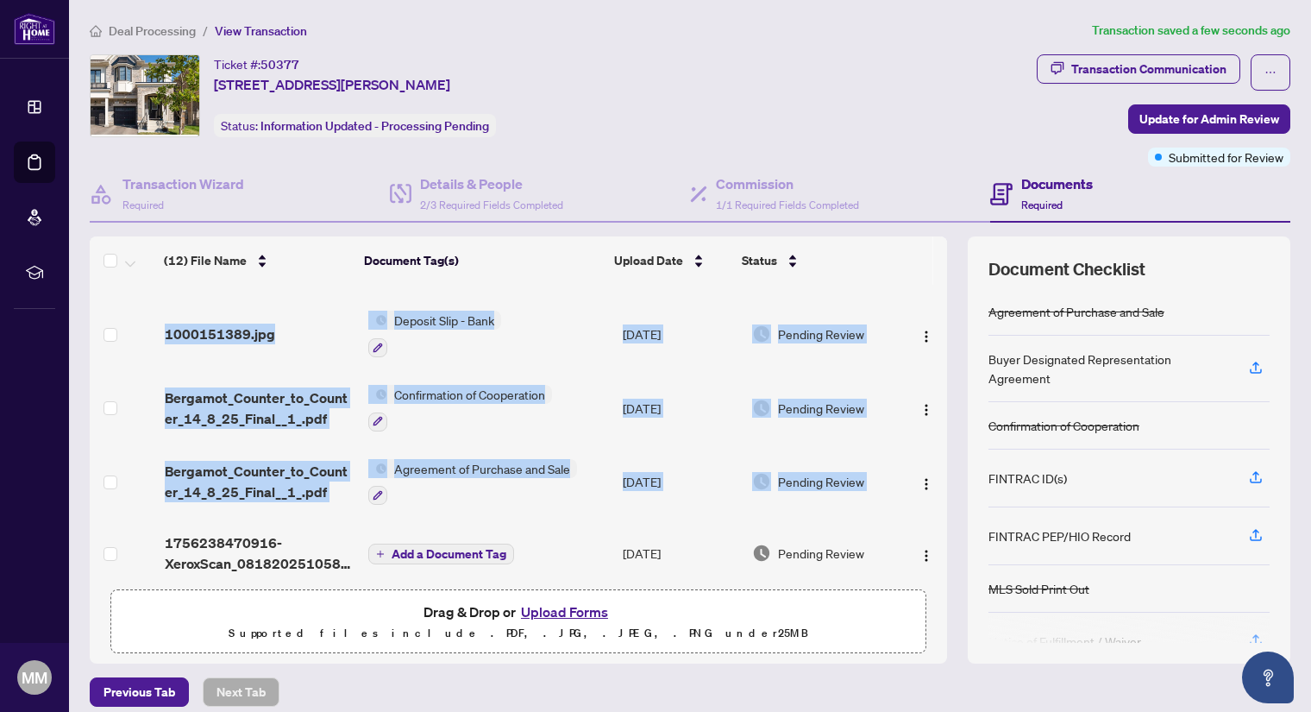
click at [429, 548] on span "Add a Document Tag" at bounding box center [449, 554] width 115 height 12
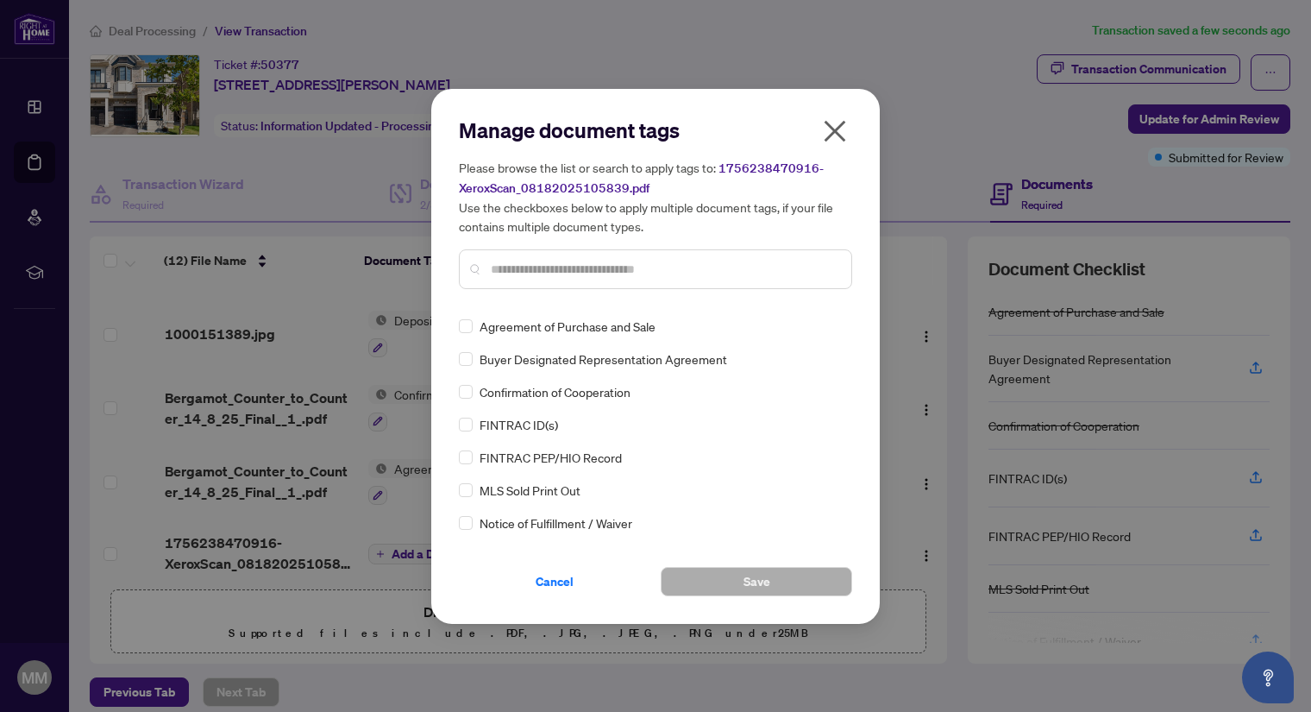
click at [532, 269] on input "text" at bounding box center [664, 269] width 347 height 19
type input "*******"
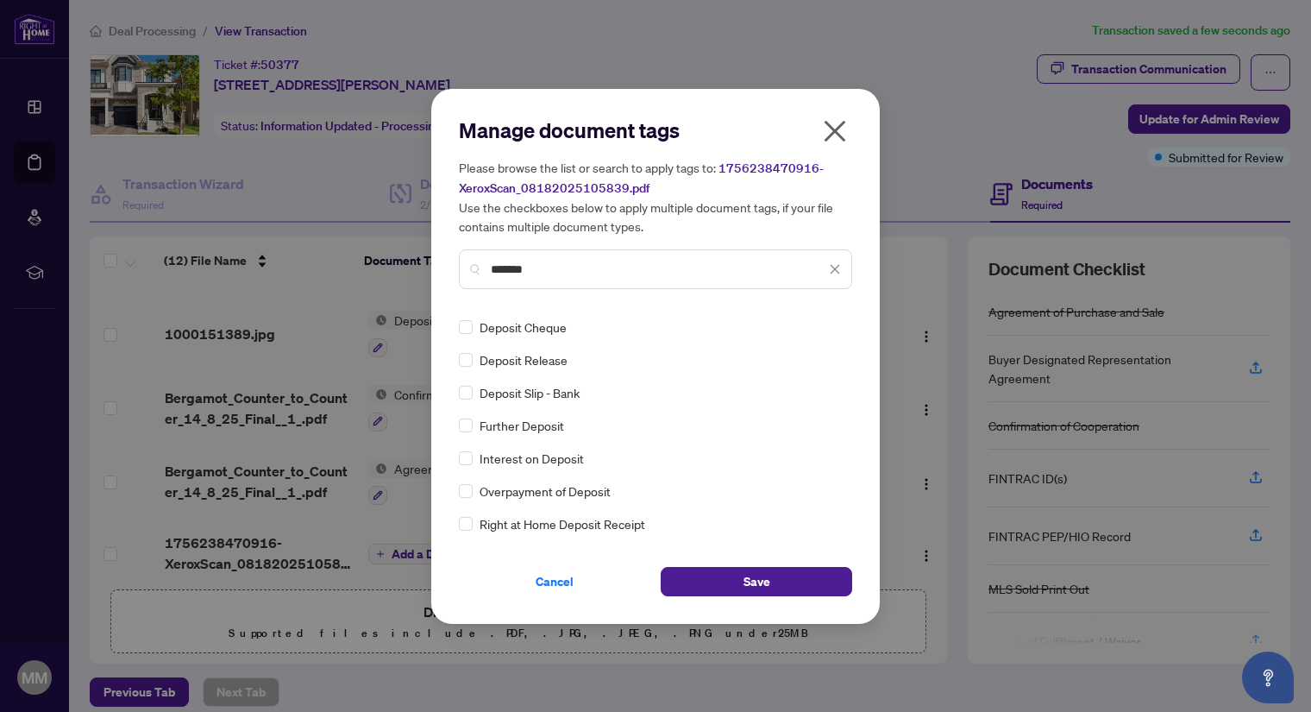
scroll to position [0, 0]
click at [747, 570] on span "Save" at bounding box center [757, 582] width 27 height 28
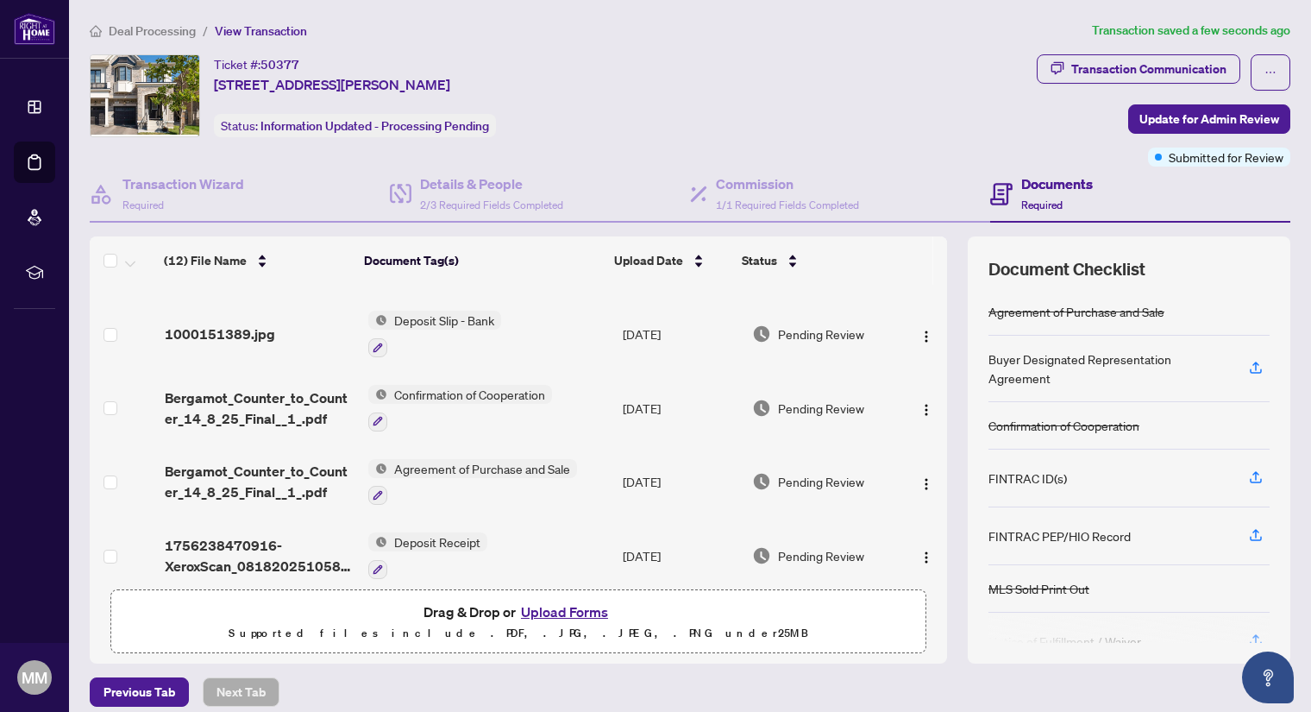
click at [944, 468] on div "(12) File Name Document Tag(s) Upload Date Status (12) File Name Document Tag(s…" at bounding box center [690, 449] width 1201 height 427
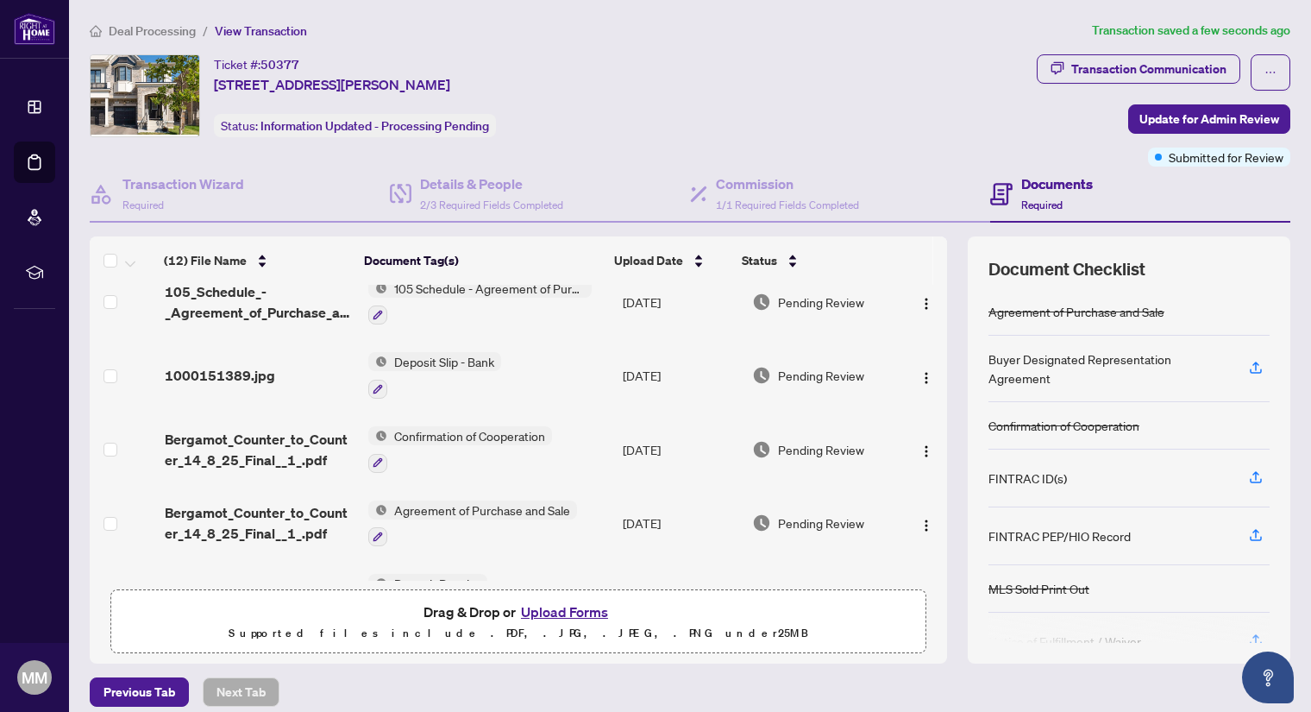
scroll to position [582, 0]
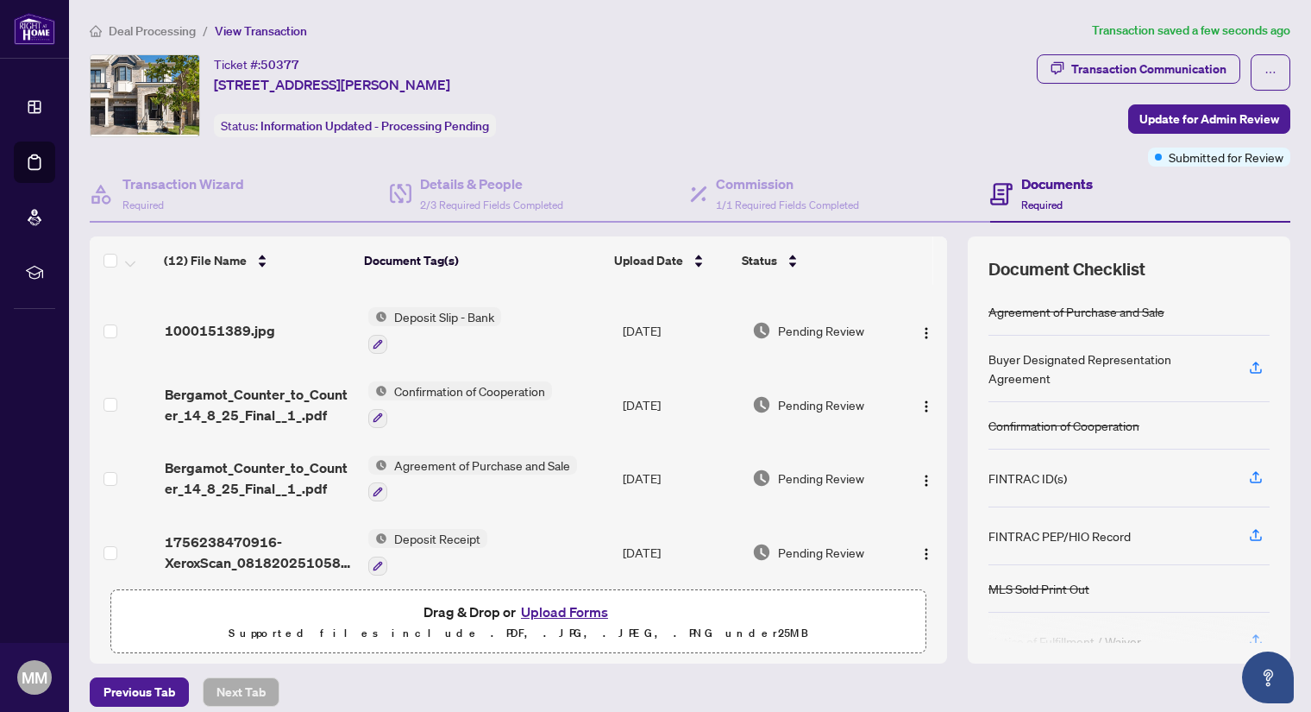
click at [941, 421] on div "(12) File Name Document Tag(s) Upload Date Status (12) File Name Document Tag(s…" at bounding box center [690, 449] width 1201 height 427
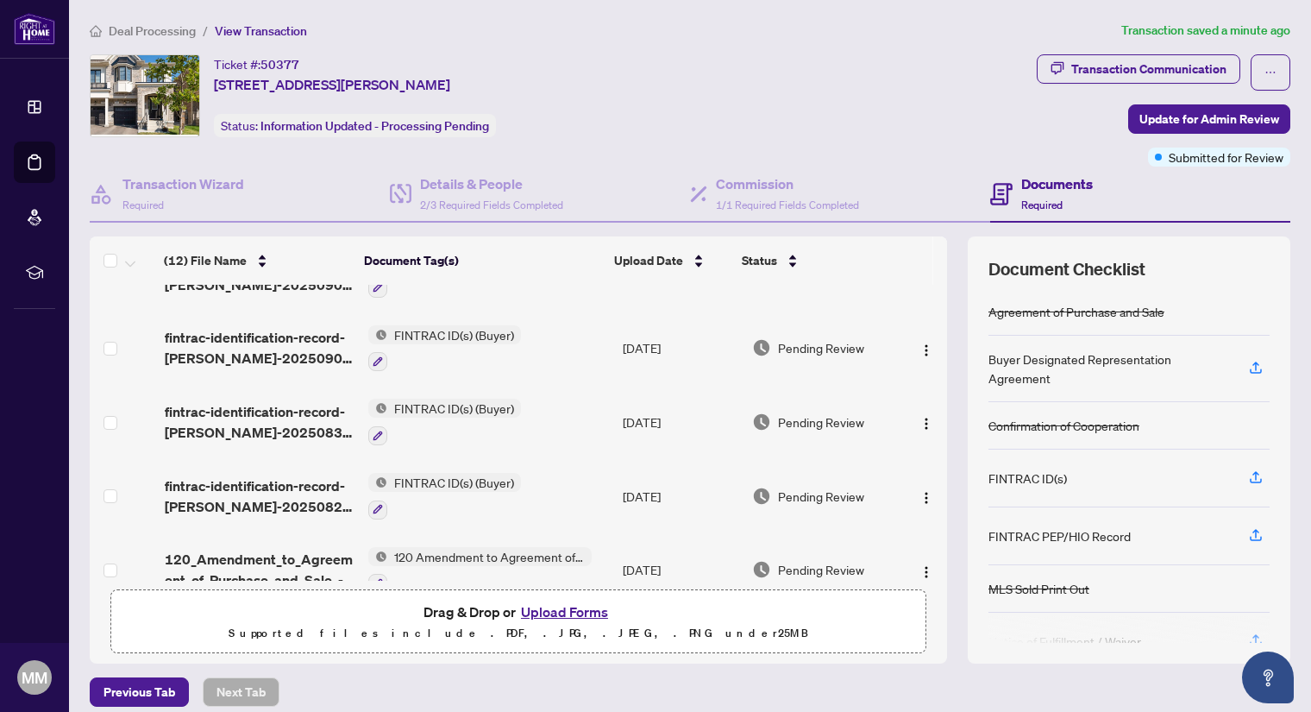
scroll to position [0, 0]
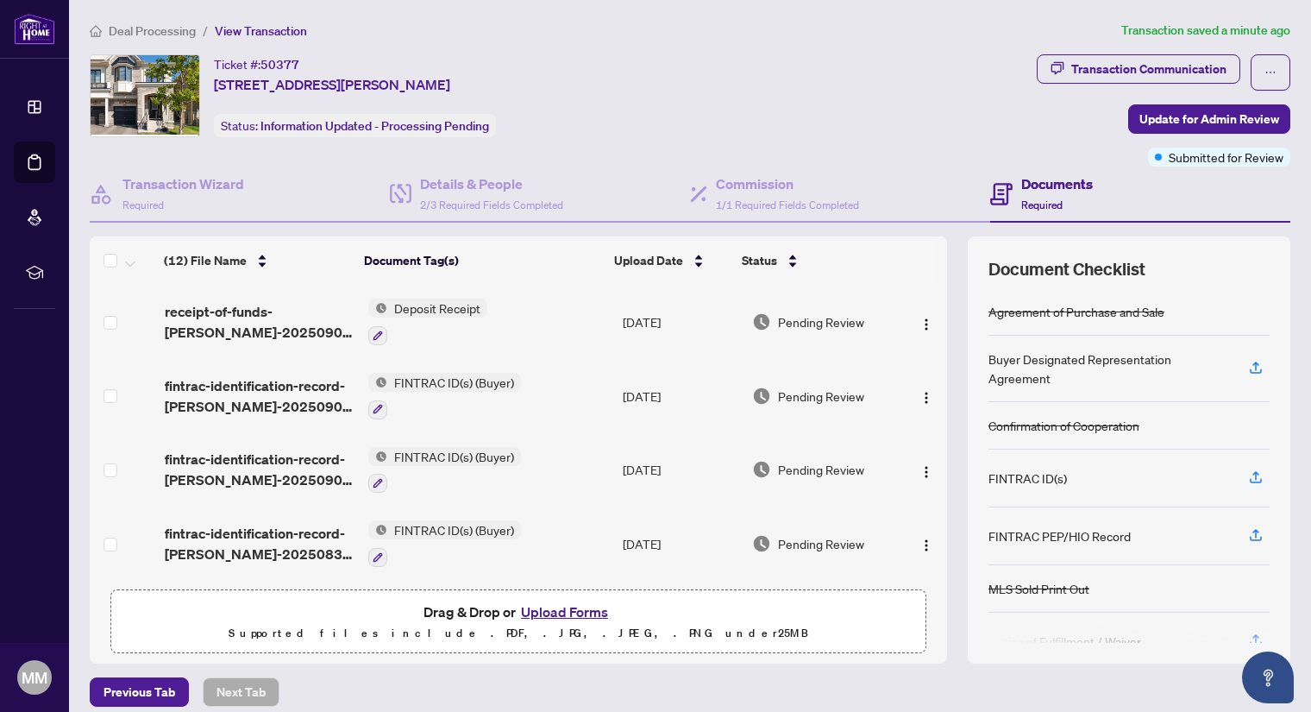
click at [942, 308] on div "(12) File Name Document Tag(s) Upload Date Status (12) File Name Document Tag(s…" at bounding box center [690, 449] width 1201 height 427
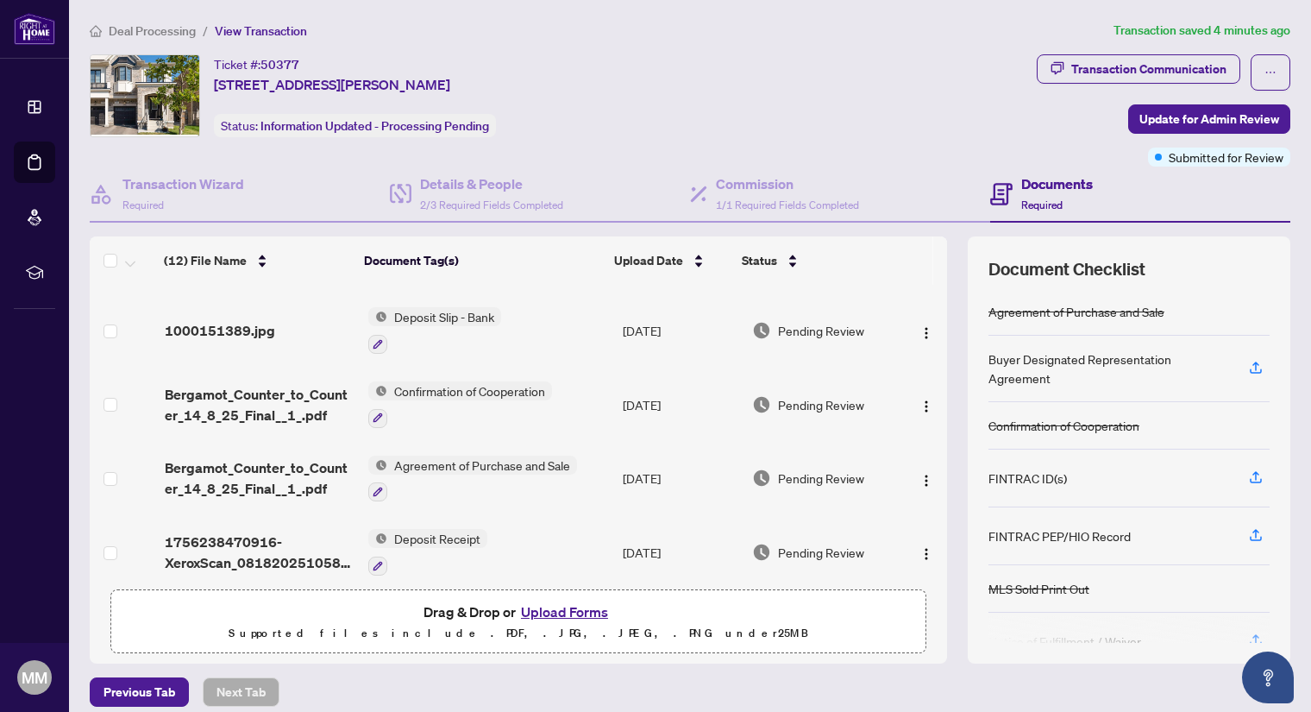
scroll to position [563, 0]
